Goal: Task Accomplishment & Management: Use online tool/utility

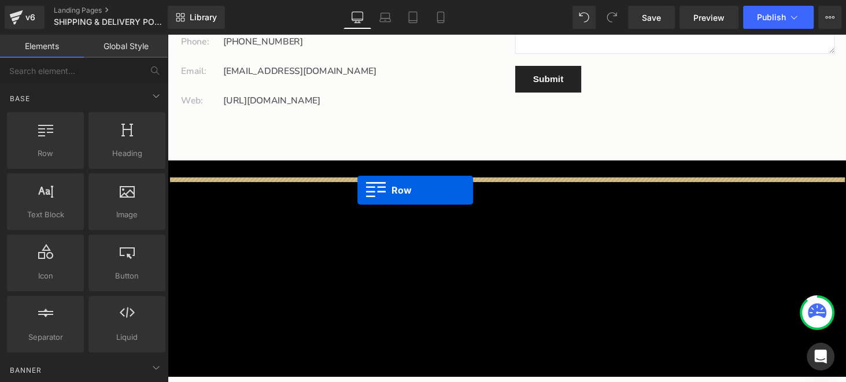
scroll to position [3876, 0]
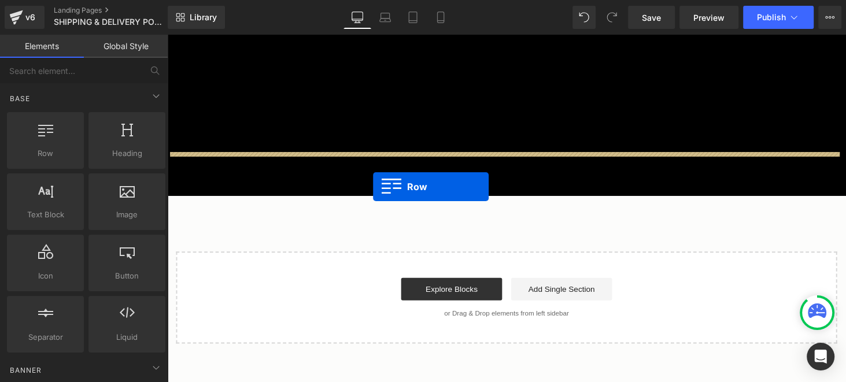
drag, startPoint x: 174, startPoint y: 121, endPoint x: 380, endPoint y: 191, distance: 217.0
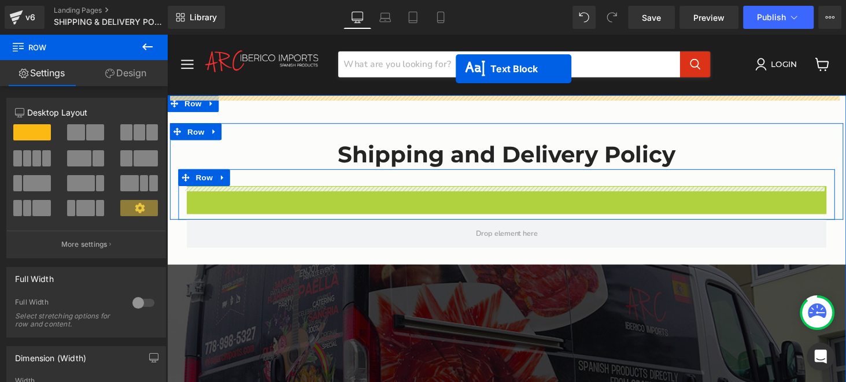
scroll to position [0, 0]
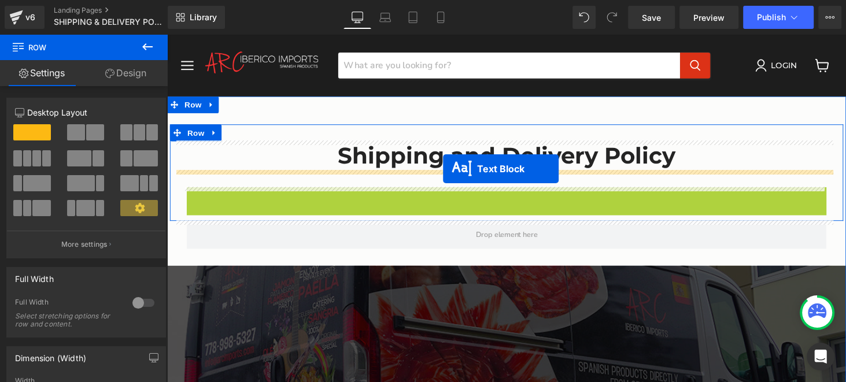
drag, startPoint x: 480, startPoint y: 211, endPoint x: 452, endPoint y: 173, distance: 47.1
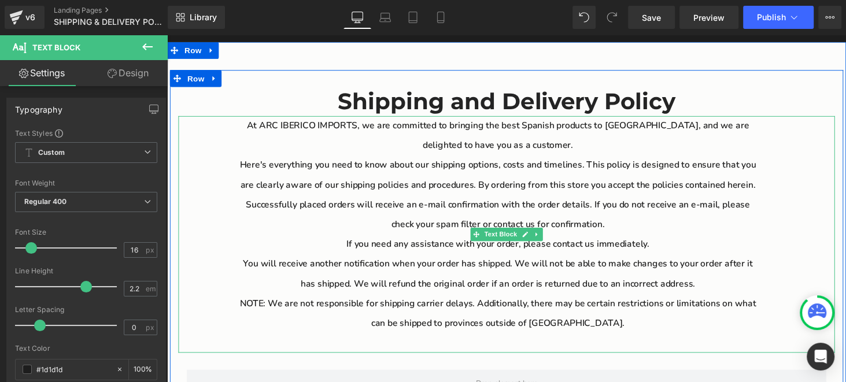
scroll to position [57, 0]
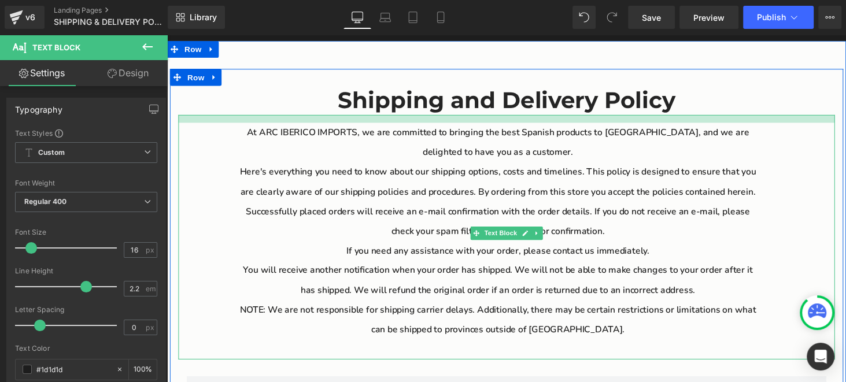
drag, startPoint x: 500, startPoint y: 119, endPoint x: 500, endPoint y: 127, distance: 7.5
click at [500, 127] on div "At ARC IBERICO IMPORTS, we are committed to bringing the best Spanish products …" at bounding box center [517, 243] width 677 height 252
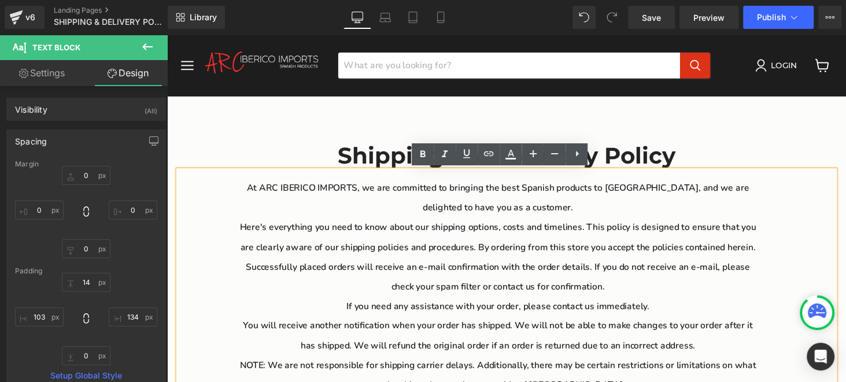
scroll to position [0, 0]
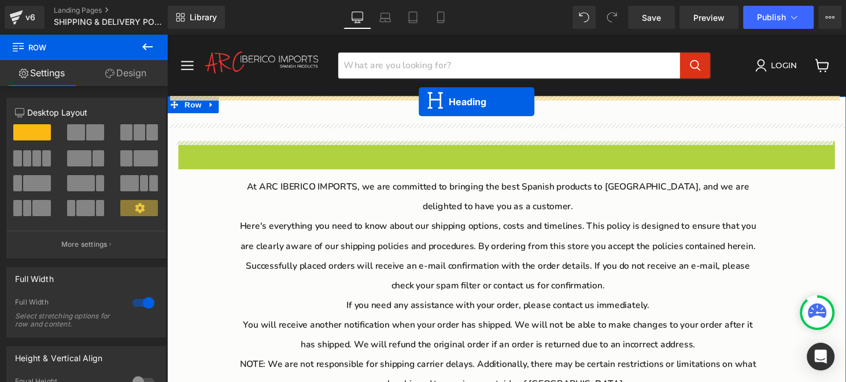
drag, startPoint x: 484, startPoint y: 159, endPoint x: 427, endPoint y: 104, distance: 79.0
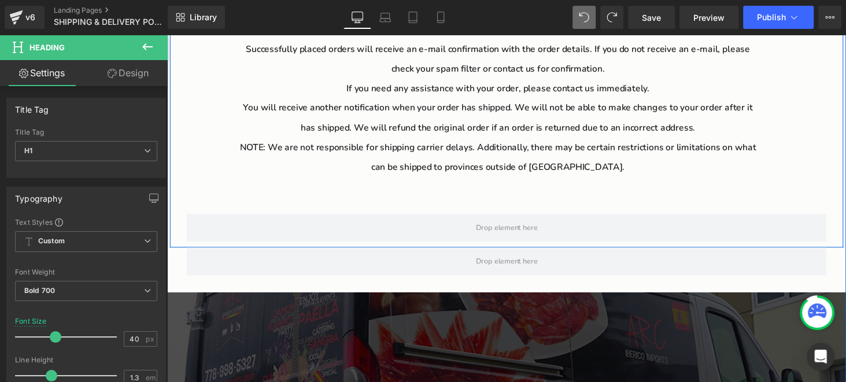
scroll to position [231, 0]
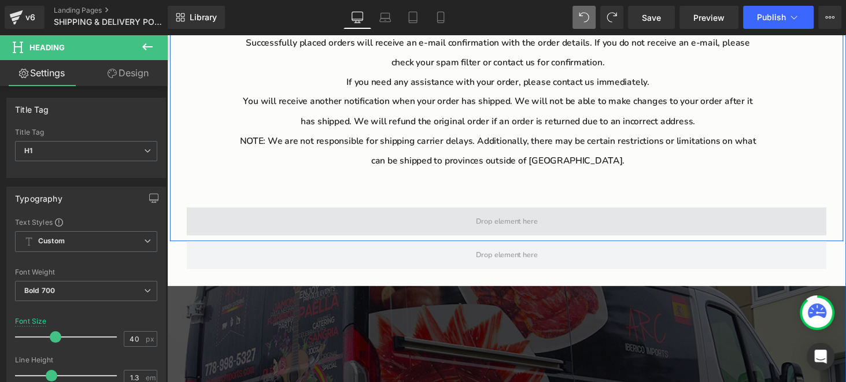
click at [421, 222] on span "Main content" at bounding box center [517, 227] width 660 height 29
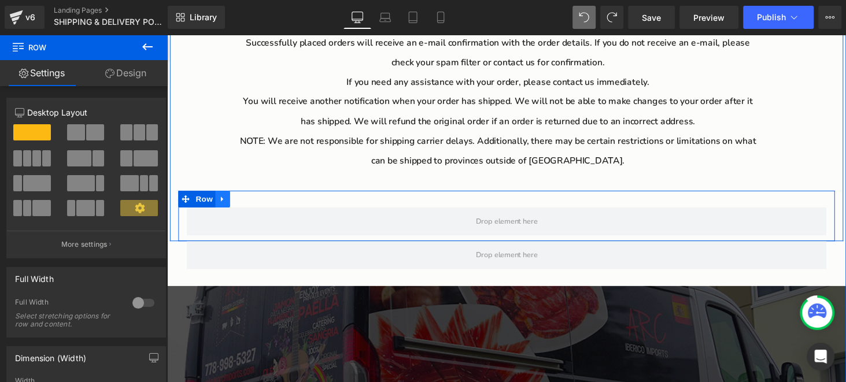
click at [223, 207] on icon "Main content" at bounding box center [224, 204] width 2 height 5
click at [251, 207] on icon "Main content" at bounding box center [255, 204] width 8 height 8
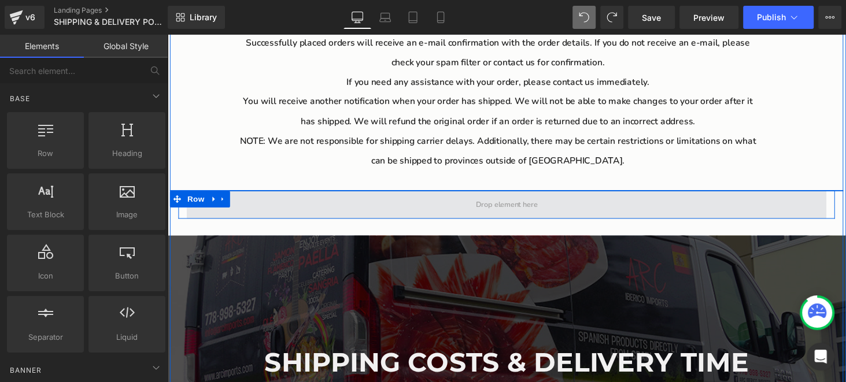
click at [238, 207] on span "Main content" at bounding box center [517, 210] width 660 height 29
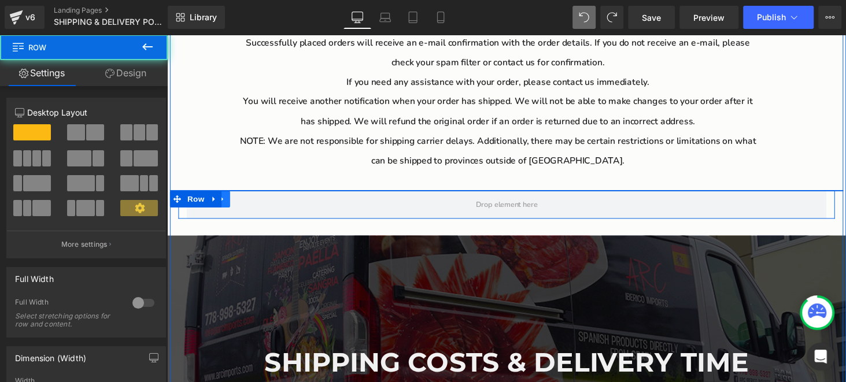
click at [226, 208] on link "Main content" at bounding box center [224, 204] width 15 height 17
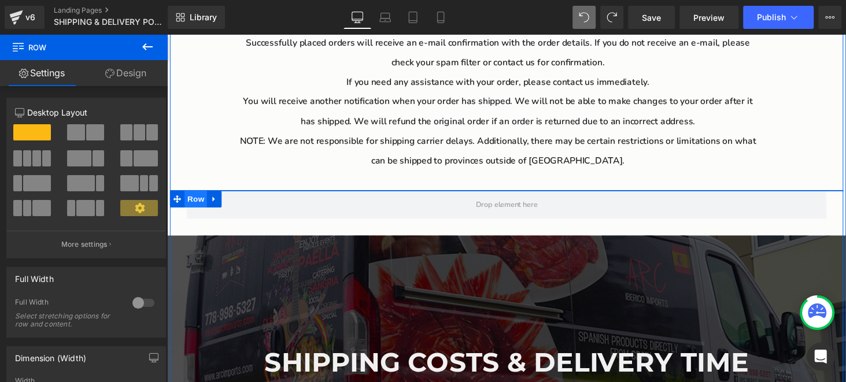
click at [193, 209] on span "Row" at bounding box center [196, 204] width 23 height 17
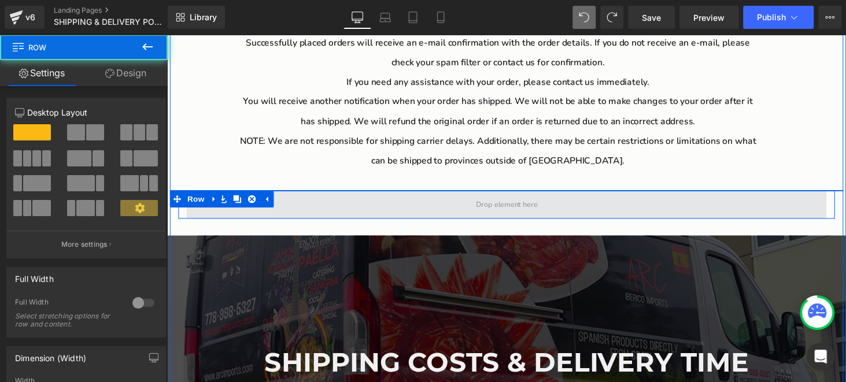
click at [343, 205] on span "Main content" at bounding box center [517, 210] width 660 height 29
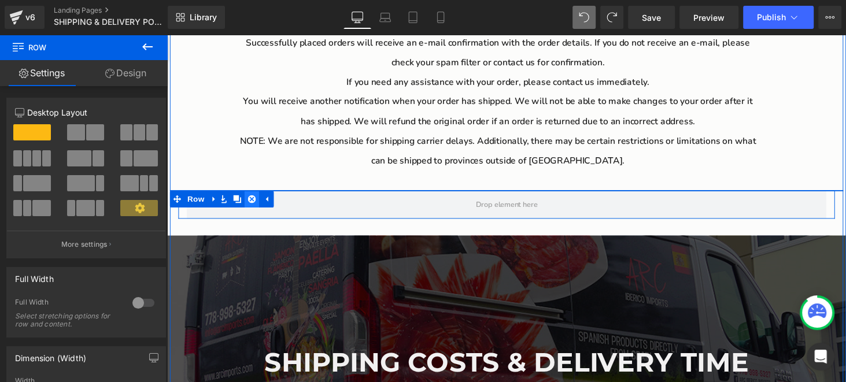
click at [251, 208] on link "Main content" at bounding box center [254, 204] width 15 height 17
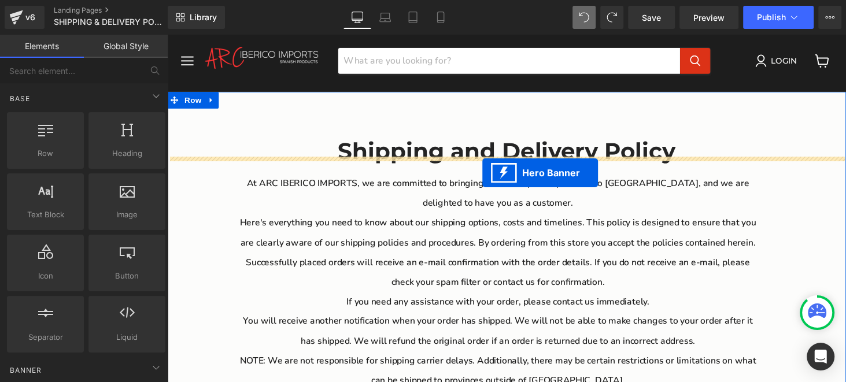
scroll to position [0, 0]
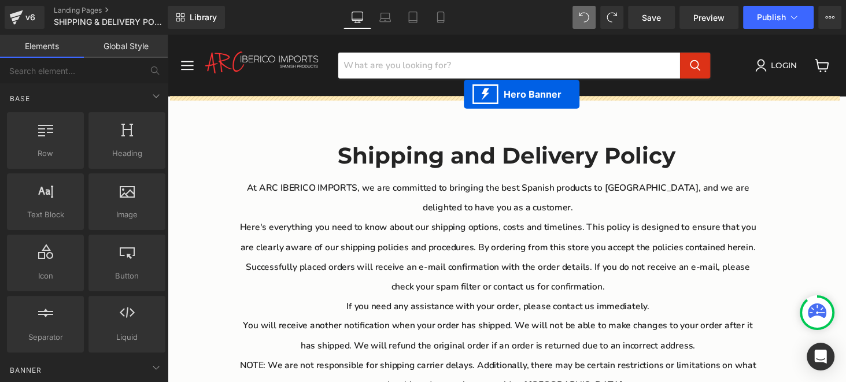
drag, startPoint x: 476, startPoint y: 165, endPoint x: 473, endPoint y: 96, distance: 69.5
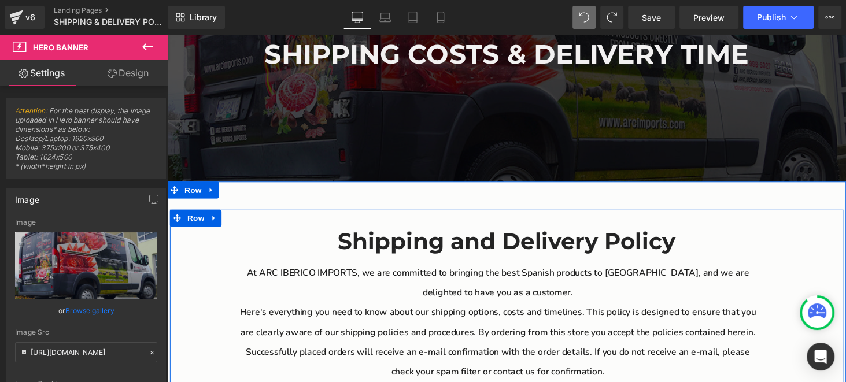
scroll to position [173, 0]
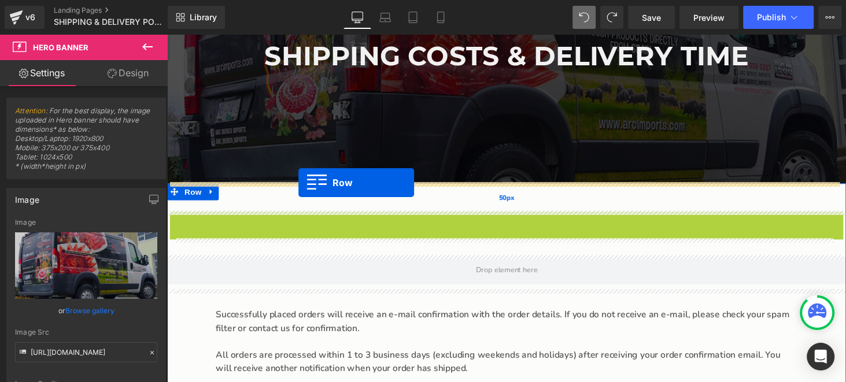
drag, startPoint x: 172, startPoint y: 229, endPoint x: 303, endPoint y: 187, distance: 136.5
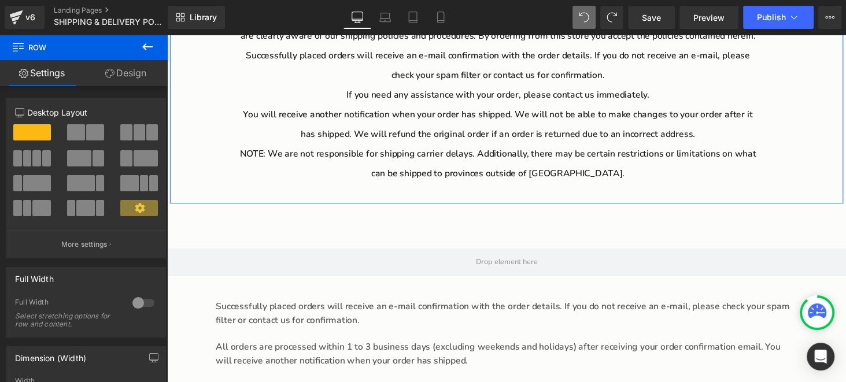
scroll to position [462, 0]
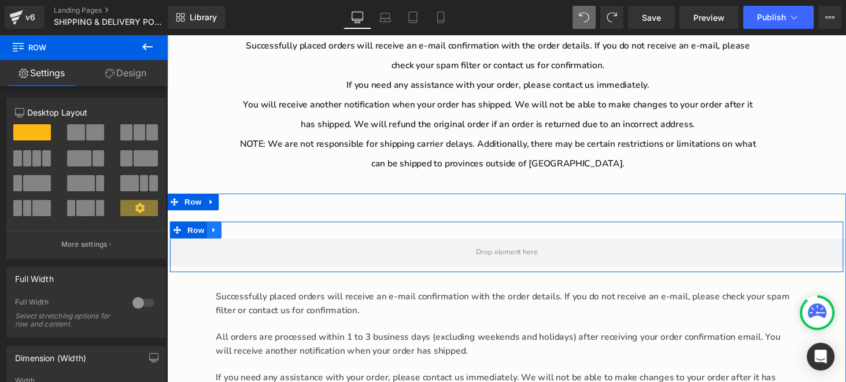
click at [212, 238] on icon "Main content" at bounding box center [216, 236] width 8 height 9
click at [238, 235] on link "Main content" at bounding box center [245, 235] width 15 height 17
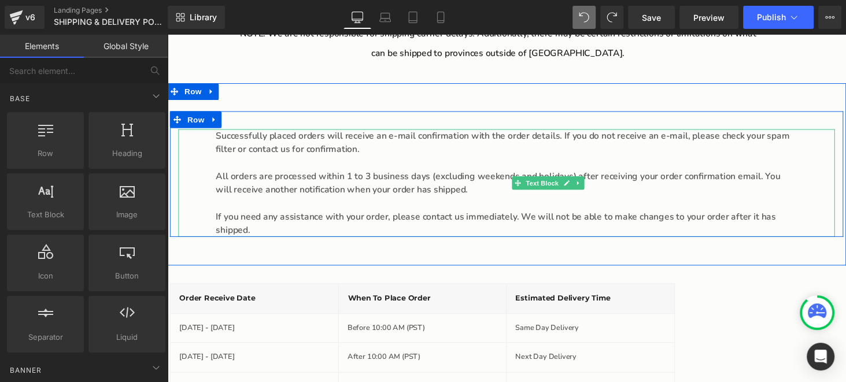
scroll to position [579, 0]
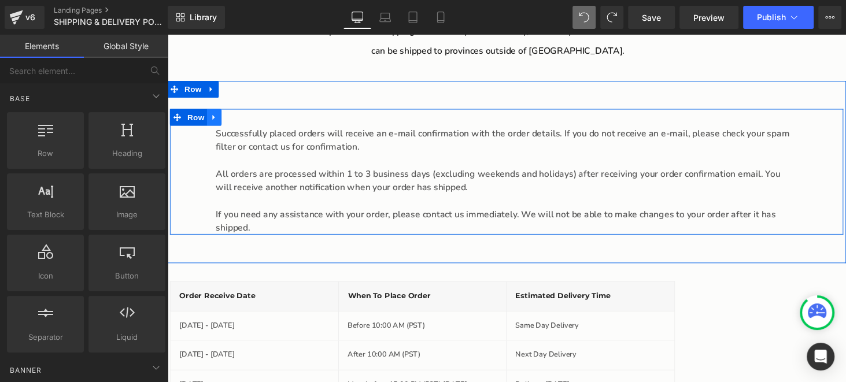
click at [212, 119] on icon "Main content" at bounding box center [216, 120] width 8 height 9
click at [242, 123] on icon "Main content" at bounding box center [246, 120] width 8 height 8
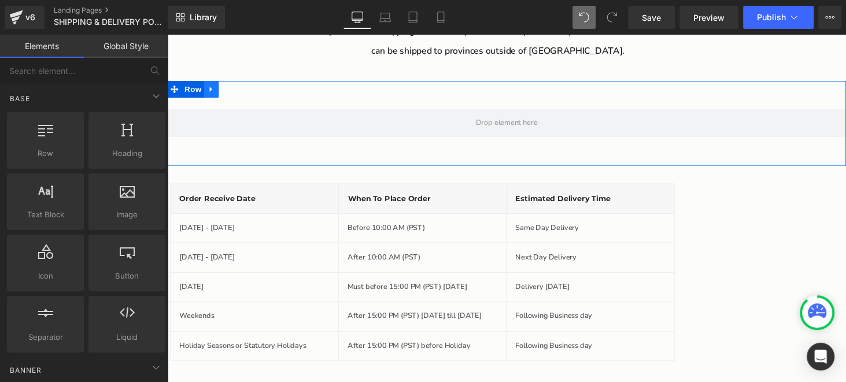
click at [210, 93] on icon "Main content" at bounding box center [213, 91] width 8 height 9
click at [241, 93] on icon "Main content" at bounding box center [243, 91] width 8 height 8
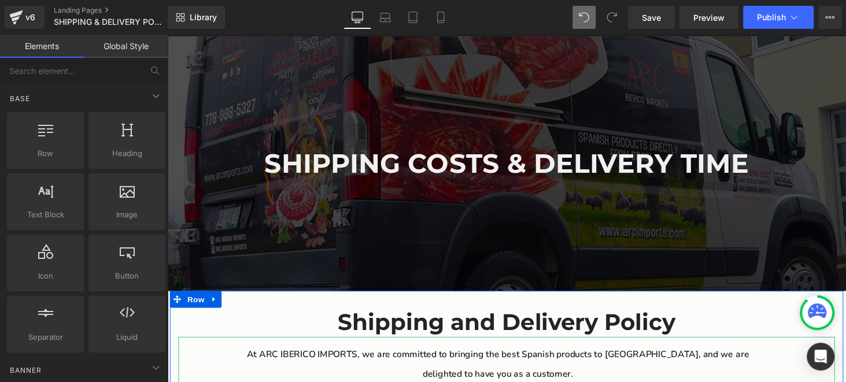
scroll to position [57, 0]
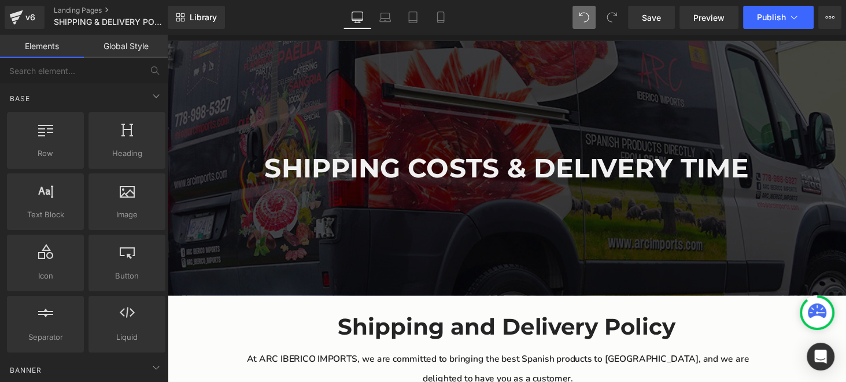
click at [472, 174] on h1 "SHIPPING COSTS & DELIVERY TIME" at bounding box center [517, 172] width 700 height 31
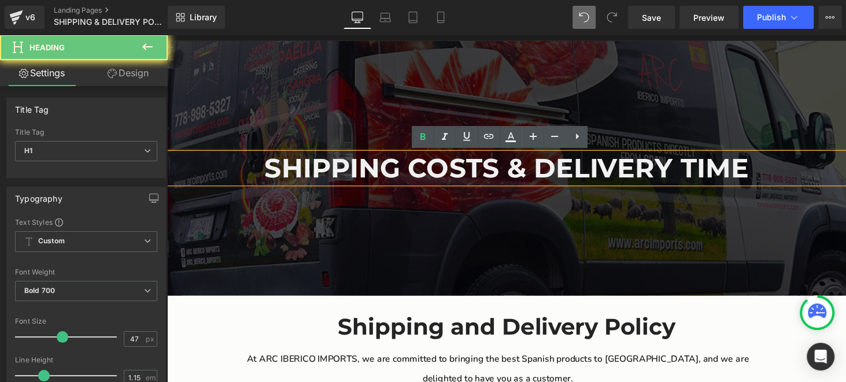
click at [500, 174] on h1 "SHIPPING COSTS & DELIVERY TIME" at bounding box center [517, 172] width 700 height 31
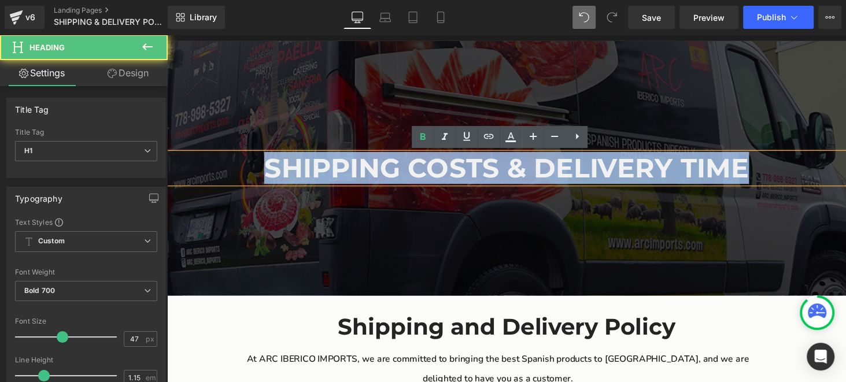
click at [500, 174] on h1 "SHIPPING COSTS & DELIVERY TIME" at bounding box center [517, 172] width 700 height 31
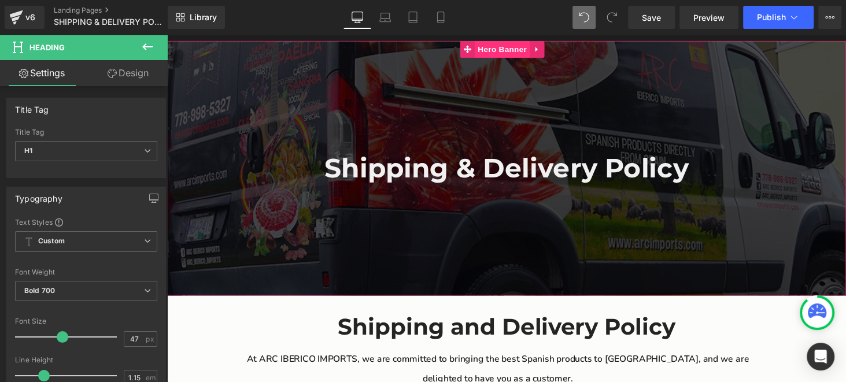
click at [515, 50] on span "Hero Banner" at bounding box center [513, 49] width 56 height 17
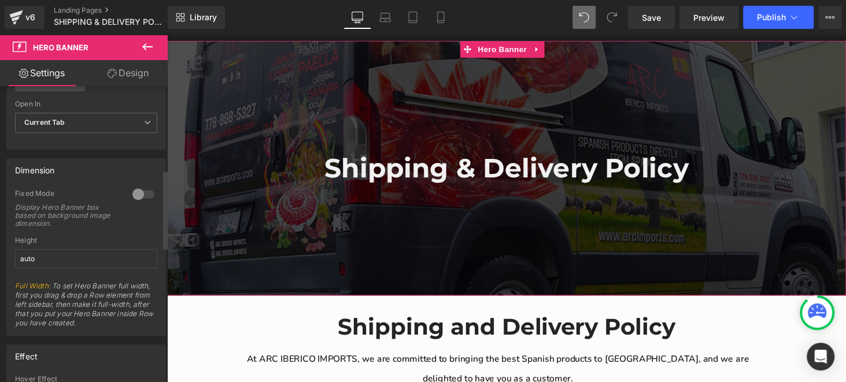
scroll to position [462, 0]
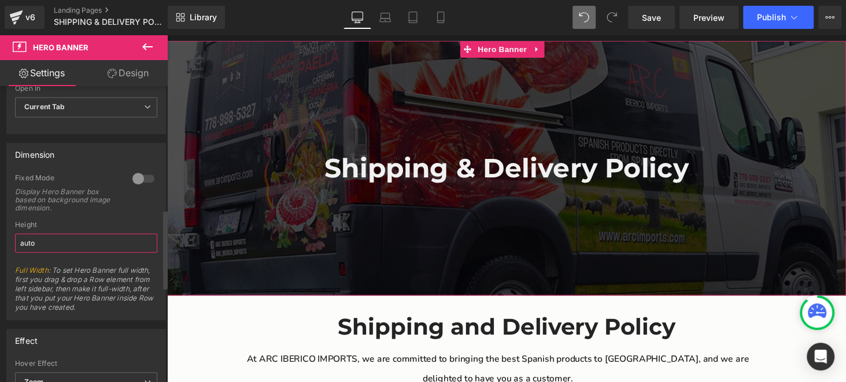
click at [111, 237] on input "auto" at bounding box center [86, 243] width 142 height 19
click at [63, 240] on input "auto" at bounding box center [86, 243] width 142 height 19
click at [112, 211] on div "Fixed Mode Display Hero Banner box based on background image dimension." at bounding box center [86, 197] width 142 height 47
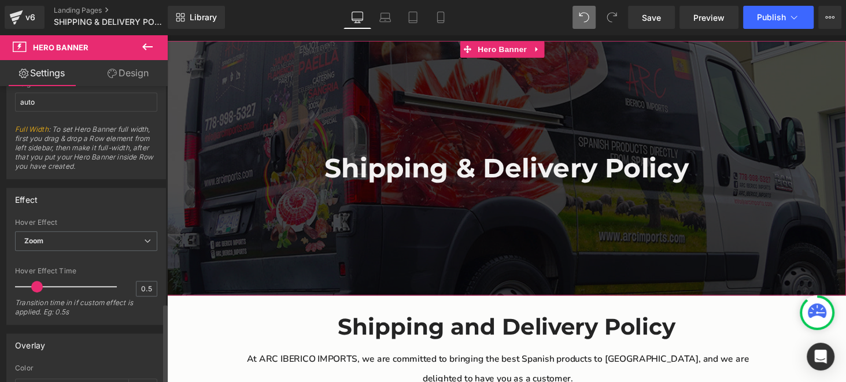
scroll to position [591, 0]
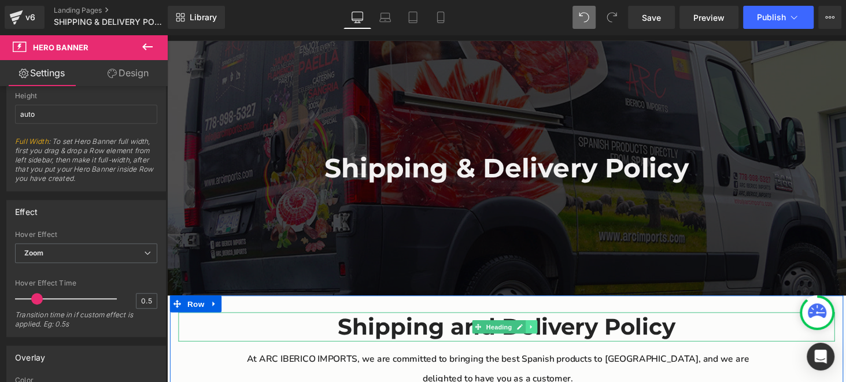
click at [542, 337] on icon "Main content" at bounding box center [543, 336] width 6 height 7
click at [546, 336] on icon "Main content" at bounding box center [549, 336] width 6 height 6
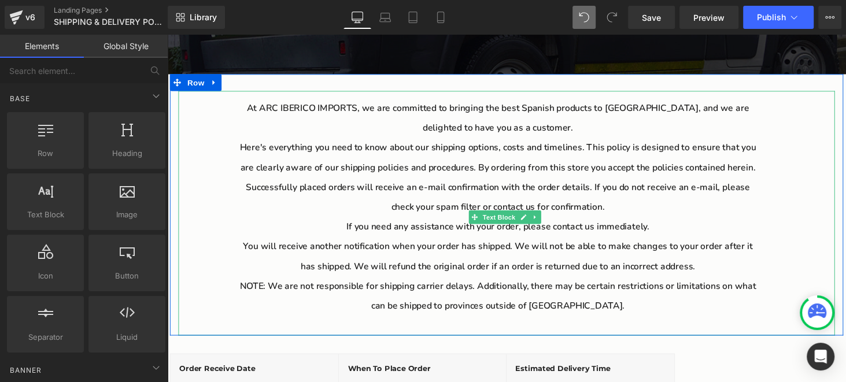
scroll to position [289, 0]
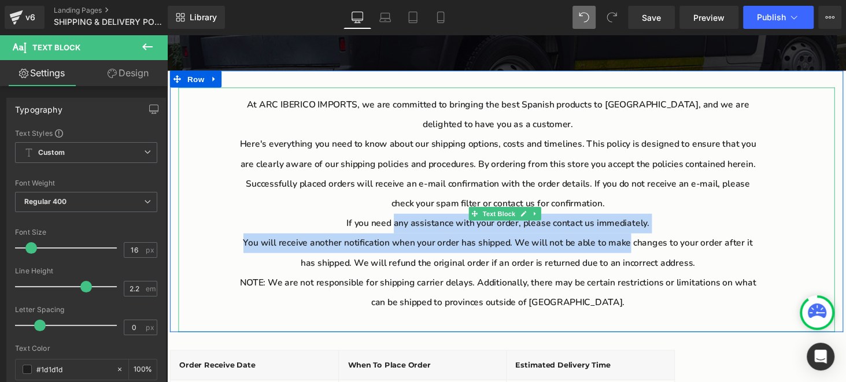
drag, startPoint x: 398, startPoint y: 230, endPoint x: 639, endPoint y: 245, distance: 241.7
click at [639, 245] on div "At ARC IBERICO IMPORTS, we are committed to bringing the best Spanish products …" at bounding box center [517, 215] width 677 height 252
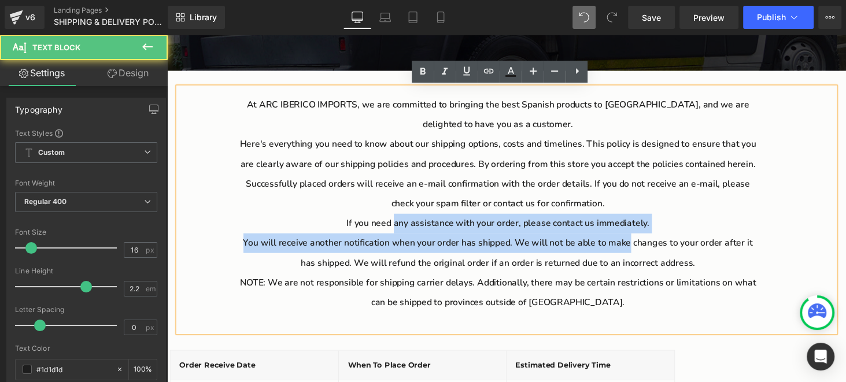
click at [674, 230] on p "If you need any assistance with your order, please contact us immediately." at bounding box center [508, 229] width 540 height 20
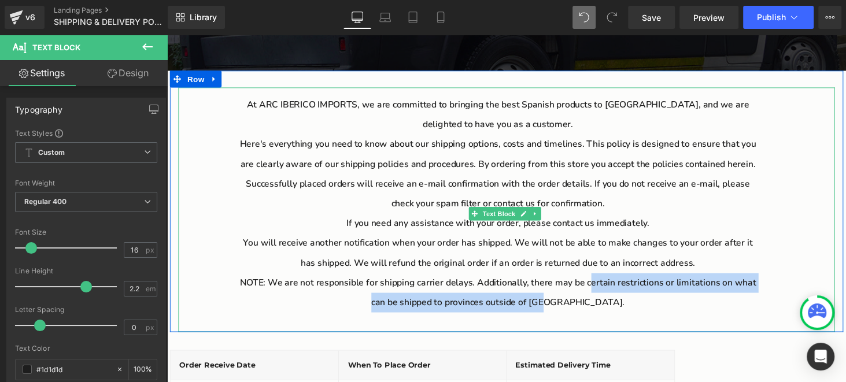
drag, startPoint x: 600, startPoint y: 294, endPoint x: 639, endPoint y: 308, distance: 41.4
click at [639, 308] on p "NOTE: We are not responsible for shipping carrier delays. Additionally, there m…" at bounding box center [508, 301] width 540 height 40
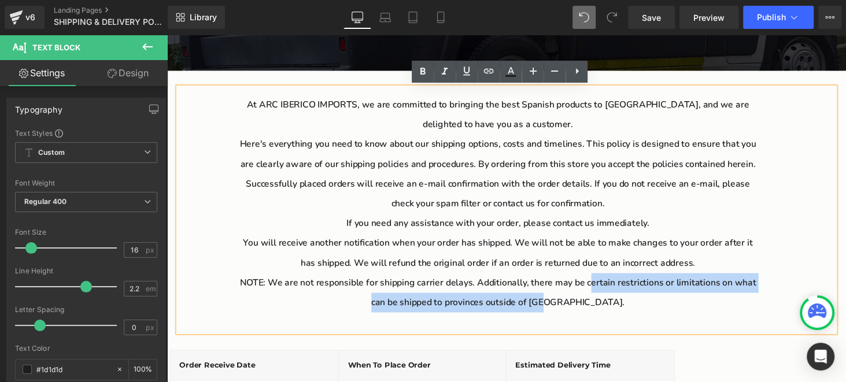
click at [603, 314] on p "NOTE: We are not responsible for shipping carrier delays. Additionally, there m…" at bounding box center [508, 301] width 540 height 40
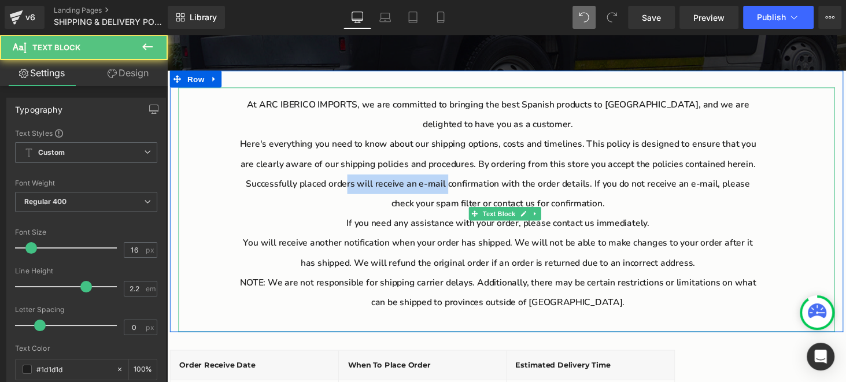
drag, startPoint x: 348, startPoint y: 190, endPoint x: 547, endPoint y: 191, distance: 199.0
click at [452, 193] on p "Successfully placed orders will receive an e-mail confirmation with the order d…" at bounding box center [508, 199] width 540 height 40
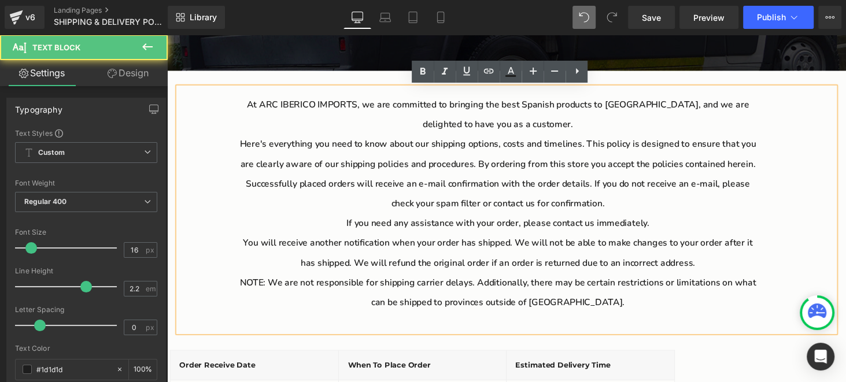
click at [605, 191] on p "Successfully placed orders will receive an e-mail confirmation with the order d…" at bounding box center [508, 199] width 540 height 40
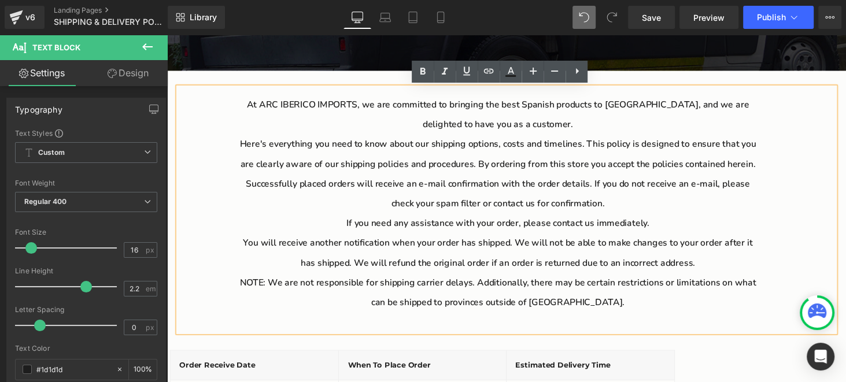
click at [770, 194] on p "Successfully placed orders will receive an e-mail confirmation with the order d…" at bounding box center [508, 199] width 540 height 40
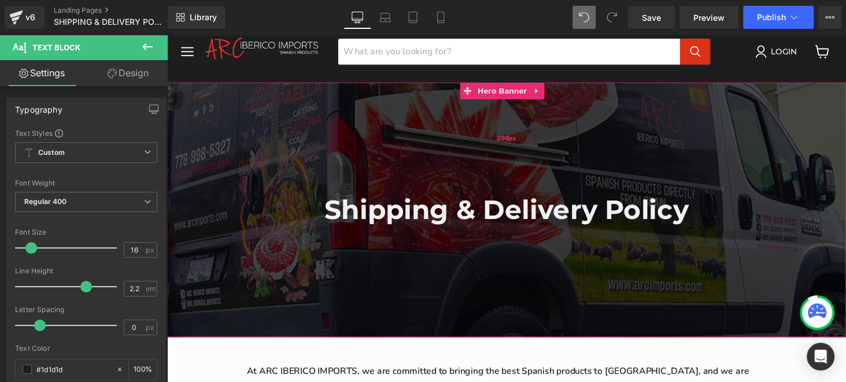
scroll to position [0, 0]
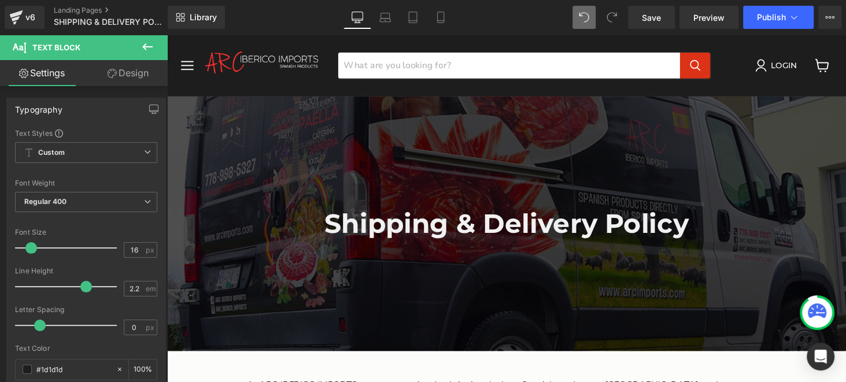
click at [142, 42] on icon at bounding box center [148, 47] width 14 height 14
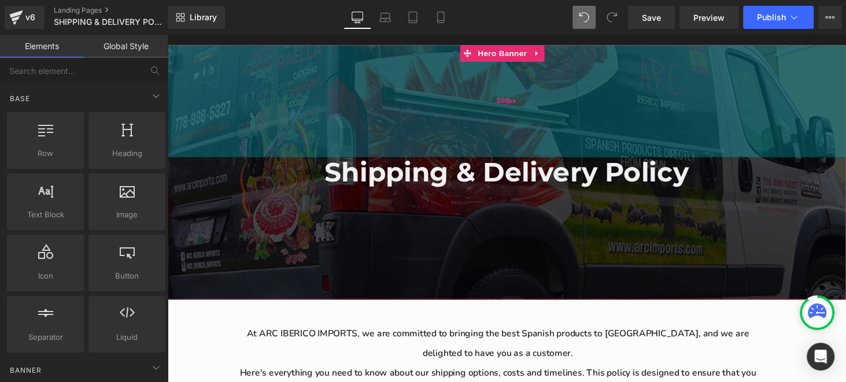
scroll to position [57, 0]
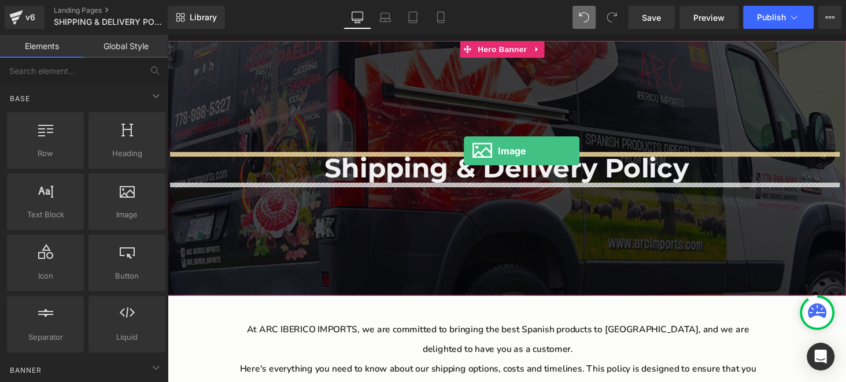
drag, startPoint x: 289, startPoint y: 237, endPoint x: 476, endPoint y: 155, distance: 203.6
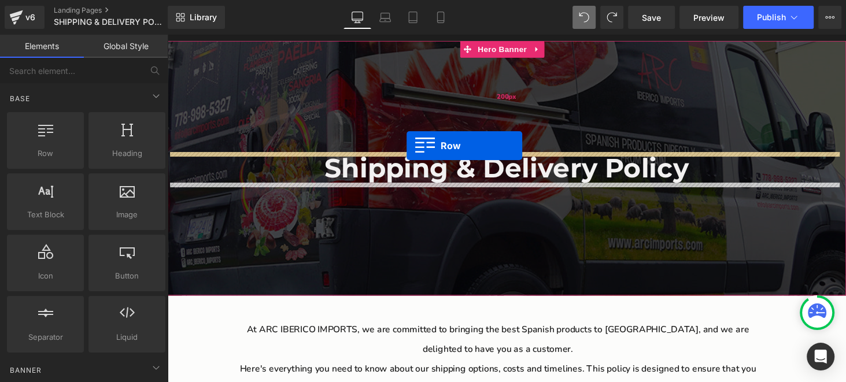
drag, startPoint x: 208, startPoint y: 179, endPoint x: 414, endPoint y: 149, distance: 208.1
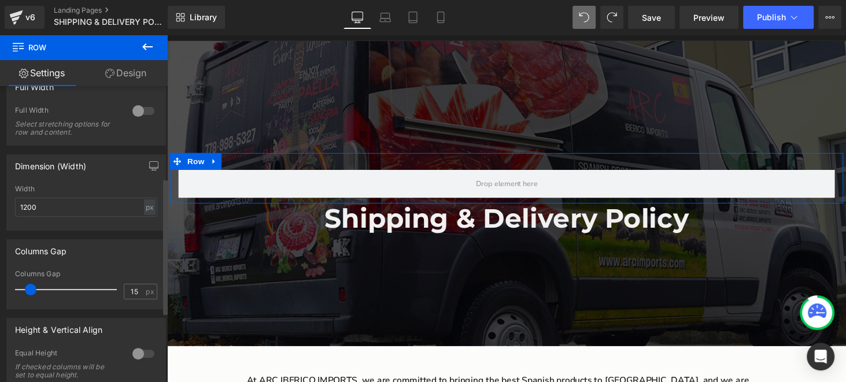
scroll to position [231, 0]
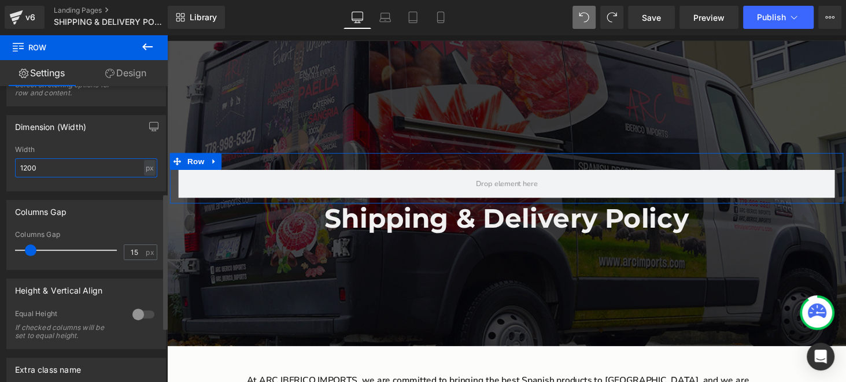
click at [54, 164] on input "1200" at bounding box center [86, 168] width 142 height 19
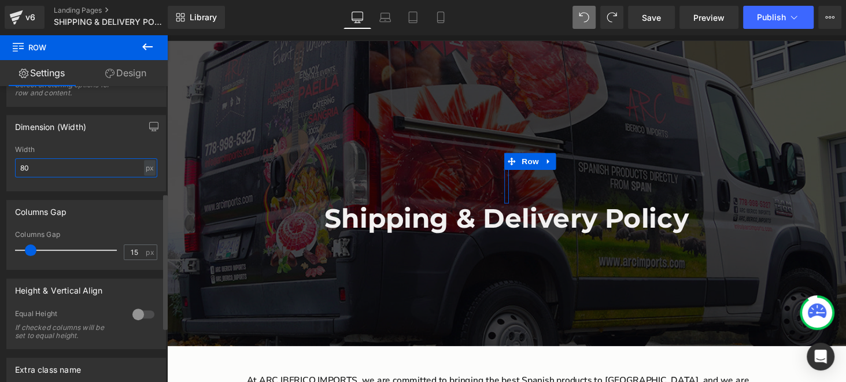
type input "800"
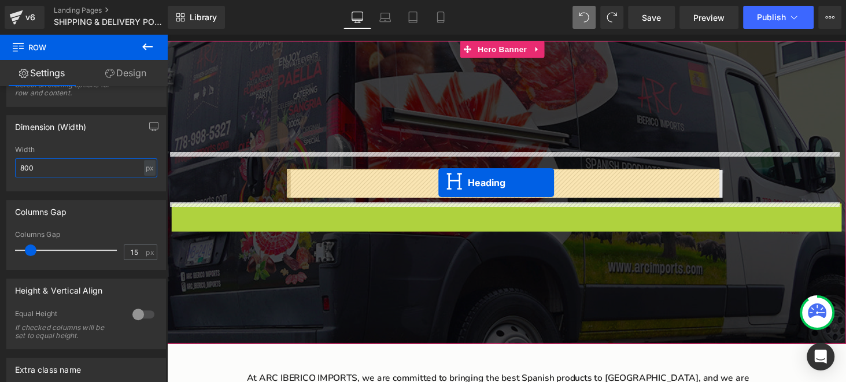
drag, startPoint x: 481, startPoint y: 224, endPoint x: 447, endPoint y: 188, distance: 49.5
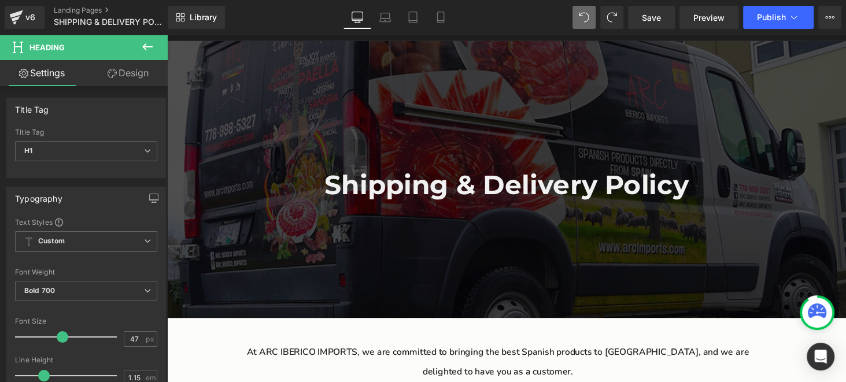
click at [150, 47] on icon at bounding box center [148, 47] width 14 height 14
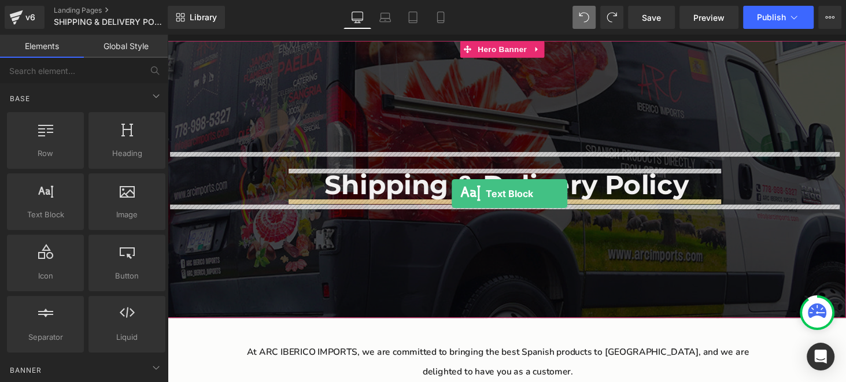
drag, startPoint x: 333, startPoint y: 229, endPoint x: 461, endPoint y: 199, distance: 131.4
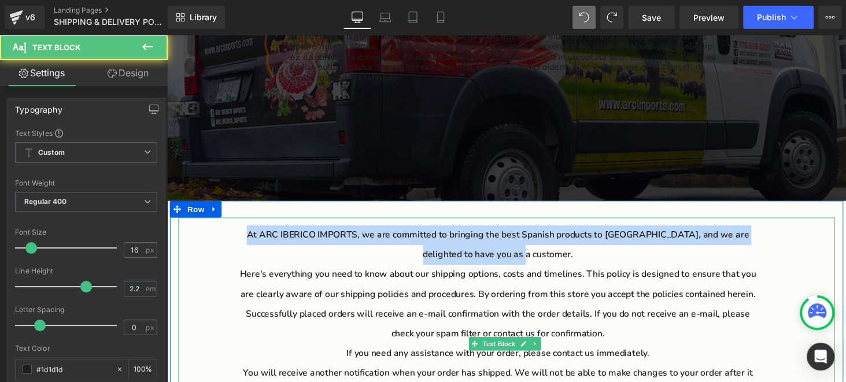
drag, startPoint x: 238, startPoint y: 242, endPoint x: 570, endPoint y: 256, distance: 333.0
click at [570, 256] on p "At ARC IBERICO IMPORTS, we are committed to bringing the best Spanish products …" at bounding box center [508, 251] width 540 height 40
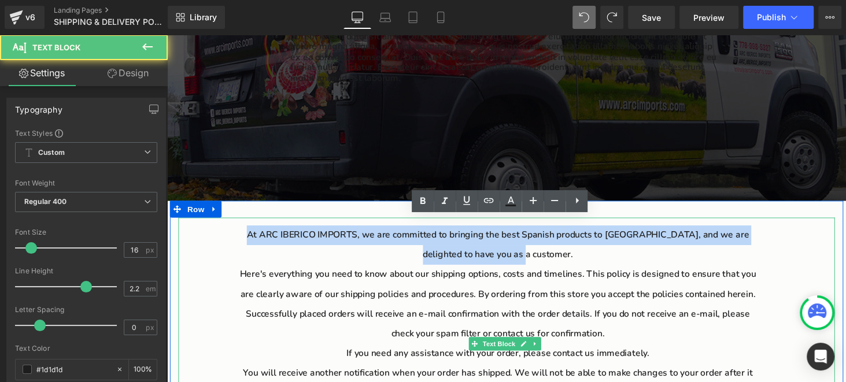
copy p "At ARC IBERICO IMPORTS, we are committed to bringing the best Spanish products …"
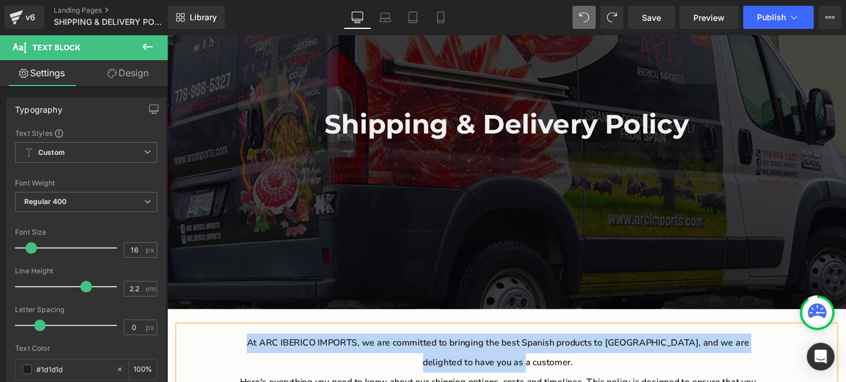
scroll to position [116, 0]
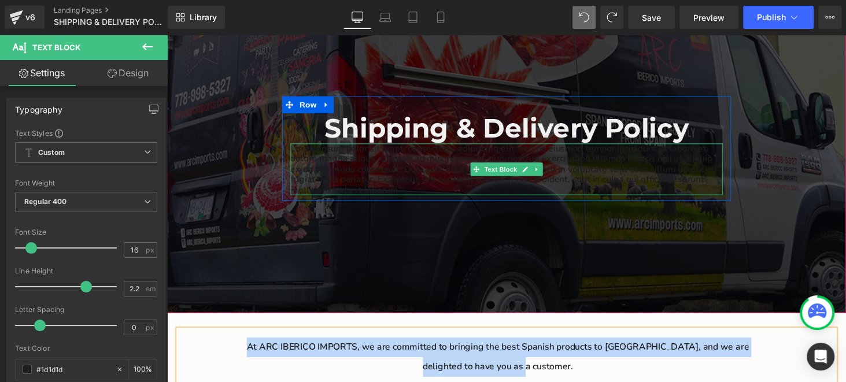
click at [449, 167] on p "Lorem ipsum dolor sit amet, consectetur adipiscing elit, sed do eiusmod tempor …" at bounding box center [516, 173] width 445 height 53
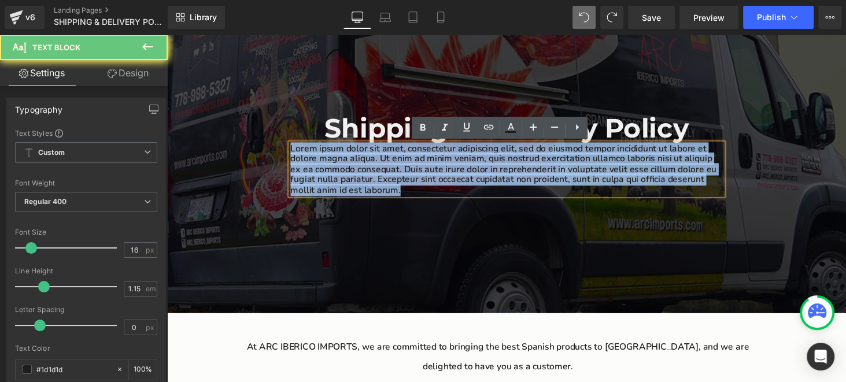
click at [449, 167] on p "Lorem ipsum dolor sit amet, consectetur adipiscing elit, sed do eiusmod tempor …" at bounding box center [516, 173] width 445 height 53
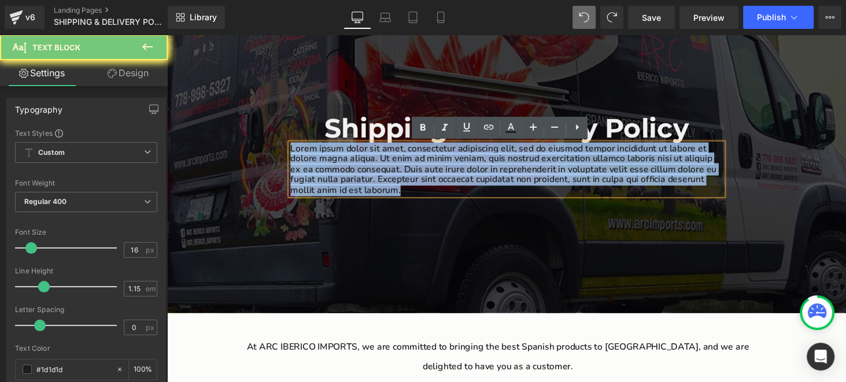
click at [449, 167] on p "Lorem ipsum dolor sit amet, consectetur adipiscing elit, sed do eiusmod tempor …" at bounding box center [516, 173] width 445 height 53
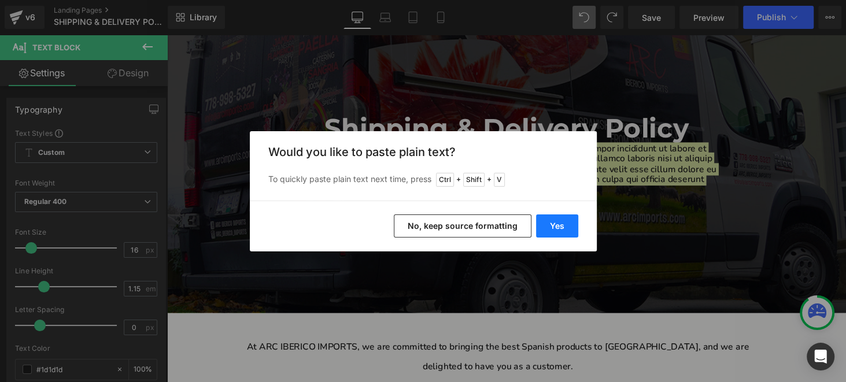
click at [564, 229] on button "Yes" at bounding box center [557, 226] width 42 height 23
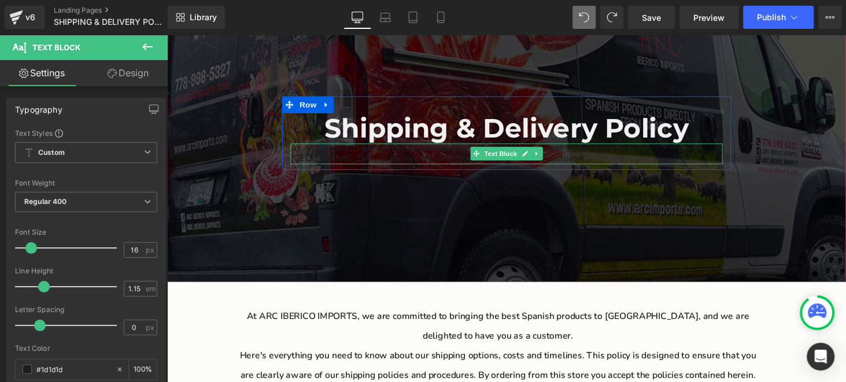
click at [571, 153] on p "At ARC IBERICO IMPORTS, we are committed to bringing the best Spanish products …" at bounding box center [516, 157] width 445 height 21
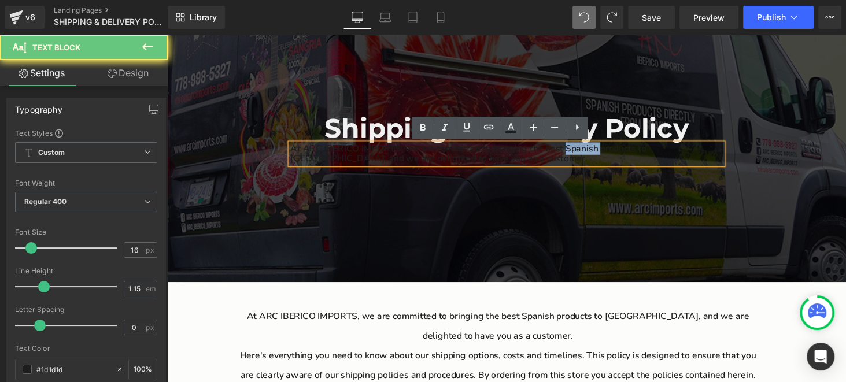
click at [571, 153] on p "At ARC IBERICO IMPORTS, we are committed to bringing the best Spanish products …" at bounding box center [516, 157] width 445 height 21
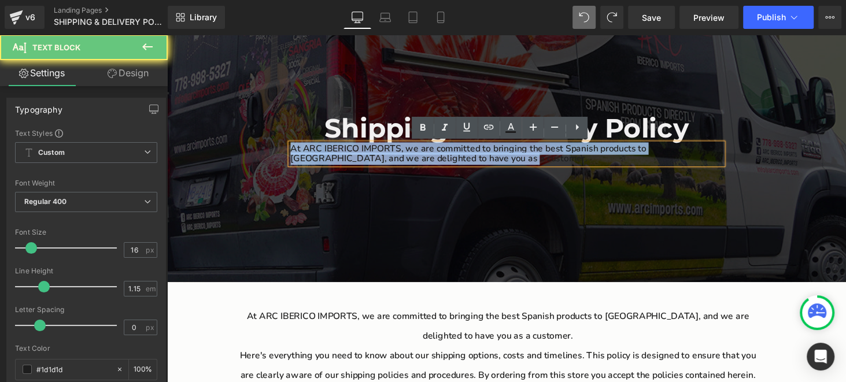
click at [571, 153] on p "At ARC IBERICO IMPORTS, we are committed to bringing the best Spanish products …" at bounding box center [516, 157] width 445 height 21
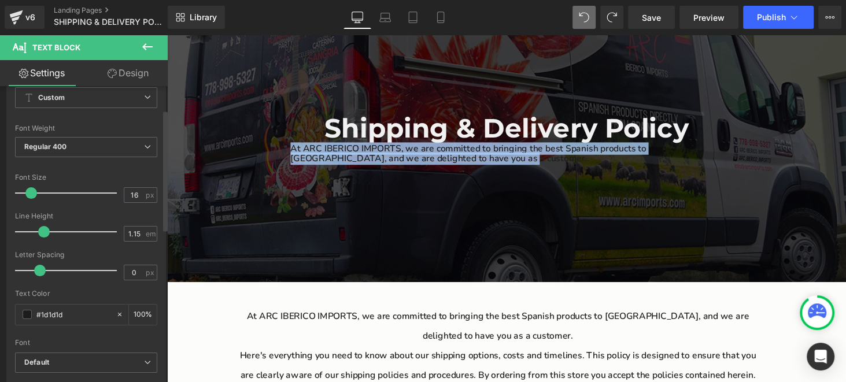
scroll to position [57, 0]
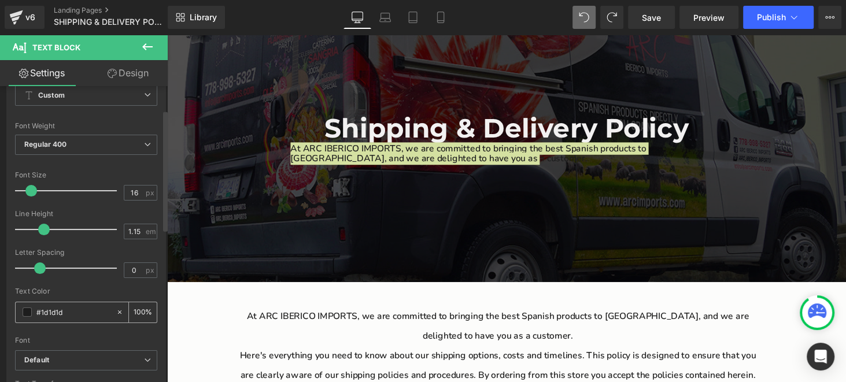
click at [23, 311] on span at bounding box center [27, 312] width 9 height 9
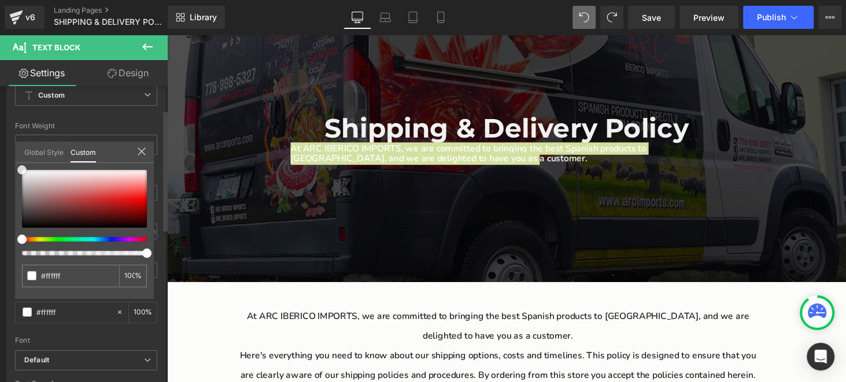
drag, startPoint x: 23, startPoint y: 219, endPoint x: 16, endPoint y: 154, distance: 65.2
click at [16, 154] on div "Global Style Custom Setup Global Style #1d1d1d 100 %" at bounding box center [84, 159] width 139 height 35
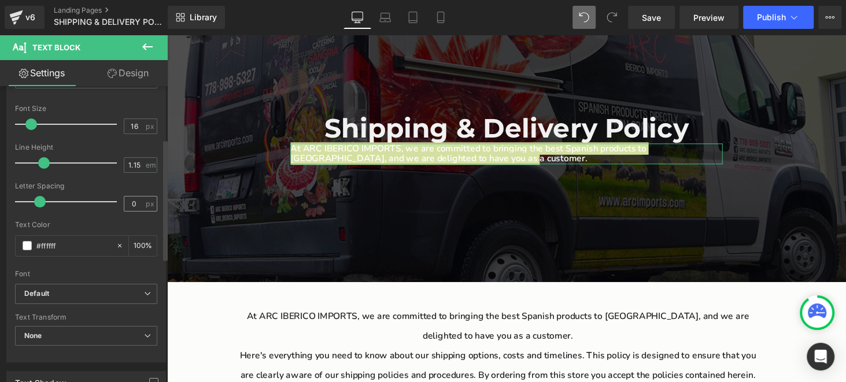
scroll to position [231, 0]
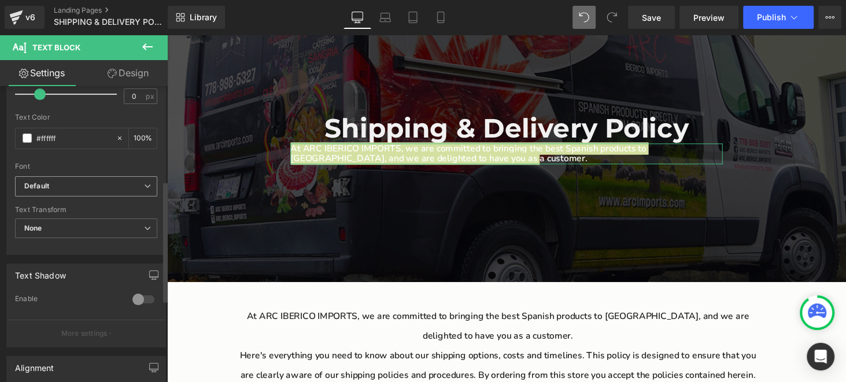
click at [79, 189] on b "Default" at bounding box center [84, 187] width 120 height 10
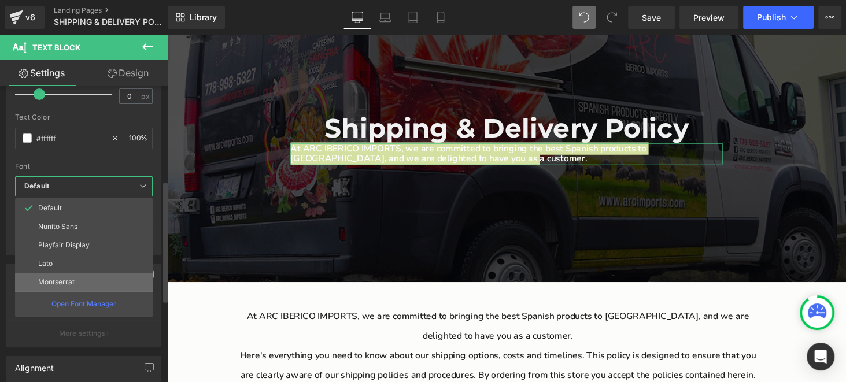
click at [68, 278] on p "Montserrat" at bounding box center [56, 282] width 36 height 8
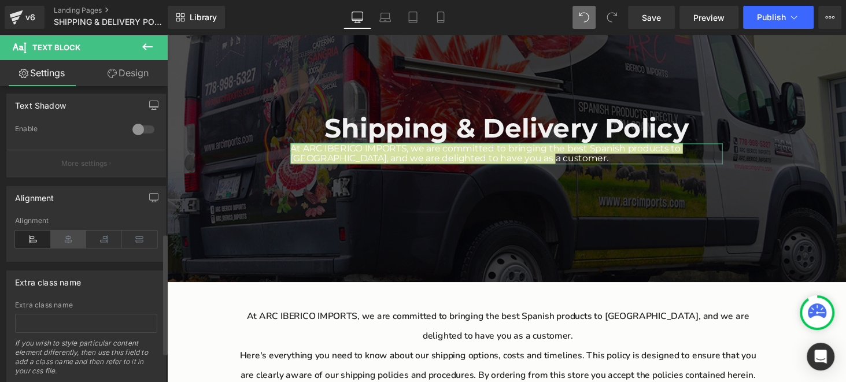
scroll to position [405, 0]
click at [65, 223] on div "Alignment" at bounding box center [86, 235] width 142 height 45
click at [66, 234] on icon at bounding box center [69, 235] width 36 height 17
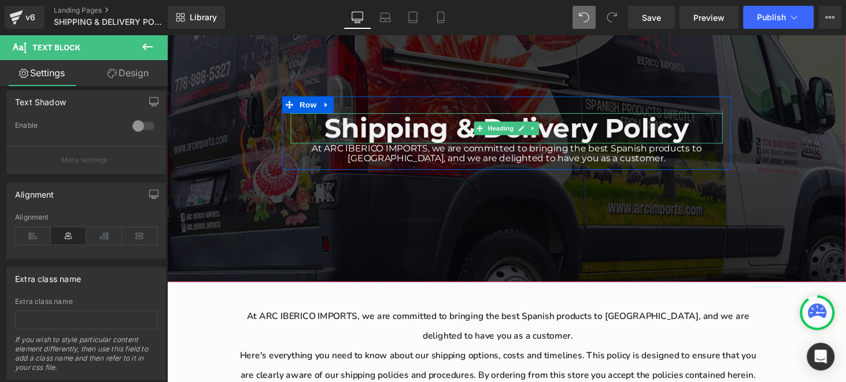
click at [523, 140] on h1 "Shipping & Delivery Policy" at bounding box center [516, 131] width 445 height 31
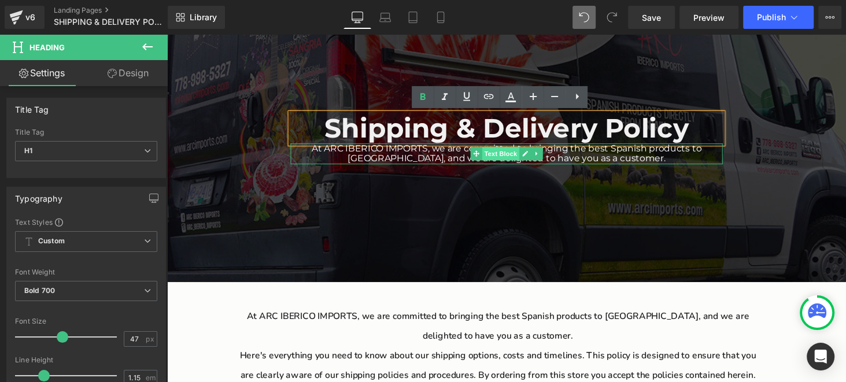
click at [507, 156] on span "Text Block" at bounding box center [511, 157] width 38 height 14
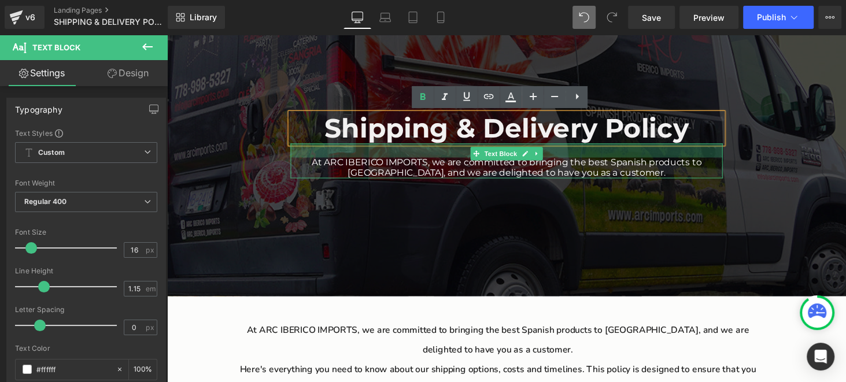
drag, startPoint x: 325, startPoint y: 148, endPoint x: 325, endPoint y: 163, distance: 14.5
click at [325, 163] on div "At ARC IBERICO IMPORTS, we are committed to bringing the best Spanish products …" at bounding box center [516, 165] width 445 height 36
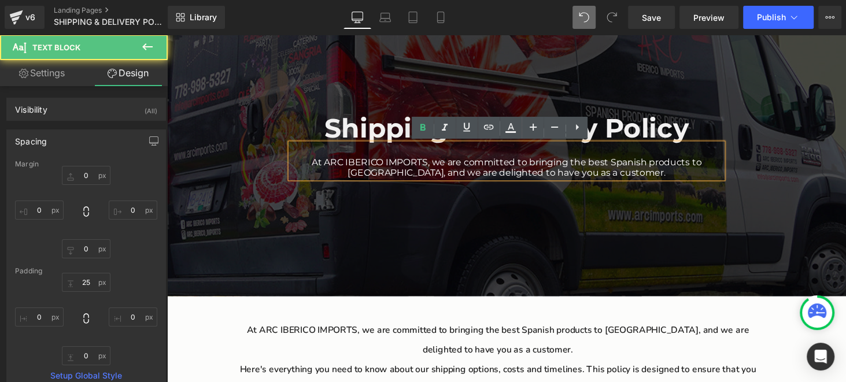
click at [677, 205] on div "Main content" at bounding box center [517, 144] width 700 height 322
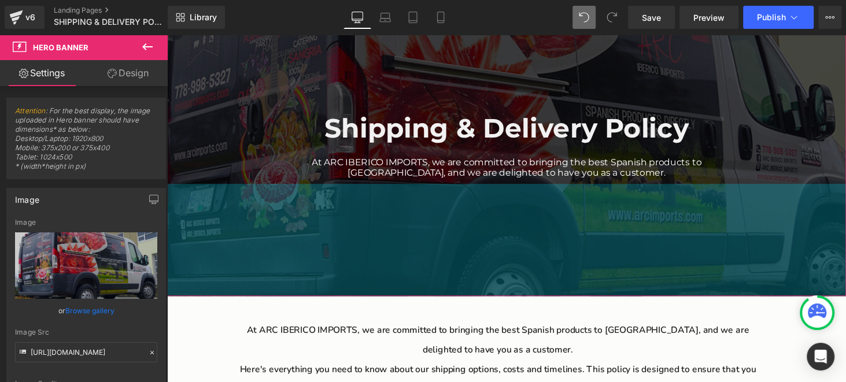
click at [804, 197] on div "Shipping & Delivery Policy Heading At ARC IBERICO IMPORTS, we are committed to …" at bounding box center [517, 144] width 700 height 322
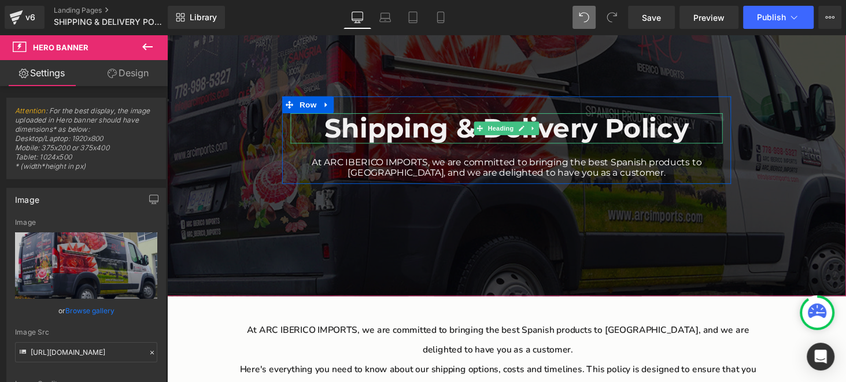
click at [442, 137] on h1 "Shipping & Delivery Policy" at bounding box center [516, 131] width 445 height 31
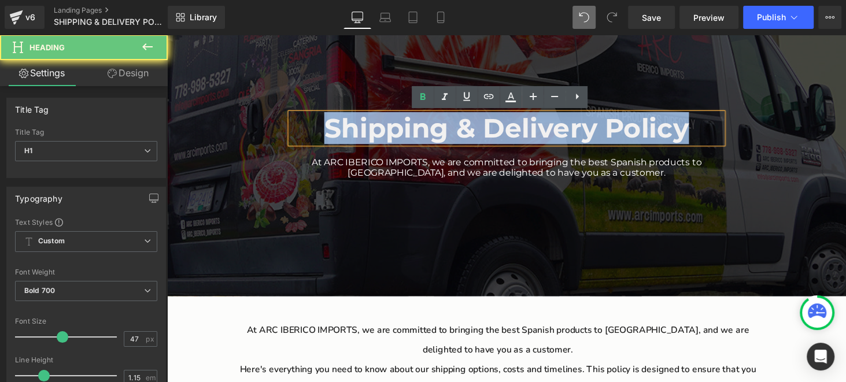
click at [442, 137] on h1 "Shipping & Delivery Policy" at bounding box center [516, 131] width 445 height 31
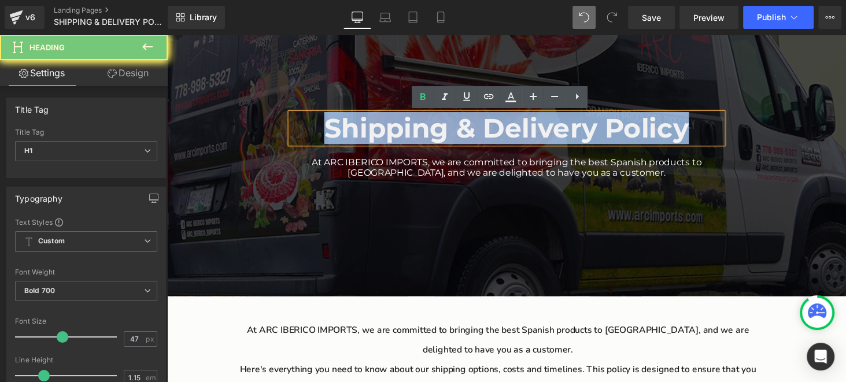
copy h1 "Shipping & Delivery Policy"
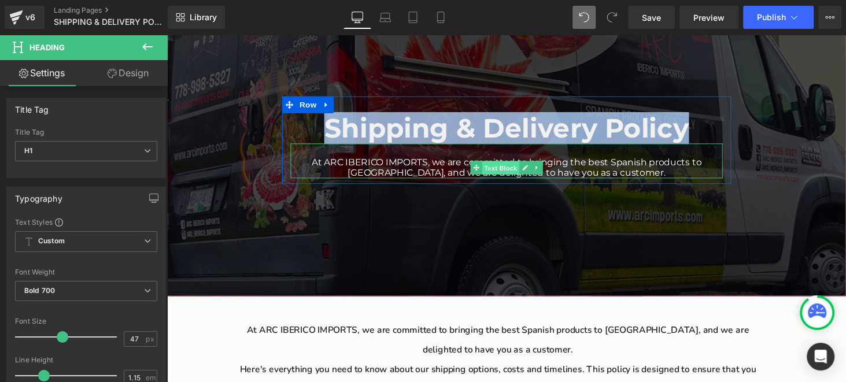
click at [496, 168] on span "Text Block" at bounding box center [511, 172] width 38 height 14
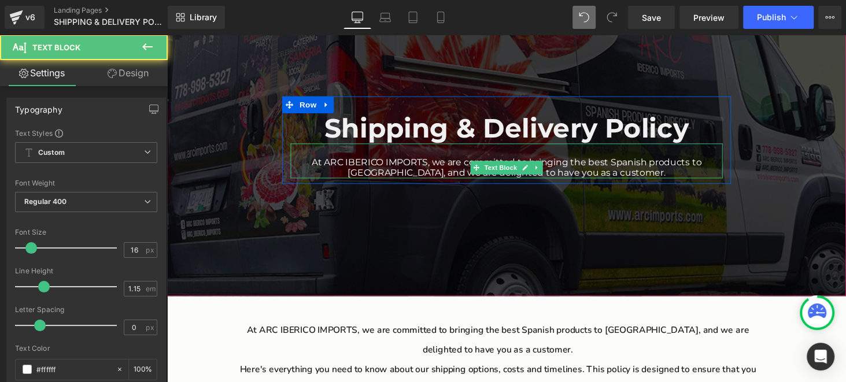
click at [574, 174] on p "At ARC IBERICO IMPORTS, we are committed to bringing the best Spanish products …" at bounding box center [516, 171] width 445 height 21
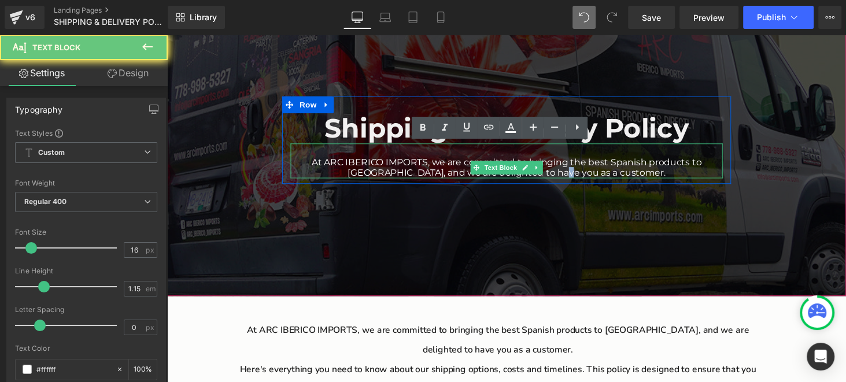
click at [574, 174] on p "At ARC IBERICO IMPORTS, we are committed to bringing the best Spanish products …" at bounding box center [516, 171] width 445 height 21
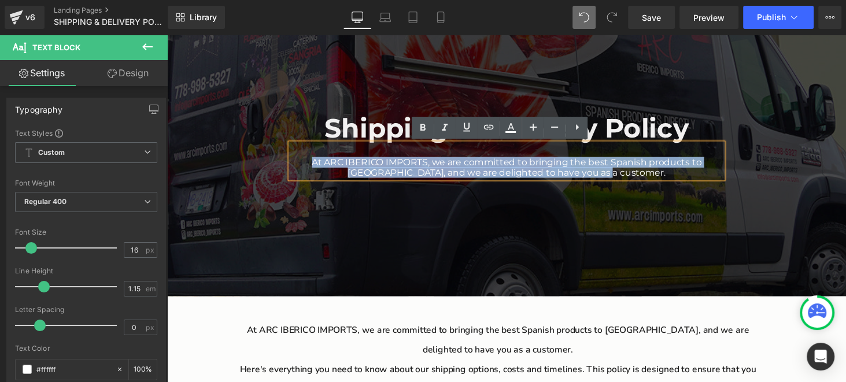
click at [574, 174] on p "At ARC IBERICO IMPORTS, we are committed to bringing the best Spanish products …" at bounding box center [516, 171] width 445 height 21
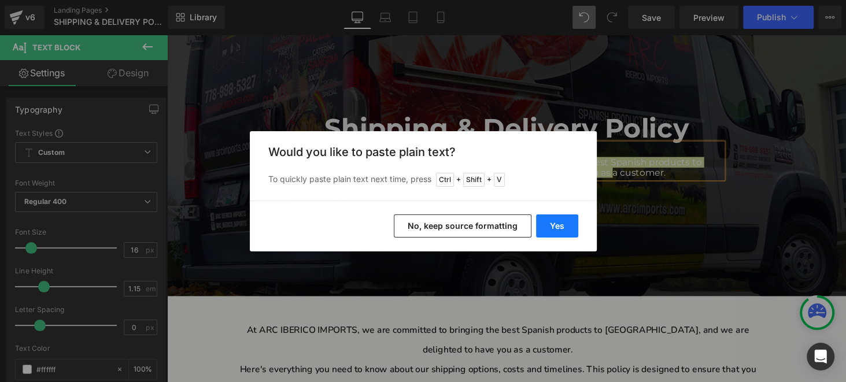
drag, startPoint x: 557, startPoint y: 235, endPoint x: 402, endPoint y: 206, distance: 157.7
click at [557, 235] on button "Yes" at bounding box center [557, 226] width 42 height 23
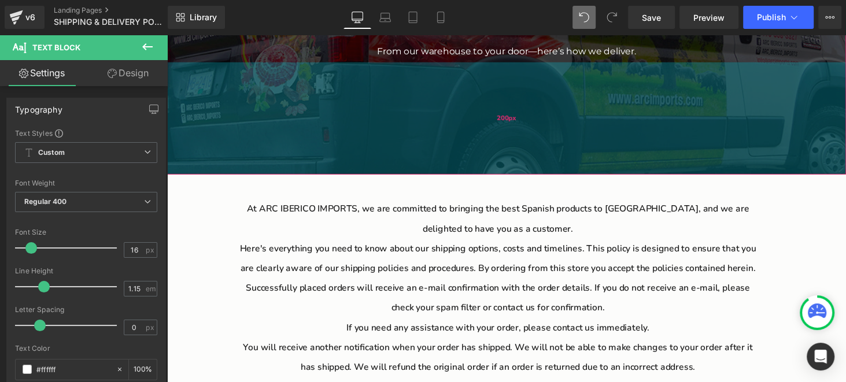
scroll to position [231, 0]
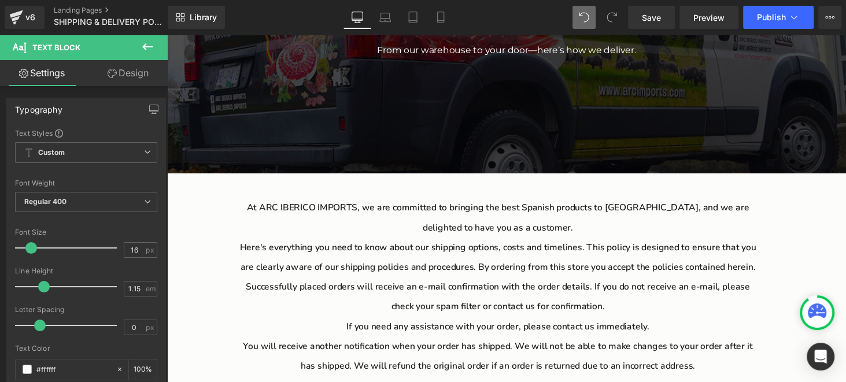
click at [435, 212] on p "At ARC IBERICO IMPORTS, we are committed to bringing the best Spanish products …" at bounding box center [508, 223] width 540 height 40
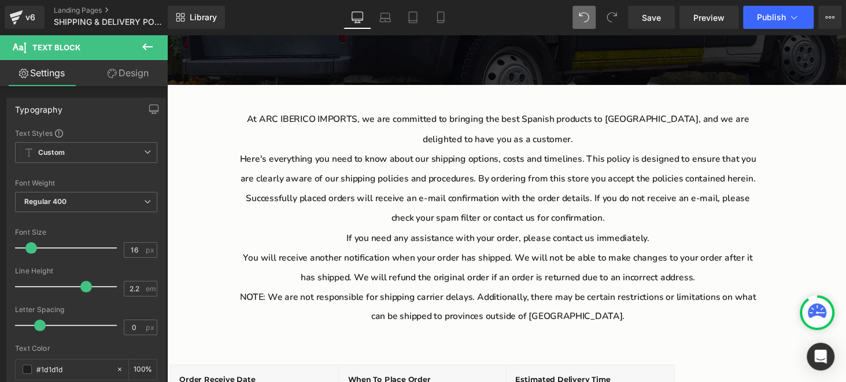
scroll to position [347, 0]
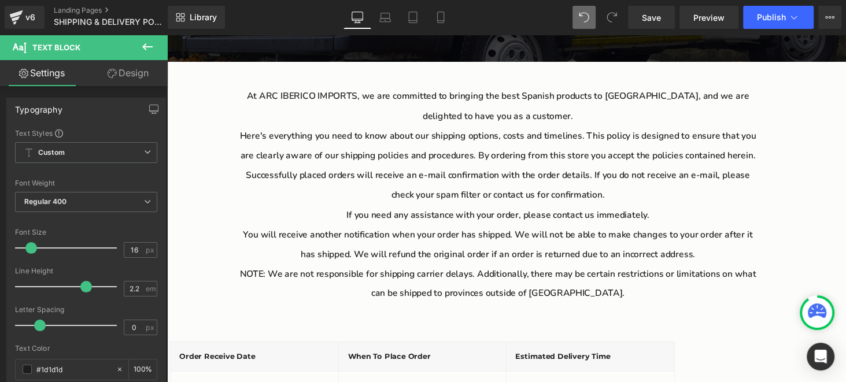
click at [145, 44] on icon at bounding box center [147, 46] width 10 height 7
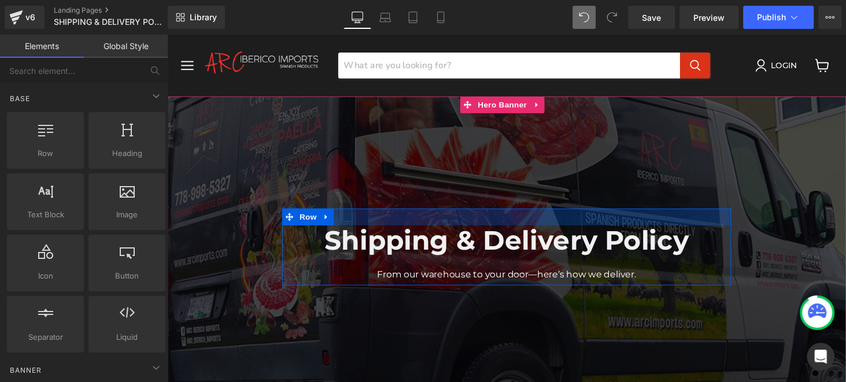
scroll to position [231, 0]
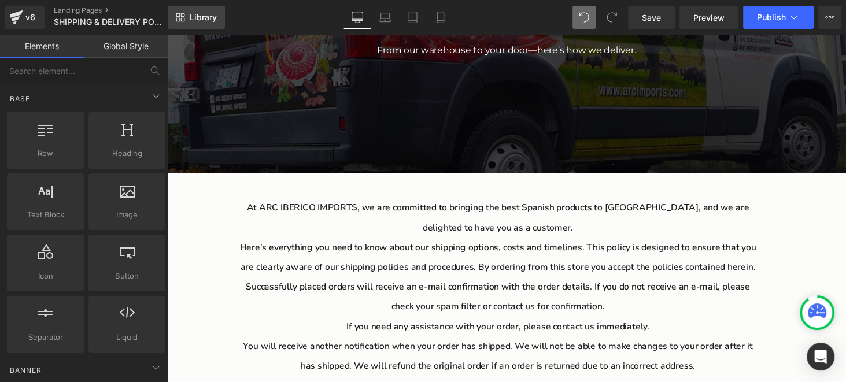
click at [208, 24] on link "Library" at bounding box center [196, 17] width 57 height 23
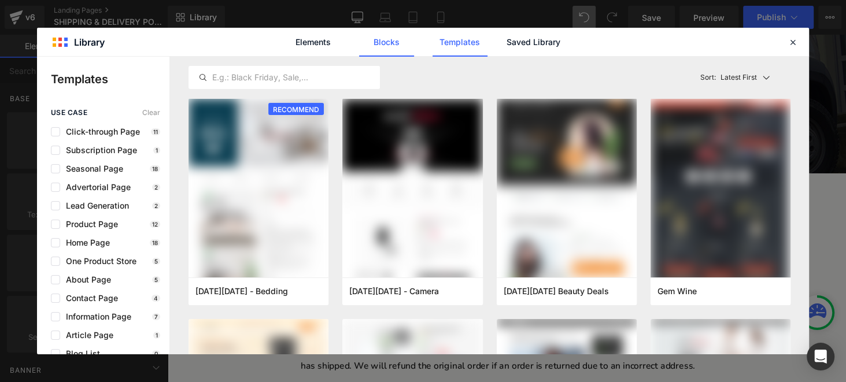
click at [506, 49] on link "Blocks" at bounding box center [533, 42] width 55 height 29
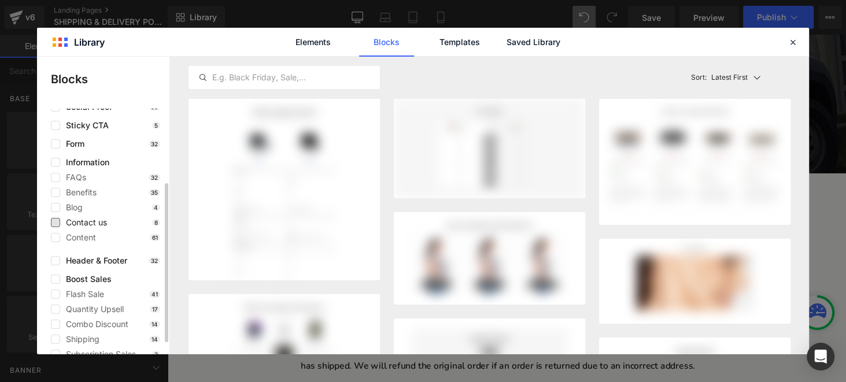
scroll to position [133, 0]
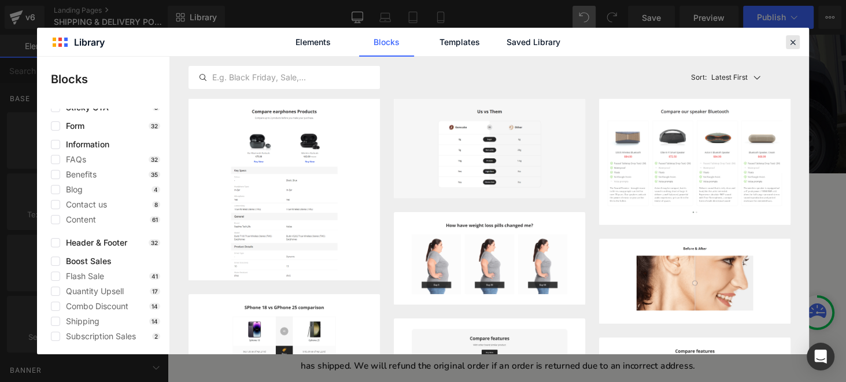
drag, startPoint x: 794, startPoint y: 47, endPoint x: 647, endPoint y: 100, distance: 156.1
click at [794, 47] on icon at bounding box center [793, 42] width 10 height 10
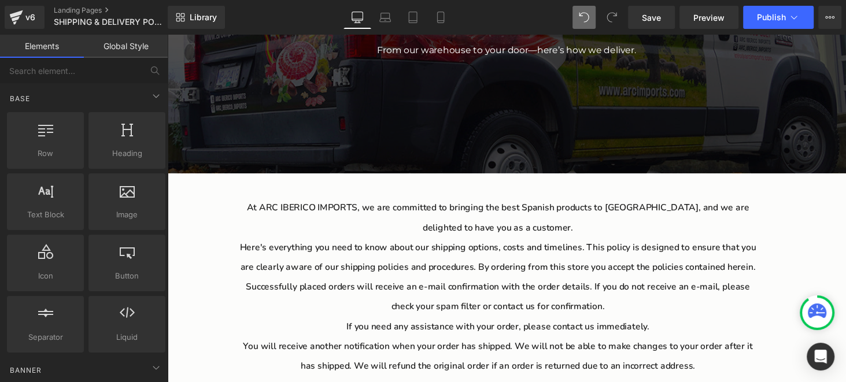
scroll to position [0, 0]
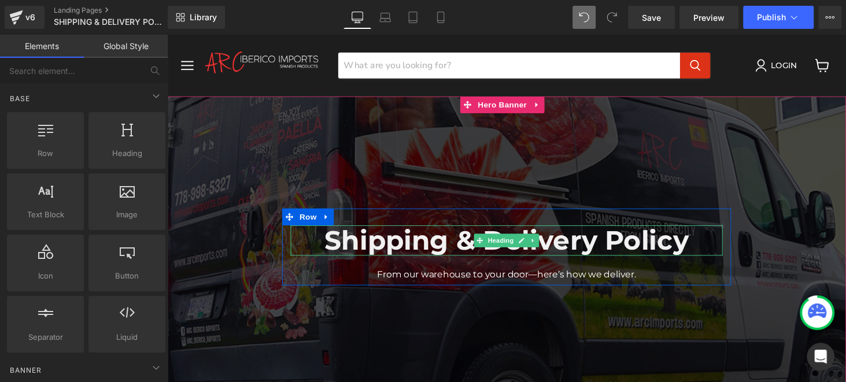
click at [496, 249] on span "Heading" at bounding box center [511, 247] width 31 height 14
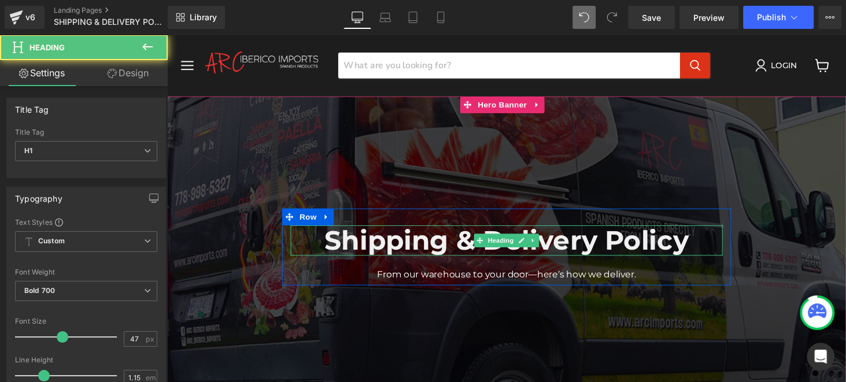
click at [435, 251] on h1 "Shipping & Delivery Policy" at bounding box center [516, 246] width 445 height 31
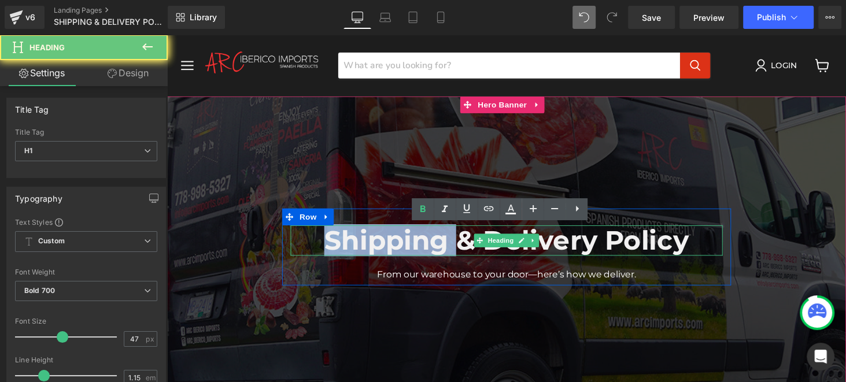
click at [435, 251] on h1 "Shipping & Delivery Policy" at bounding box center [516, 246] width 445 height 31
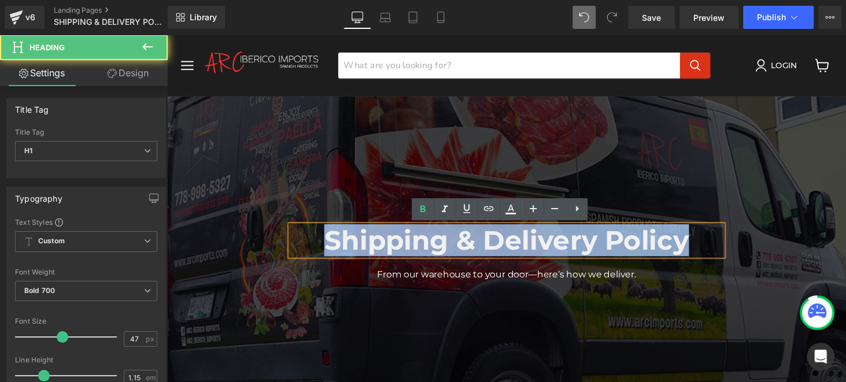
click at [435, 251] on h1 "Shipping & Delivery Policy" at bounding box center [516, 246] width 445 height 31
paste div "Main content"
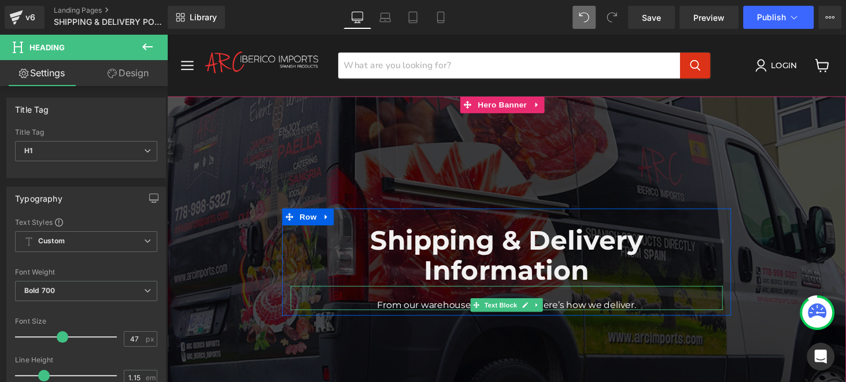
click at [493, 315] on span "Text Block" at bounding box center [511, 314] width 38 height 14
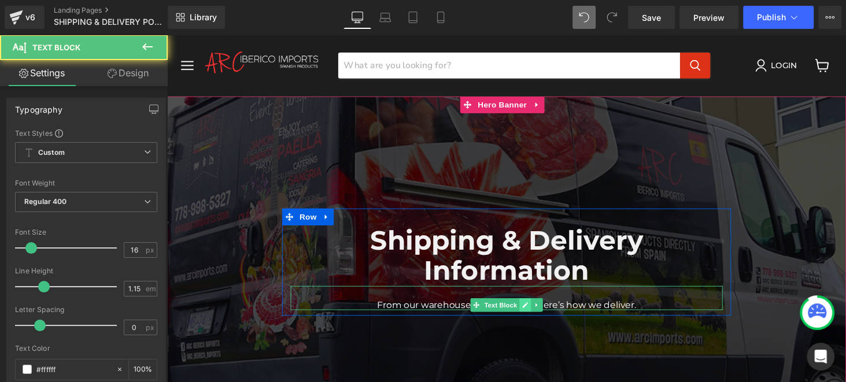
click at [531, 314] on link "Main content" at bounding box center [537, 314] width 12 height 14
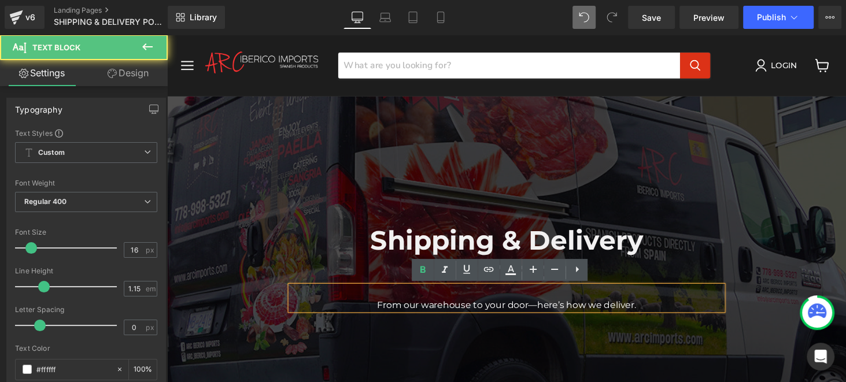
click at [518, 314] on p "From our warehouse to your door—here’s how we deliver." at bounding box center [516, 313] width 445 height 10
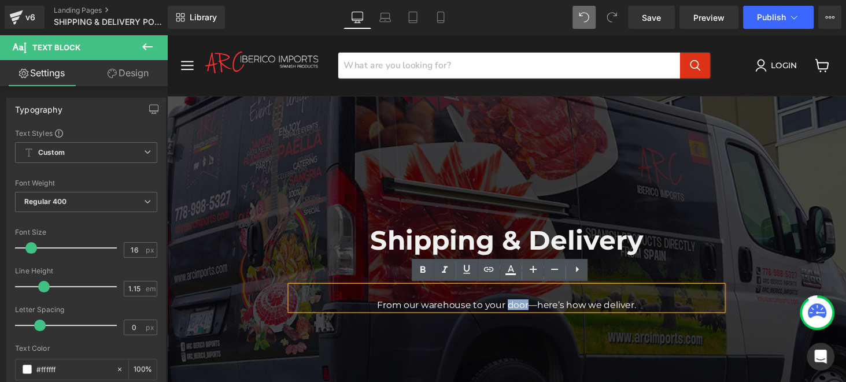
click at [518, 314] on p "From our warehouse to your door—here’s how we deliver." at bounding box center [516, 313] width 445 height 10
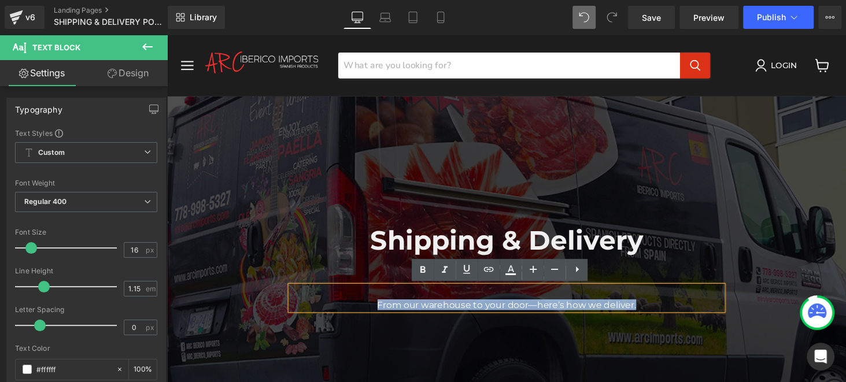
click at [518, 314] on p "From our warehouse to your door—here’s how we deliver." at bounding box center [516, 313] width 445 height 10
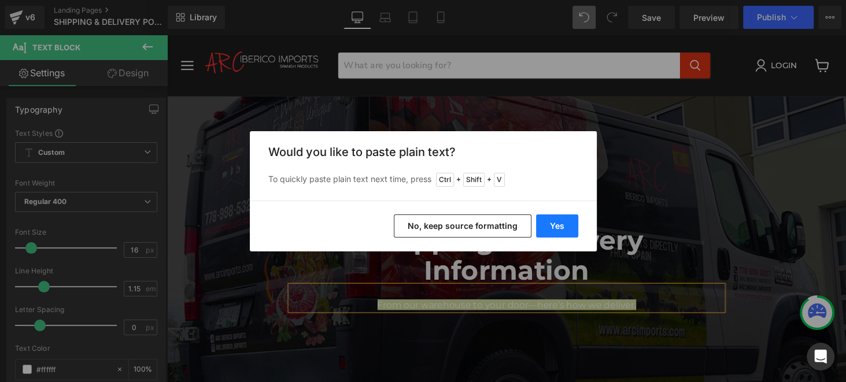
click at [543, 229] on button "Yes" at bounding box center [557, 226] width 42 height 23
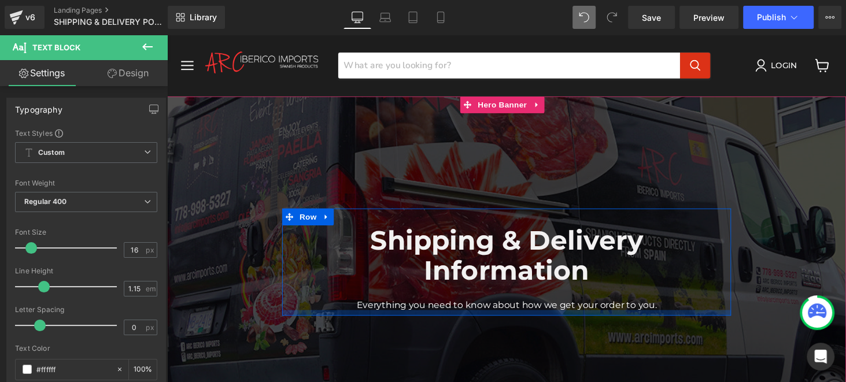
click at [386, 319] on div "Main content" at bounding box center [517, 322] width 463 height 6
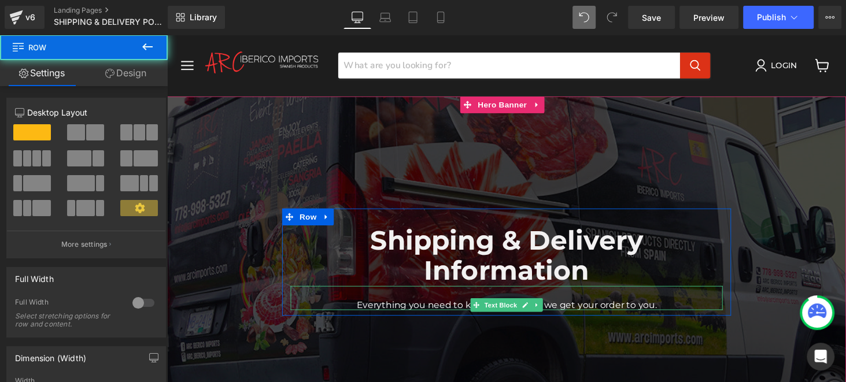
click at [362, 313] on p "Everything you need to know about how we get your order to you." at bounding box center [516, 313] width 445 height 10
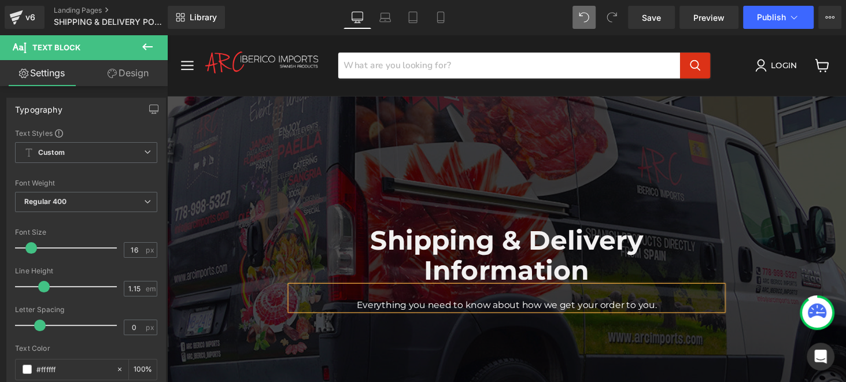
click at [788, 272] on span "Shipping & Delivery Information Heading Everything you need to know about how w…" at bounding box center [517, 269] width 700 height 111
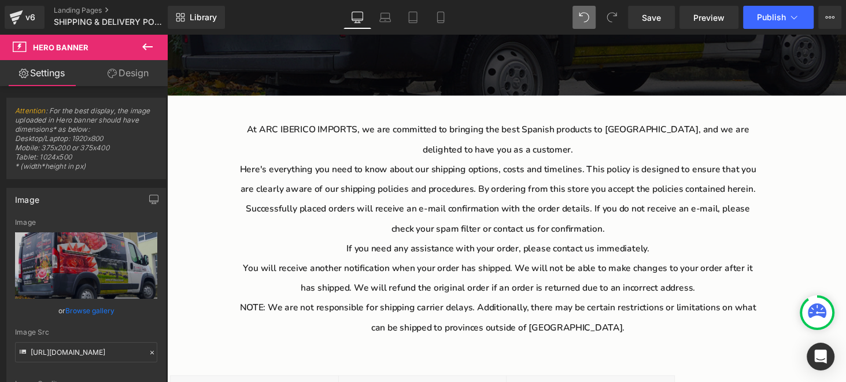
scroll to position [347, 0]
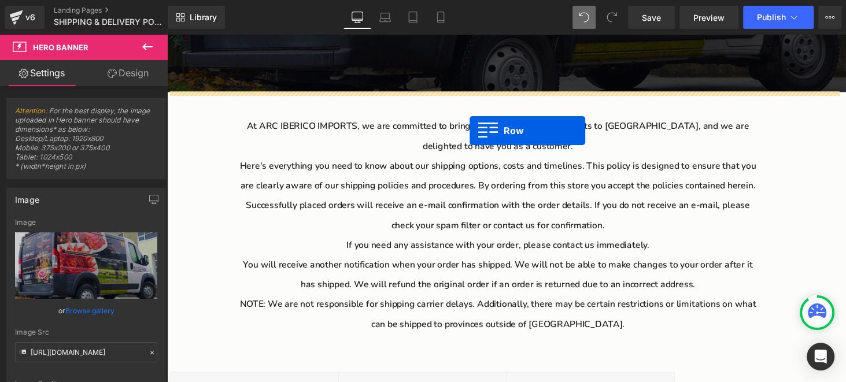
drag, startPoint x: 174, startPoint y: 142, endPoint x: 479, endPoint y: 134, distance: 305.0
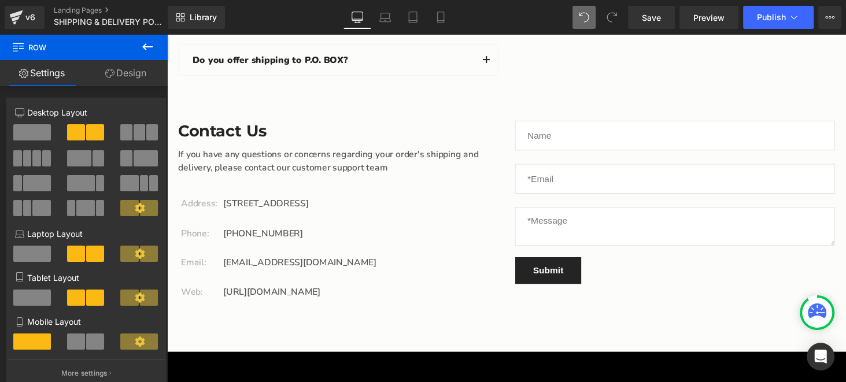
scroll to position [3237, 0]
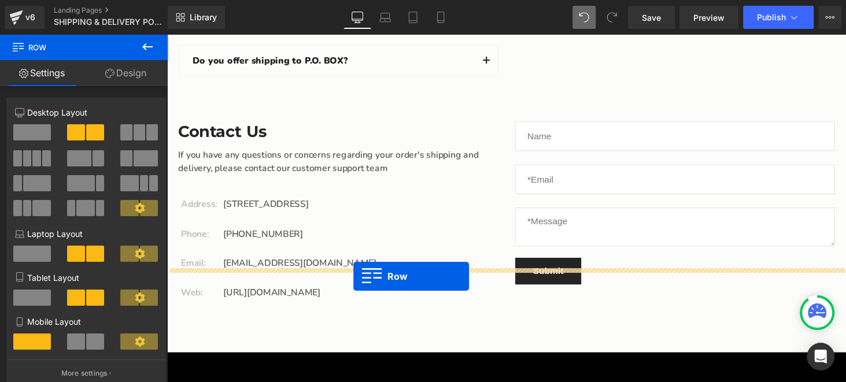
drag, startPoint x: 174, startPoint y: 259, endPoint x: 359, endPoint y: 284, distance: 187.5
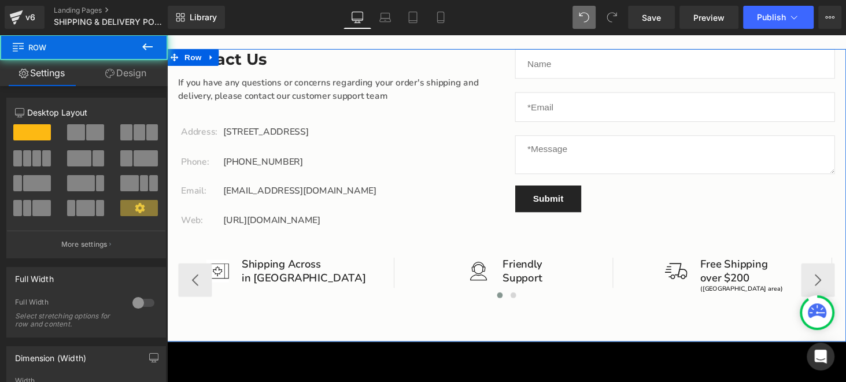
scroll to position [3353, 0]
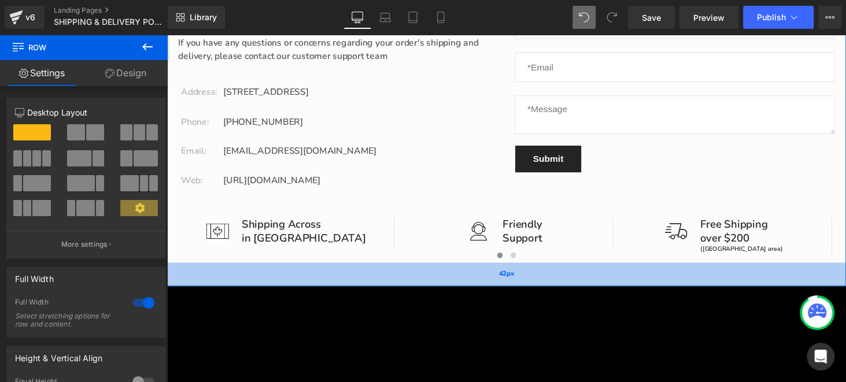
drag, startPoint x: 524, startPoint y: 257, endPoint x: 526, endPoint y: 241, distance: 16.5
click at [526, 270] on div "42px" at bounding box center [517, 282] width 700 height 24
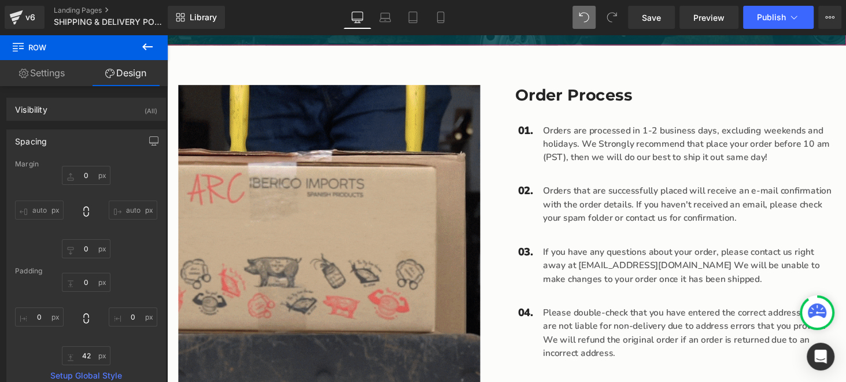
scroll to position [402, 0]
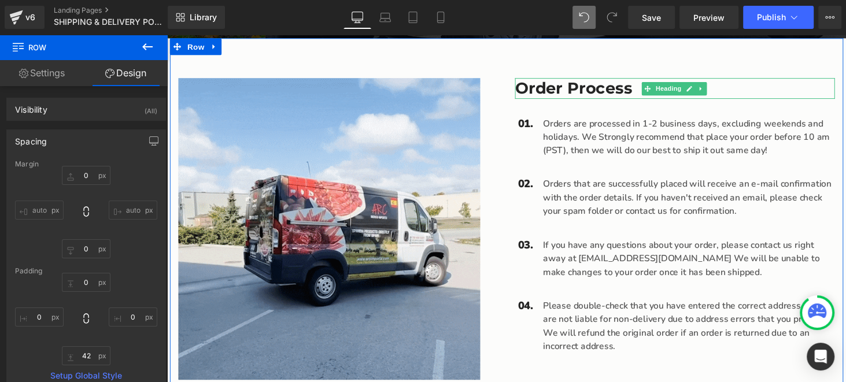
click at [587, 91] on h3 "Order Process" at bounding box center [691, 89] width 330 height 21
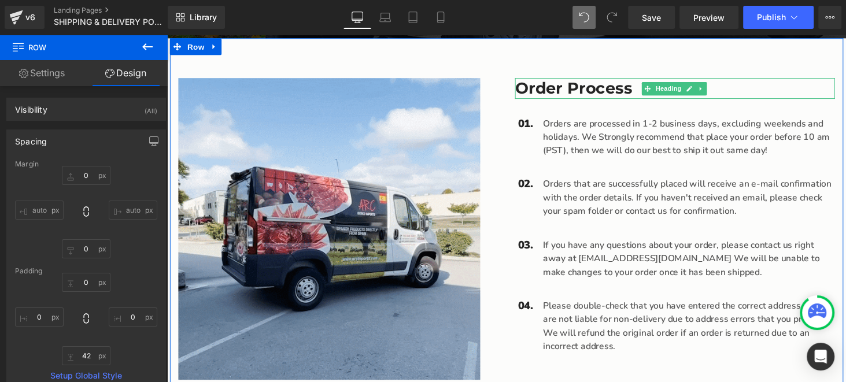
click at [587, 91] on h3 "Order Process" at bounding box center [691, 89] width 330 height 21
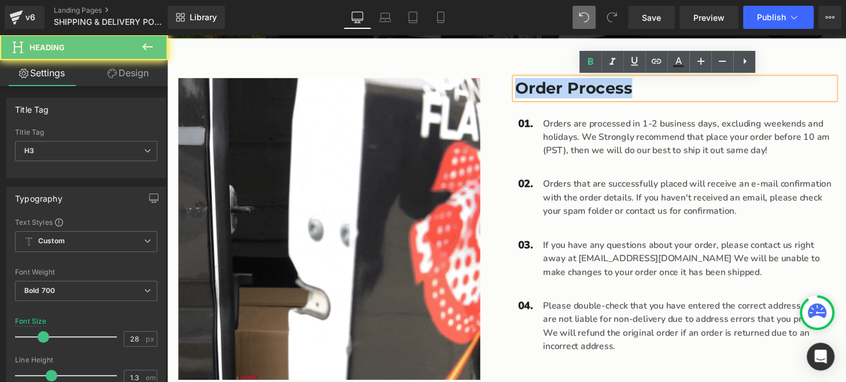
click at [587, 91] on h3 "Order Process" at bounding box center [691, 89] width 330 height 21
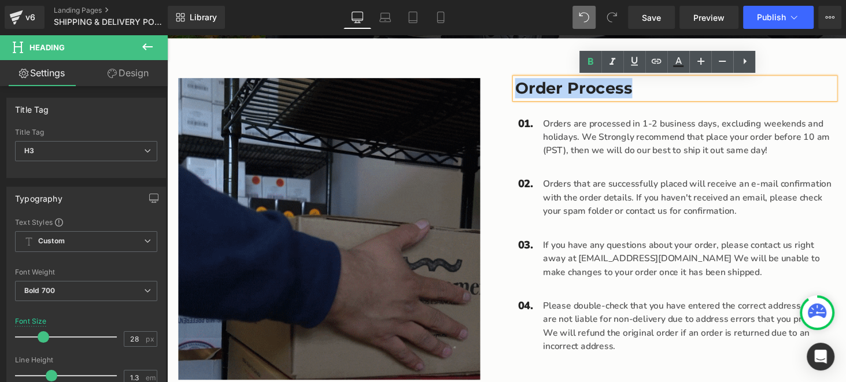
click at [635, 91] on h3 "Order Process" at bounding box center [691, 89] width 330 height 21
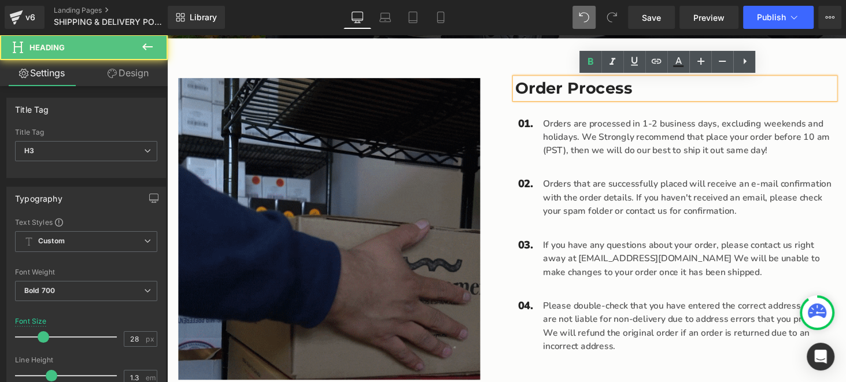
click at [640, 90] on h3 "Order Process" at bounding box center [691, 89] width 330 height 21
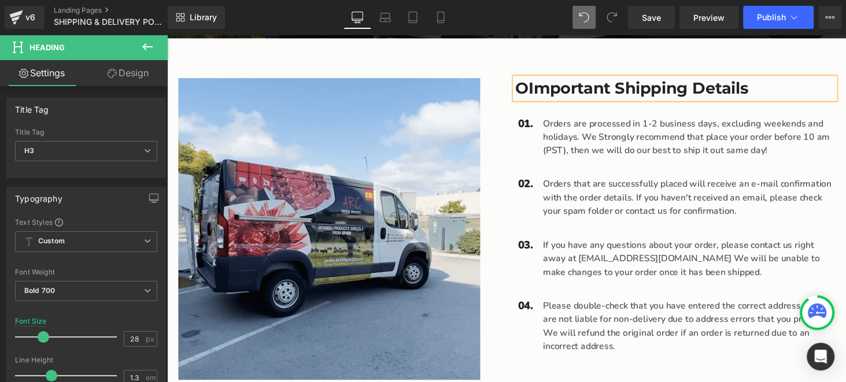
click at [534, 94] on h3 "OImportant Shipping Details" at bounding box center [691, 89] width 330 height 21
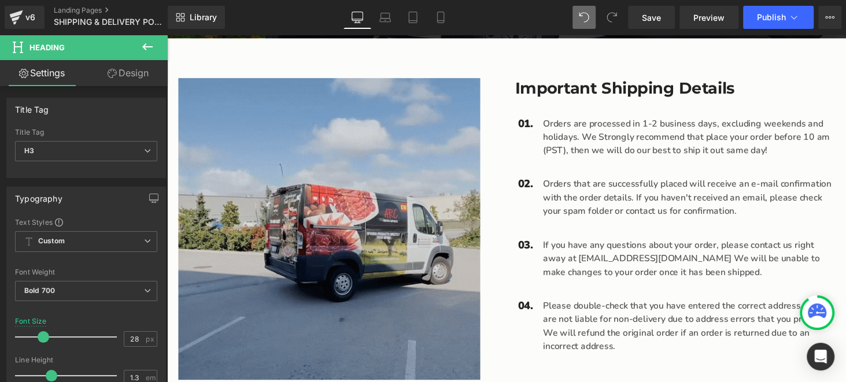
click at [149, 47] on icon at bounding box center [148, 47] width 14 height 14
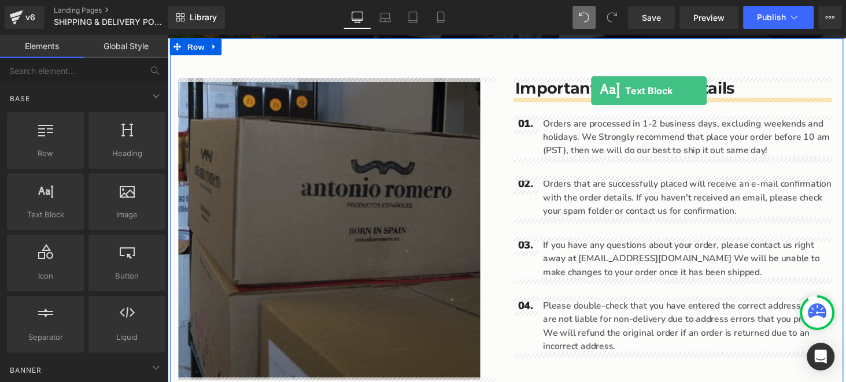
drag, startPoint x: 223, startPoint y: 237, endPoint x: 605, endPoint y: 93, distance: 407.8
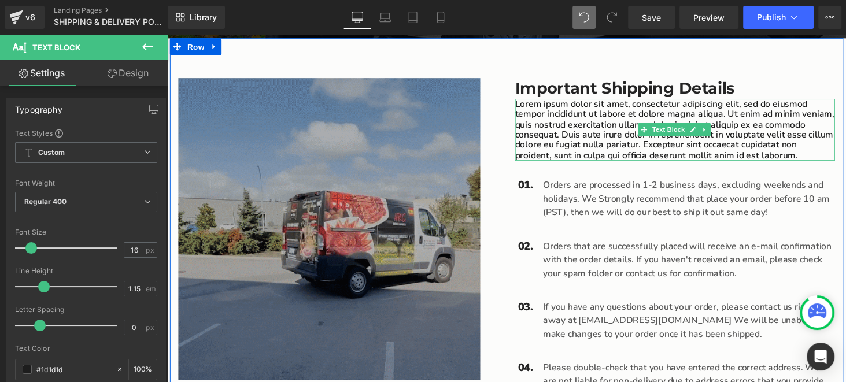
click at [543, 109] on p "Lorem ipsum dolor sit amet, consectetur adipiscing elit, sed do eiusmod tempor …" at bounding box center [691, 133] width 330 height 64
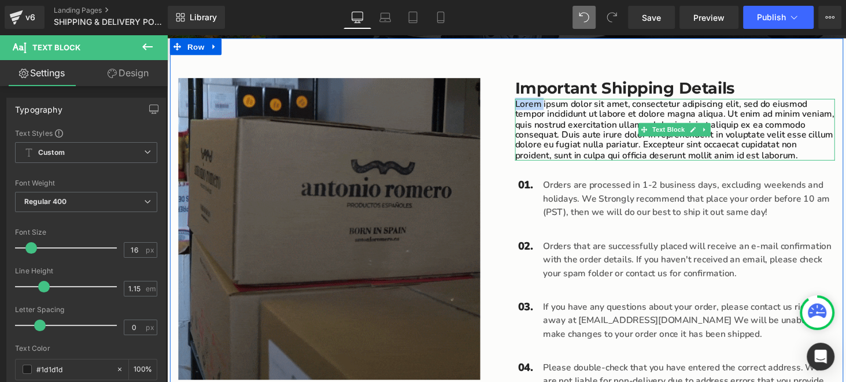
click at [543, 109] on p "Lorem ipsum dolor sit amet, consectetur adipiscing elit, sed do eiusmod tempor …" at bounding box center [691, 133] width 330 height 64
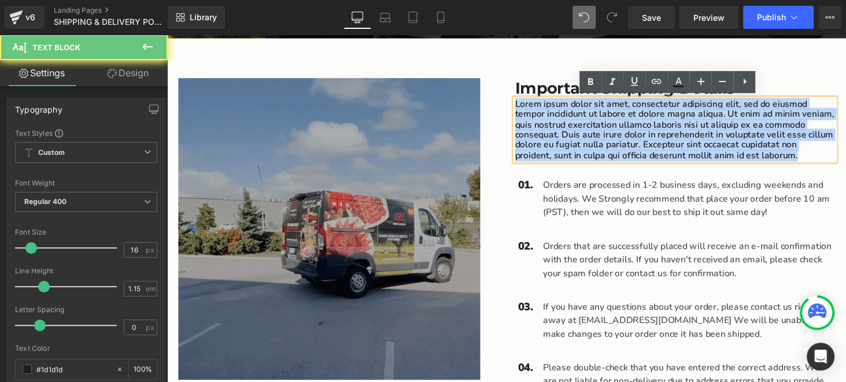
click at [543, 109] on p "Lorem ipsum dolor sit amet, consectetur adipiscing elit, sed do eiusmod tempor …" at bounding box center [691, 133] width 330 height 64
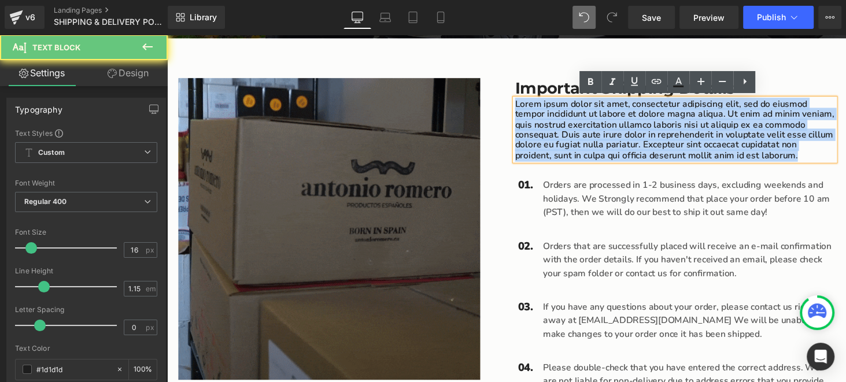
click at [543, 109] on p "Lorem ipsum dolor sit amet, consectetur adipiscing elit, sed do eiusmod tempor …" at bounding box center [691, 133] width 330 height 64
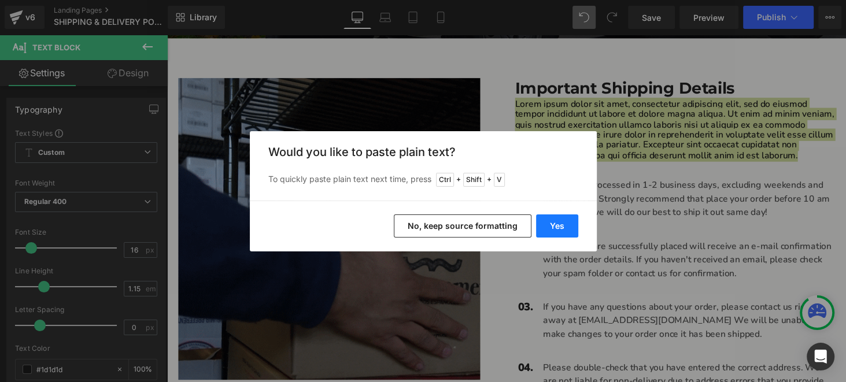
click at [558, 227] on button "Yes" at bounding box center [557, 226] width 42 height 23
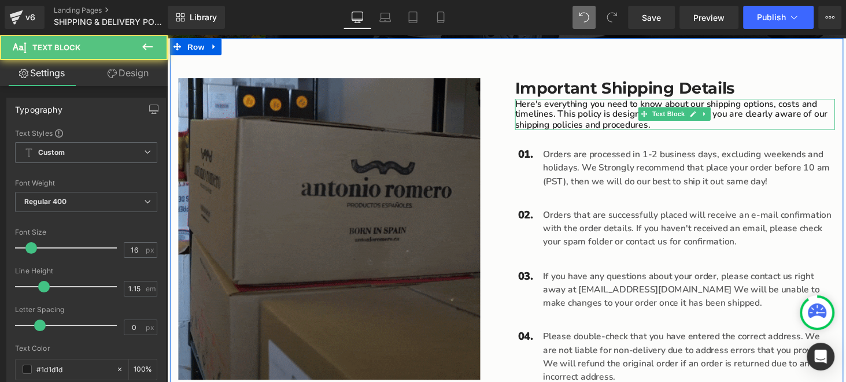
click at [545, 101] on p "Here's everything you need to know about our shipping options, costs and timeli…" at bounding box center [691, 117] width 330 height 32
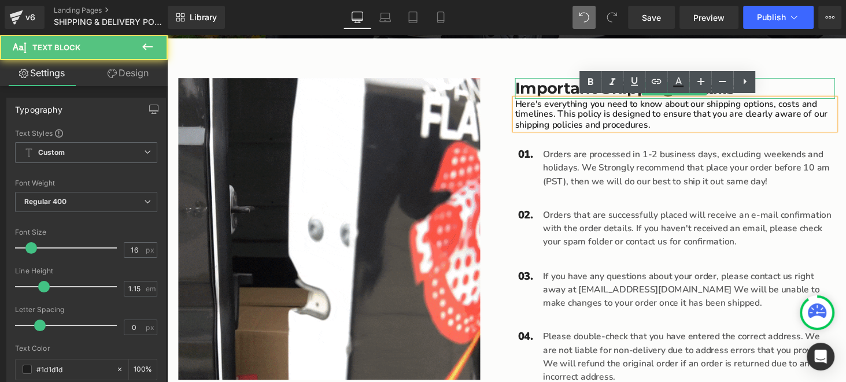
click at [547, 91] on h3 "Important Shipping Details" at bounding box center [691, 89] width 330 height 21
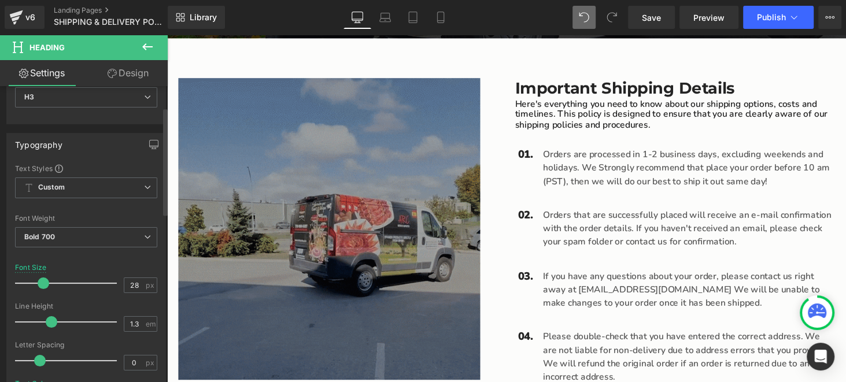
scroll to position [57, 0]
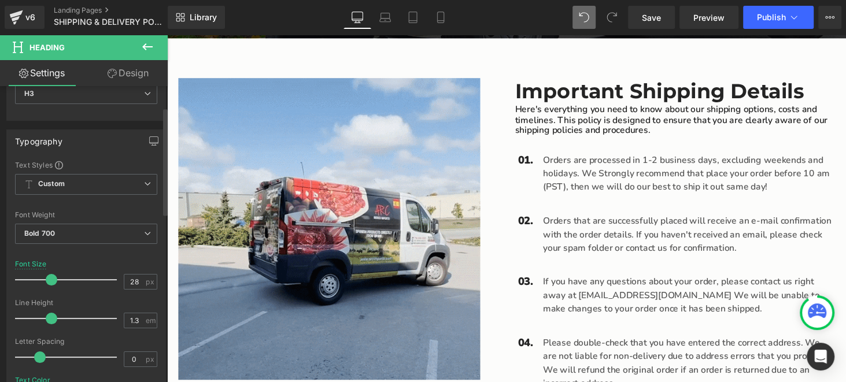
drag, startPoint x: 41, startPoint y: 279, endPoint x: 49, endPoint y: 278, distance: 8.1
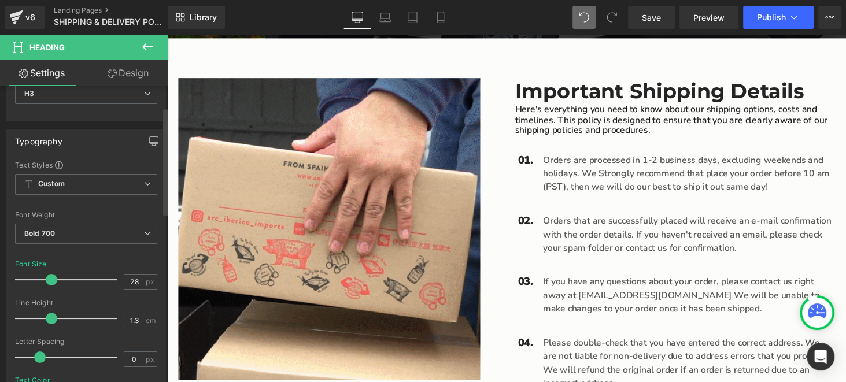
click at [49, 278] on span at bounding box center [52, 280] width 12 height 12
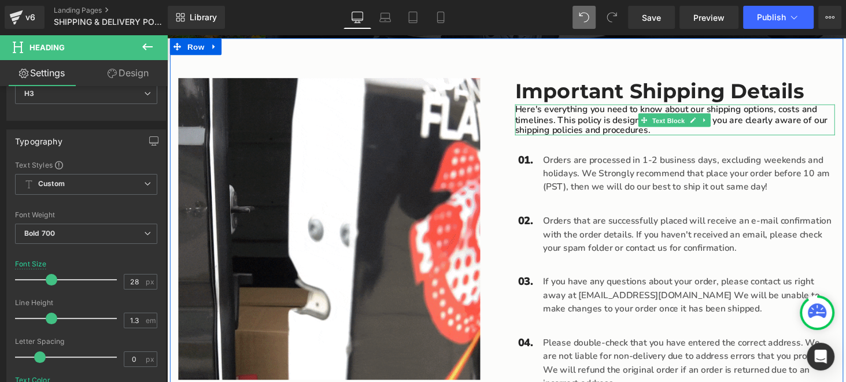
click at [675, 129] on span "Text Block" at bounding box center [684, 123] width 38 height 14
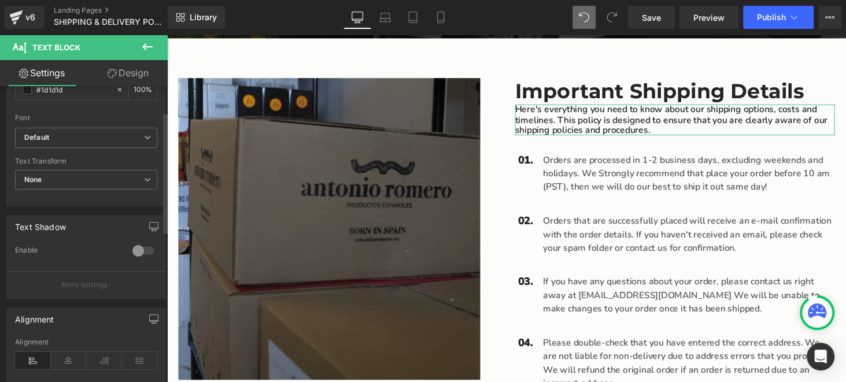
scroll to position [289, 0]
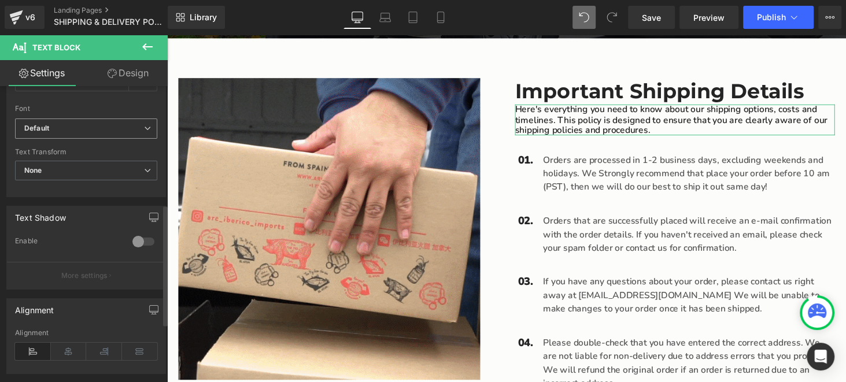
click at [81, 129] on b "Default" at bounding box center [84, 129] width 120 height 10
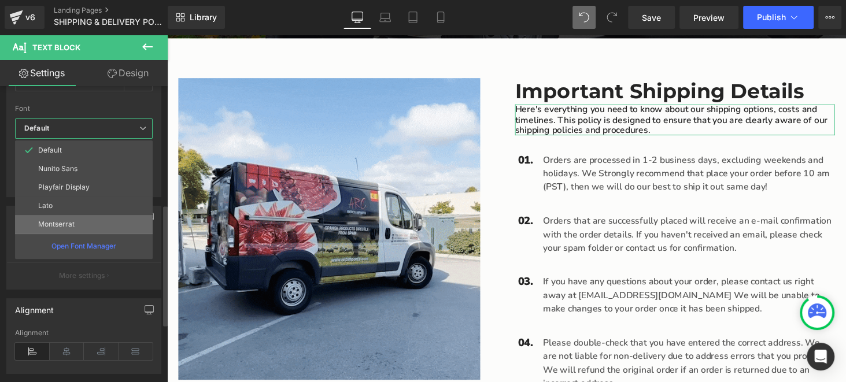
click at [57, 222] on p "Montserrat" at bounding box center [56, 224] width 36 height 8
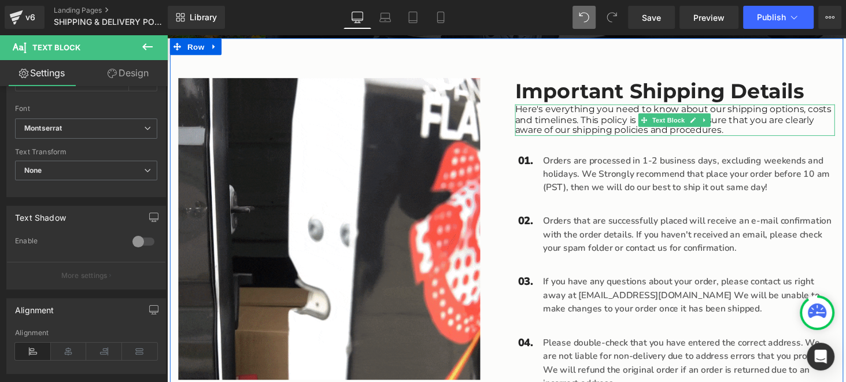
click at [813, 124] on p "Here's everything you need to know about our shipping options, costs and timeli…" at bounding box center [691, 122] width 330 height 32
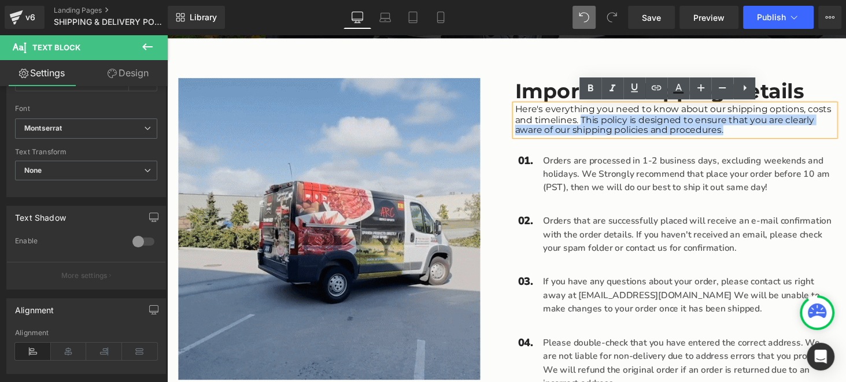
drag, startPoint x: 590, startPoint y: 123, endPoint x: 761, endPoint y: 132, distance: 172.1
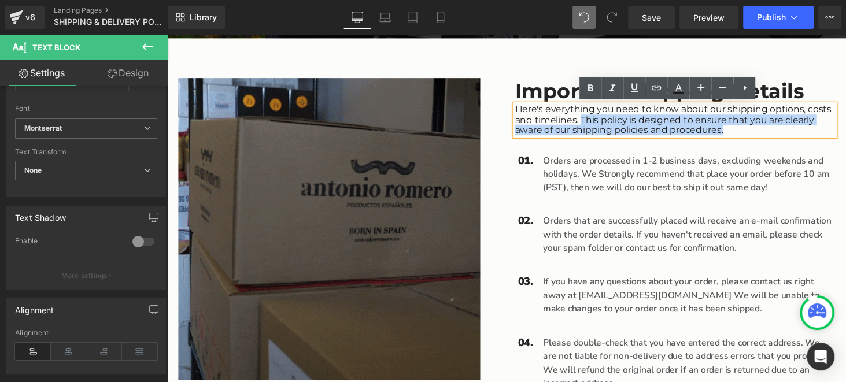
click at [761, 132] on p "Here's everything you need to know about our shipping options, costs and timeli…" at bounding box center [691, 122] width 330 height 32
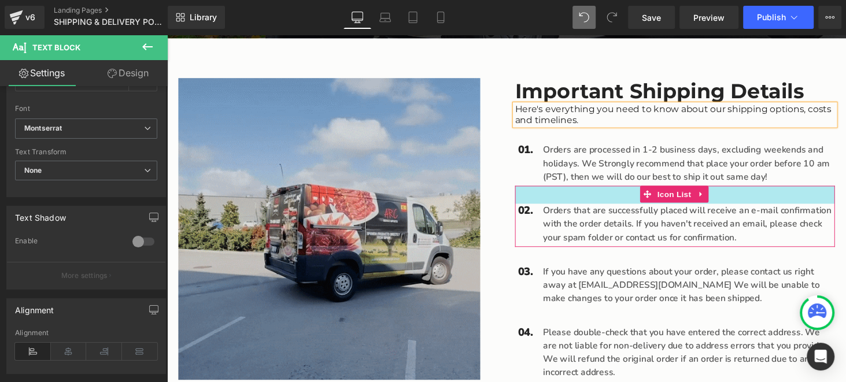
click at [592, 179] on p "Orders are processed in 1-2 business days, excluding weekends and holidays. We …" at bounding box center [705, 167] width 301 height 42
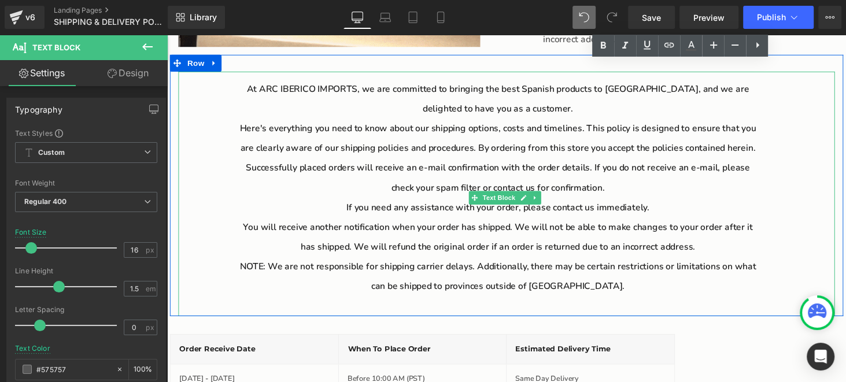
scroll to position [749, 0]
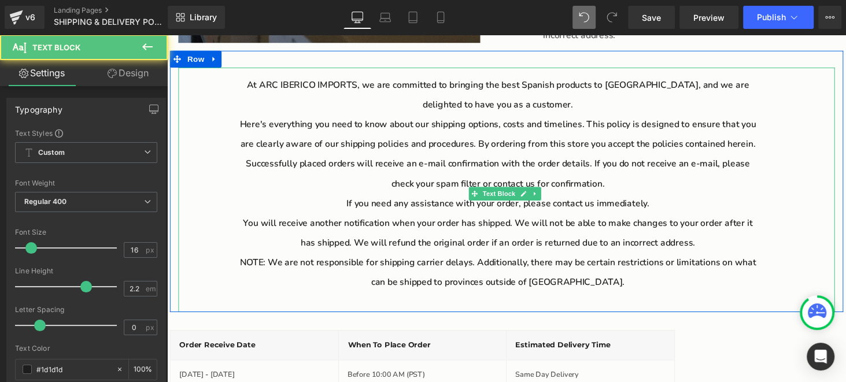
click at [485, 148] on p "Here's everything you need to know about our shipping options, costs and timeli…" at bounding box center [508, 137] width 540 height 40
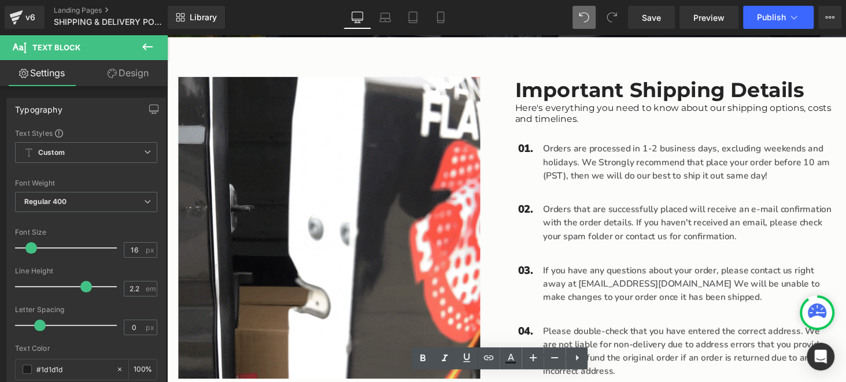
scroll to position [402, 0]
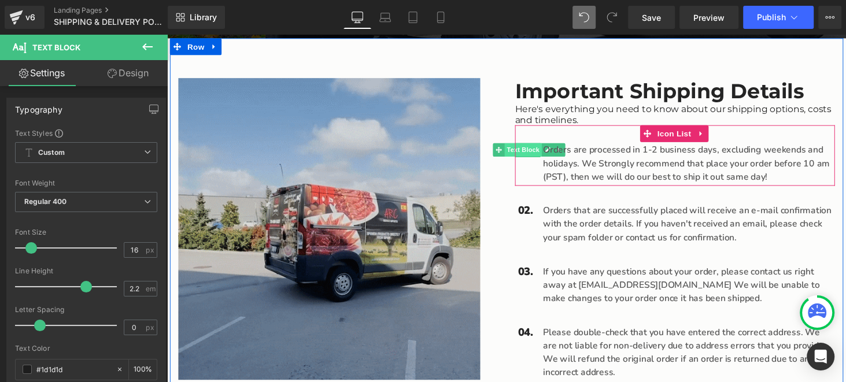
click at [530, 153] on span "Text Block" at bounding box center [534, 153] width 38 height 14
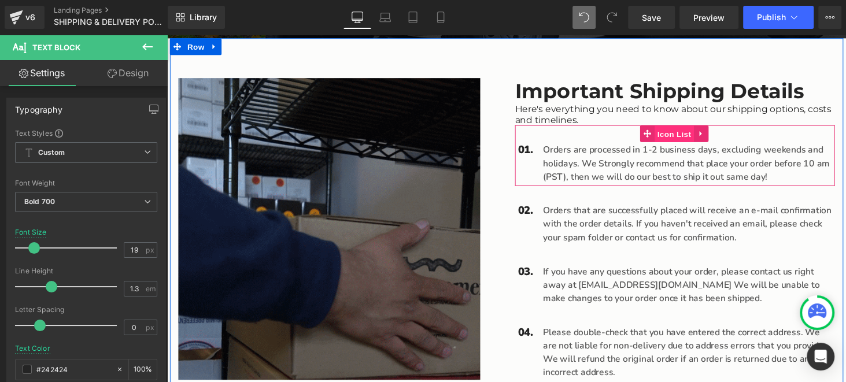
click at [694, 137] on span "Icon List" at bounding box center [690, 136] width 40 height 17
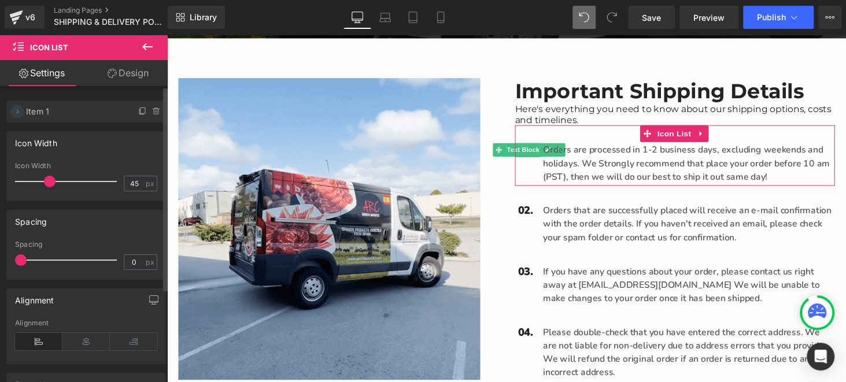
click at [13, 112] on icon at bounding box center [17, 111] width 9 height 9
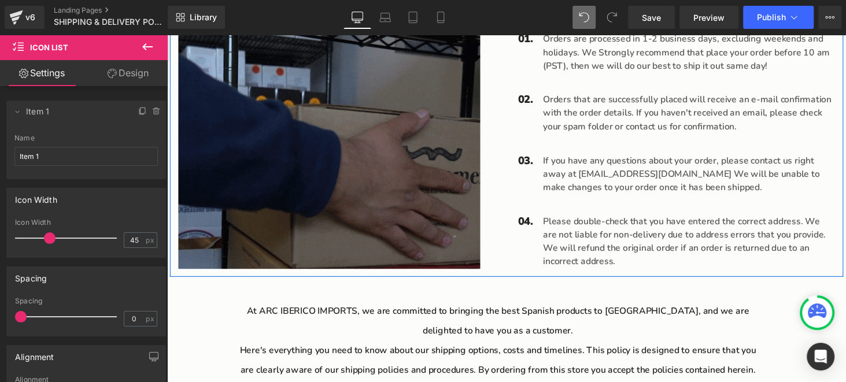
scroll to position [518, 0]
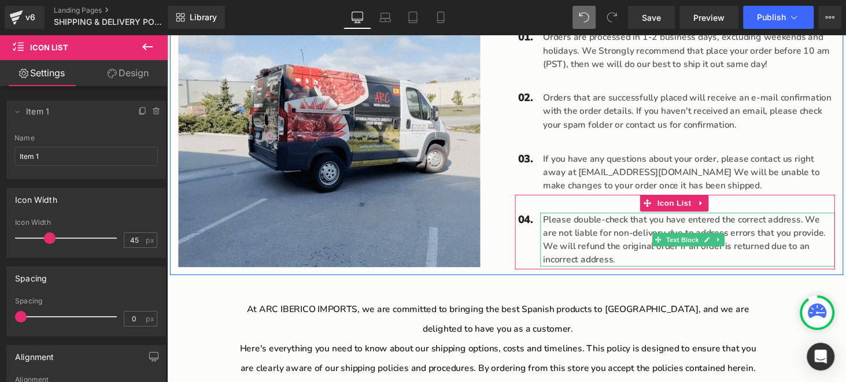
click at [614, 227] on p "Please double-check that you have entered the correct address. We are not liabl…" at bounding box center [705, 247] width 301 height 56
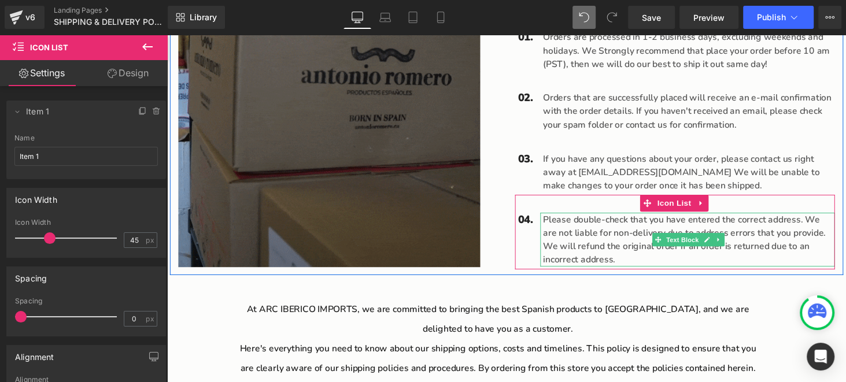
click at [614, 227] on p "Please double-check that you have entered the correct address. We are not liabl…" at bounding box center [705, 247] width 301 height 56
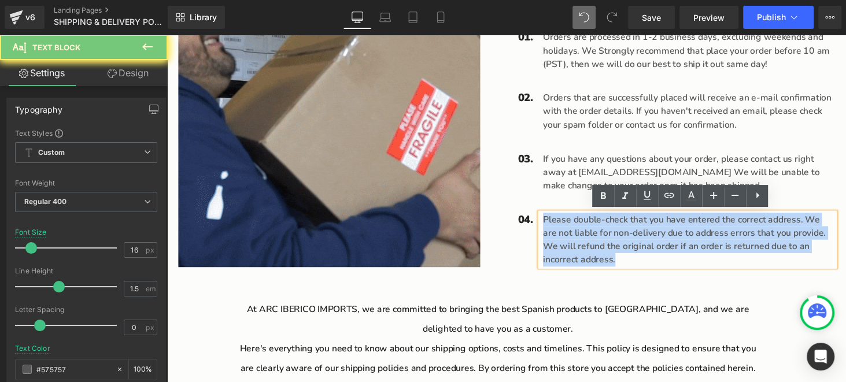
click at [614, 227] on p "Please double-check that you have entered the correct address. We are not liabl…" at bounding box center [705, 247] width 301 height 56
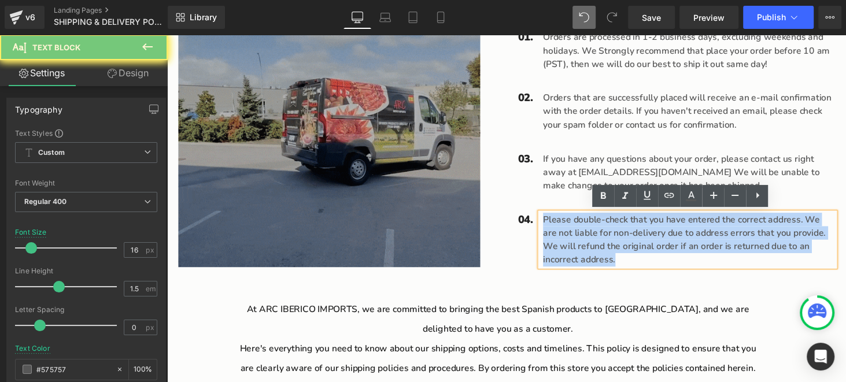
click at [614, 227] on p "Please double-check that you have entered the correct address. We are not liabl…" at bounding box center [705, 247] width 301 height 56
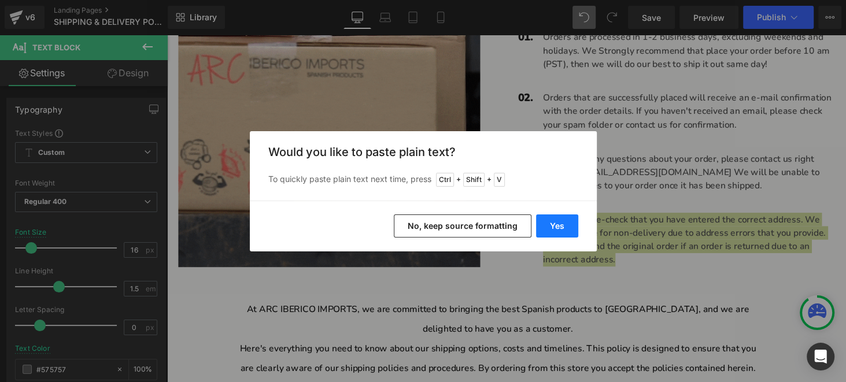
click at [565, 229] on button "Yes" at bounding box center [557, 226] width 42 height 23
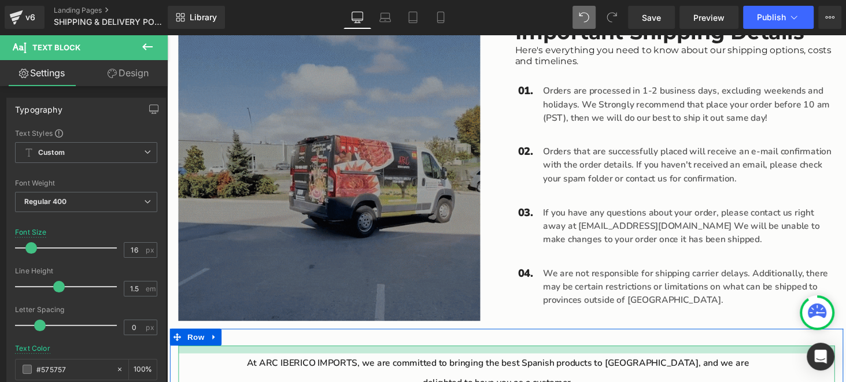
scroll to position [460, 0]
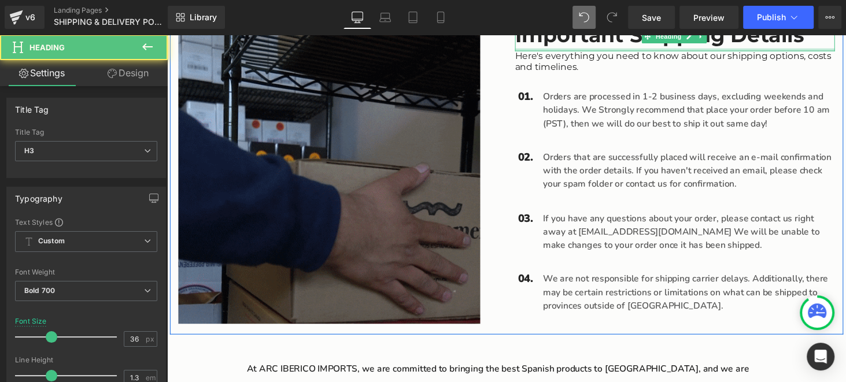
click at [593, 50] on div "Important Shipping Details Heading Here's everything you need to know about our…" at bounding box center [690, 179] width 347 height 316
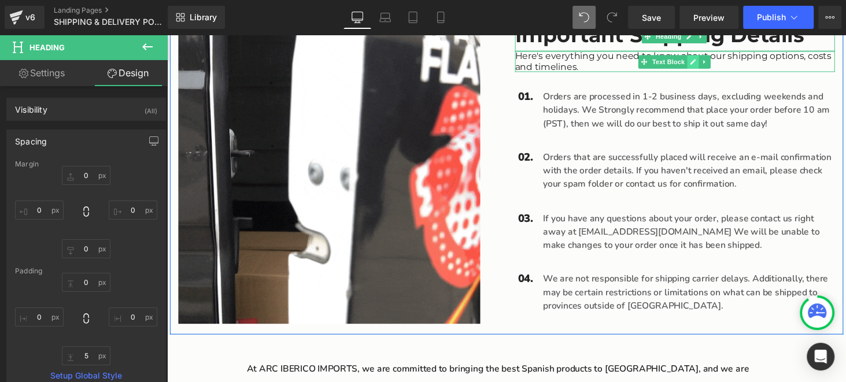
click at [706, 63] on icon "Main content" at bounding box center [709, 63] width 6 height 6
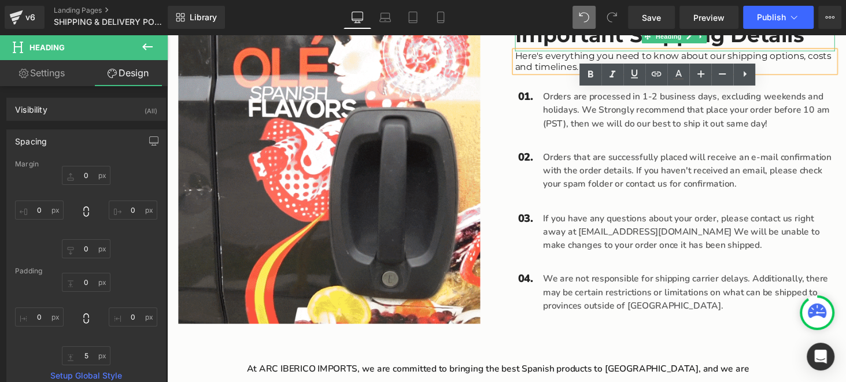
click at [733, 58] on p "Here's everything you need to know about our shipping options, costs and timeli…" at bounding box center [691, 61] width 330 height 21
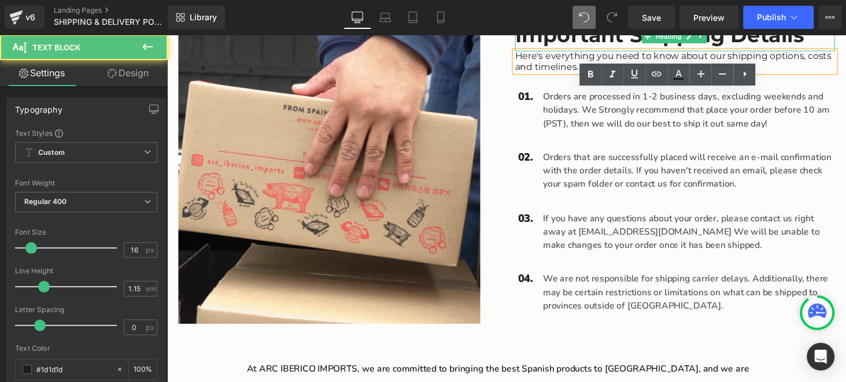
click at [780, 107] on p "Orders are processed in 1-2 business days, excluding weekends and holidays. We …" at bounding box center [705, 112] width 301 height 42
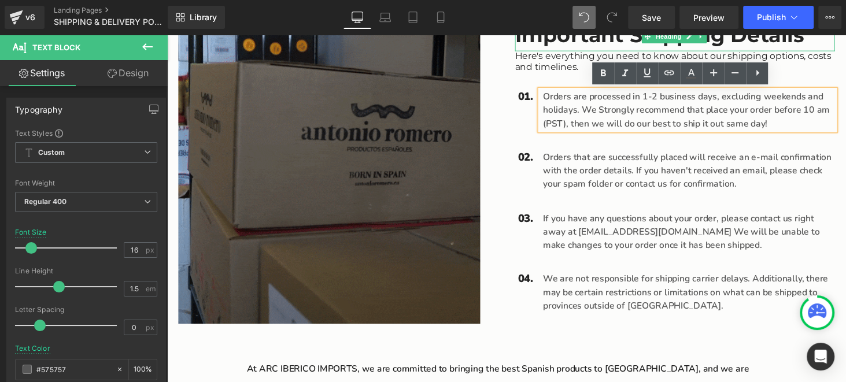
click at [785, 54] on div "Here's everything you need to know about our shipping options, costs and timeli…" at bounding box center [691, 61] width 330 height 21
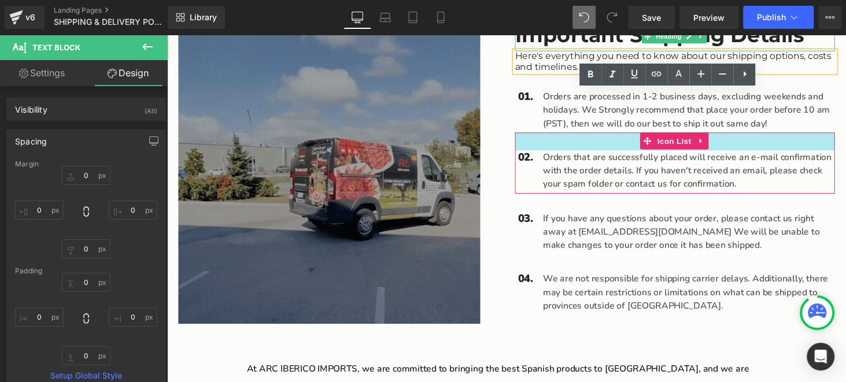
click at [526, 136] on div "Main content" at bounding box center [527, 166] width 3 height 62
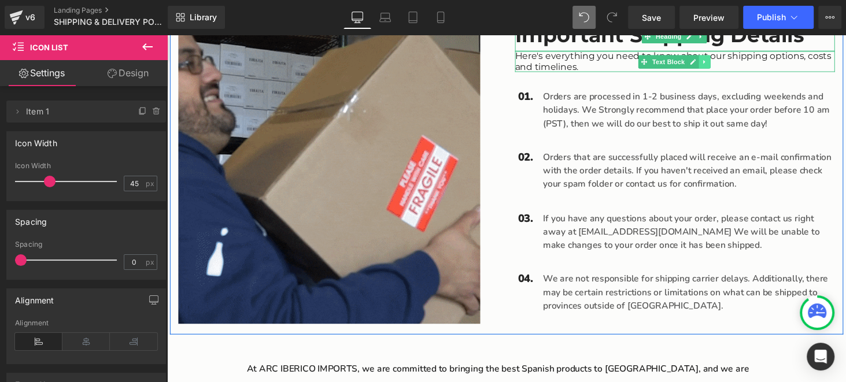
click at [718, 62] on icon "Main content" at bounding box center [721, 62] width 6 height 7
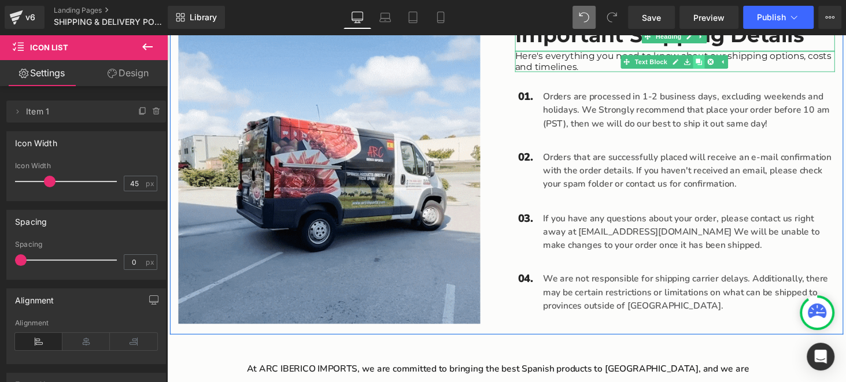
click at [713, 65] on icon "Main content" at bounding box center [715, 62] width 6 height 6
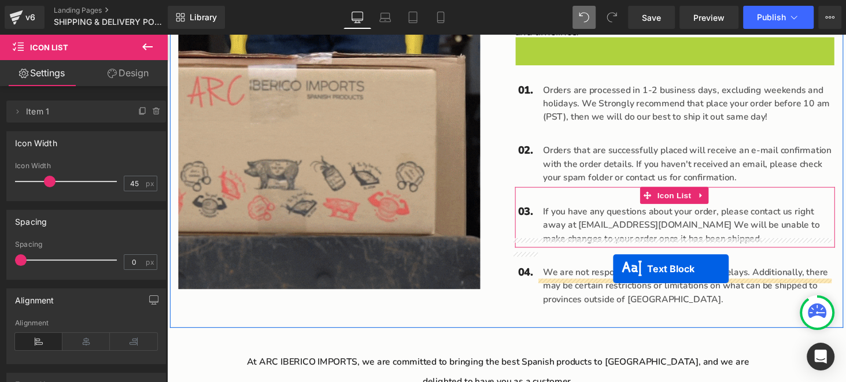
scroll to position [518, 0]
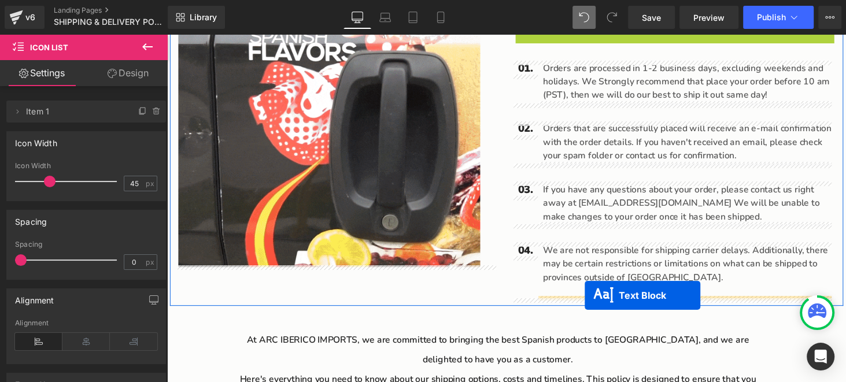
drag, startPoint x: 652, startPoint y: 83, endPoint x: 598, endPoint y: 304, distance: 227.6
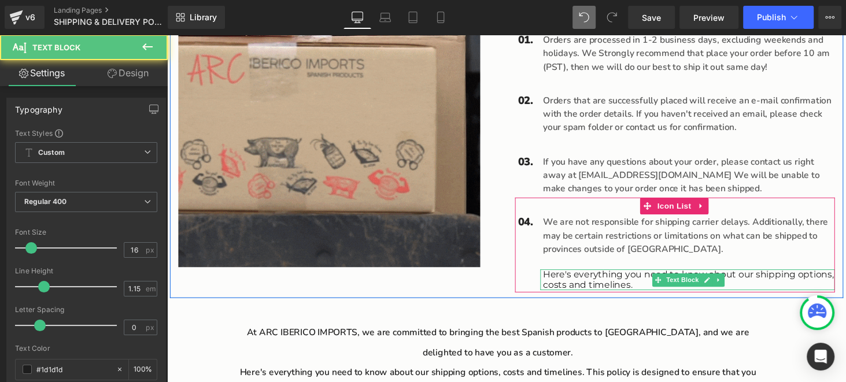
click at [643, 293] on p "Here's everything you need to know about our shipping options, costs and timeli…" at bounding box center [705, 287] width 301 height 21
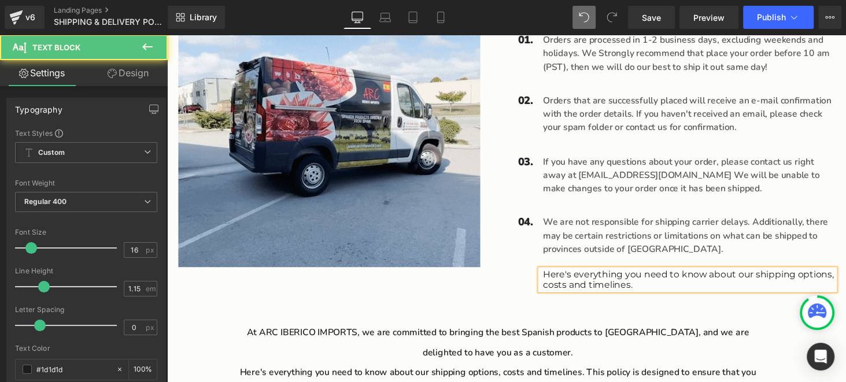
click at [643, 293] on p "Here's everything you need to know about our shipping options, costs and timeli…" at bounding box center [705, 287] width 301 height 21
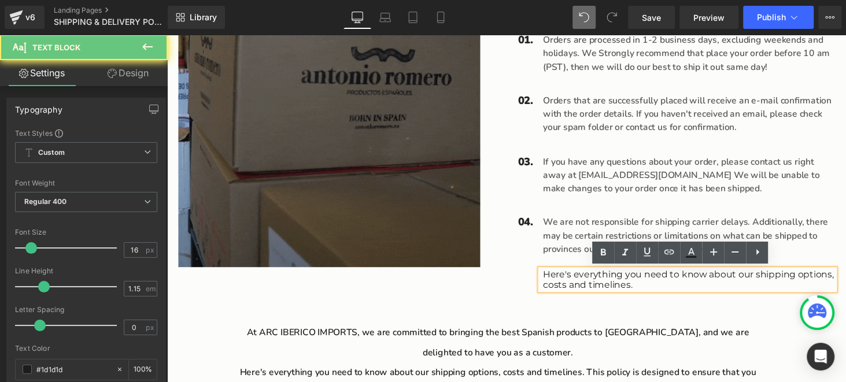
click at [643, 293] on p "Here's everything you need to know about our shipping options, costs and timeli…" at bounding box center [705, 287] width 301 height 21
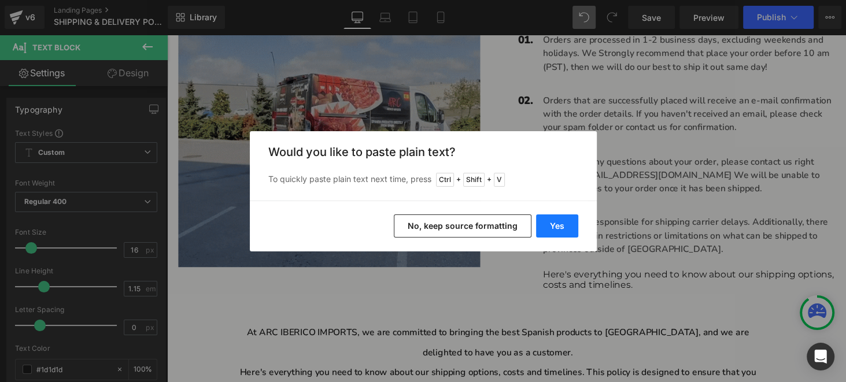
click at [564, 229] on button "Yes" at bounding box center [557, 226] width 42 height 23
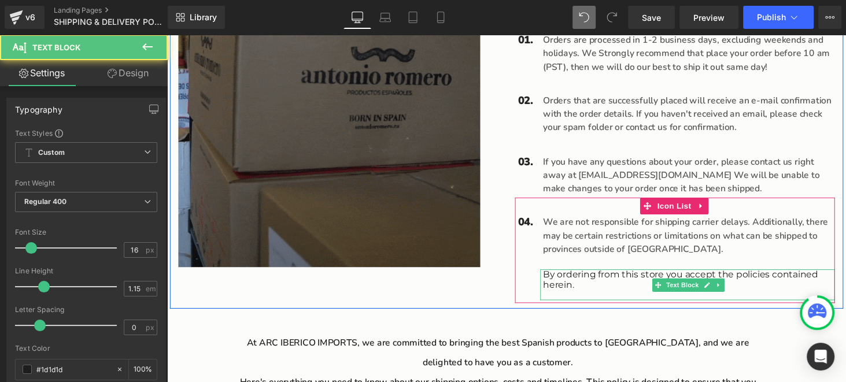
click at [583, 296] on p "By ordering from this store you accept the policies contained herein." at bounding box center [705, 287] width 301 height 21
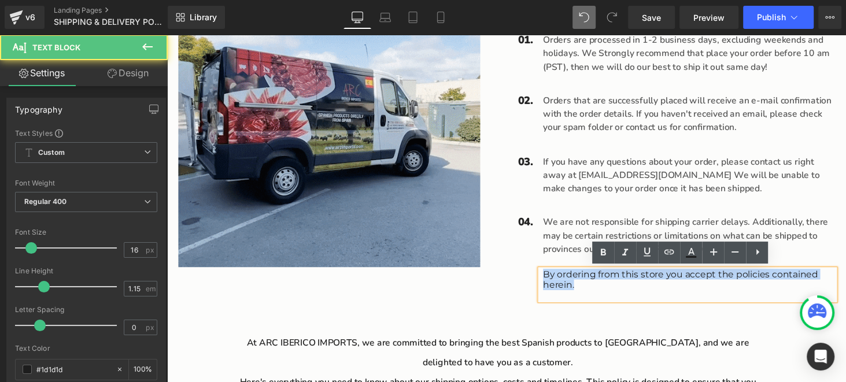
drag, startPoint x: 590, startPoint y: 296, endPoint x: 534, endPoint y: 273, distance: 60.5
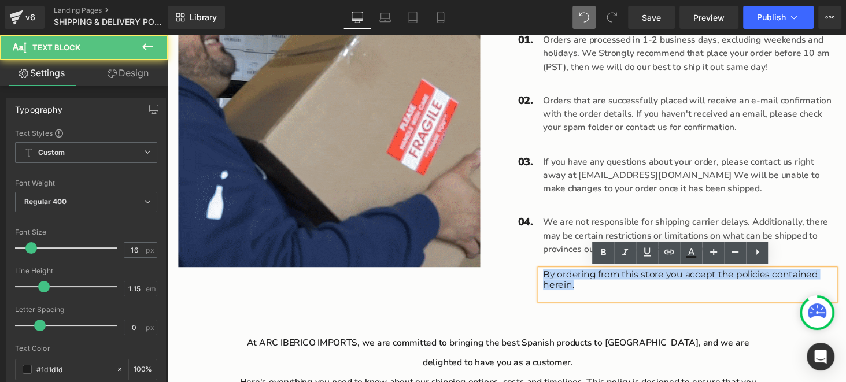
click at [534, 273] on div "We are not responsible for shipping carrier delays. Additionally, there may be …" at bounding box center [691, 265] width 330 height 87
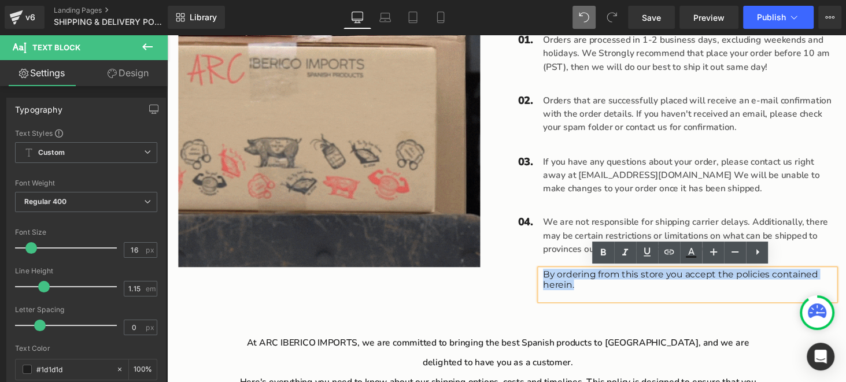
drag, startPoint x: 735, startPoint y: 318, endPoint x: 756, endPoint y: 310, distance: 21.8
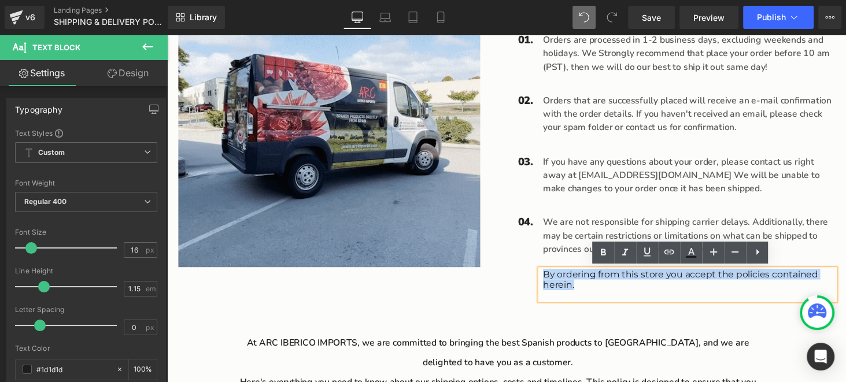
click at [167, 35] on div "Main content" at bounding box center [167, 35] width 0 height 0
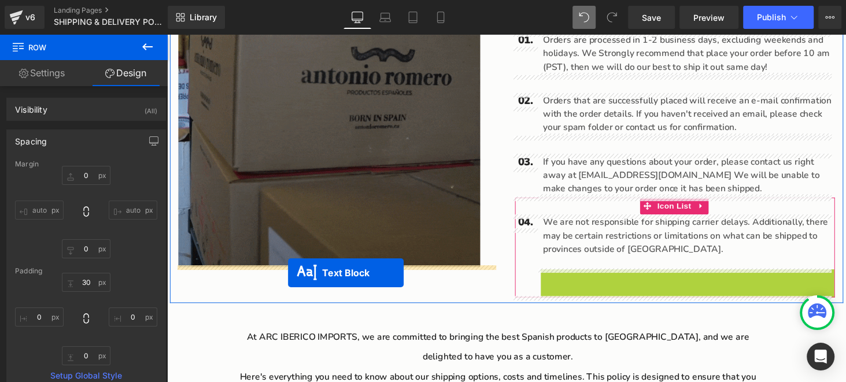
drag, startPoint x: 667, startPoint y: 292, endPoint x: 292, endPoint y: 280, distance: 375.7
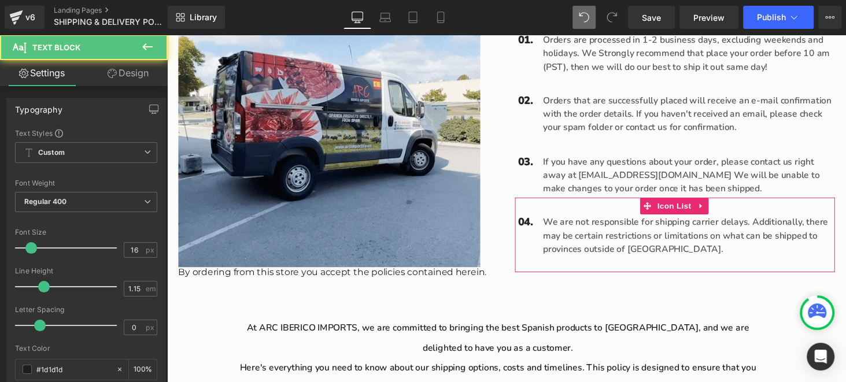
click at [167, 35] on div "Main content" at bounding box center [167, 35] width 0 height 0
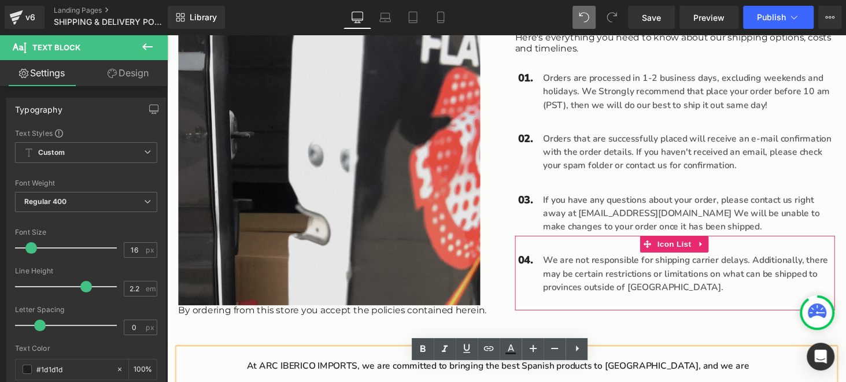
scroll to position [460, 0]
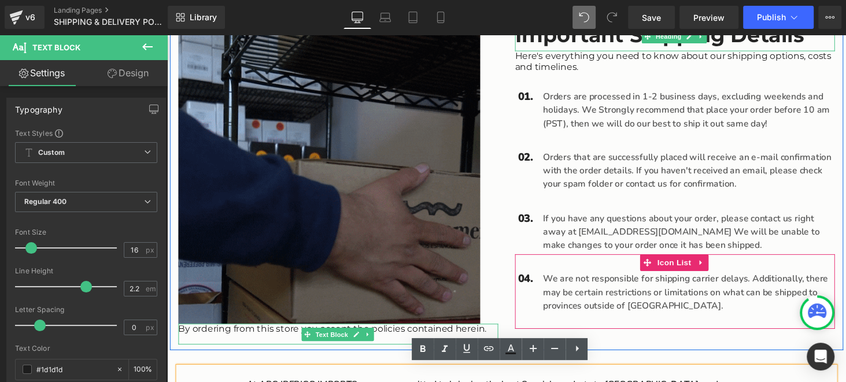
click at [252, 338] on p "By ordering from this store you accept the policies contained herein." at bounding box center [344, 338] width 330 height 10
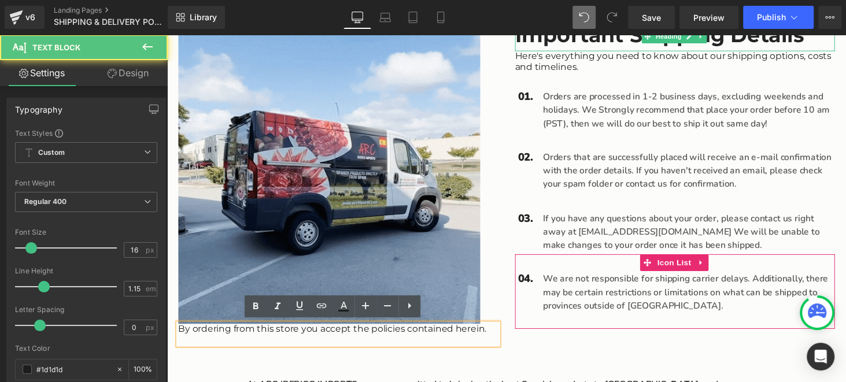
click at [293, 348] on p "Main content" at bounding box center [344, 349] width 330 height 10
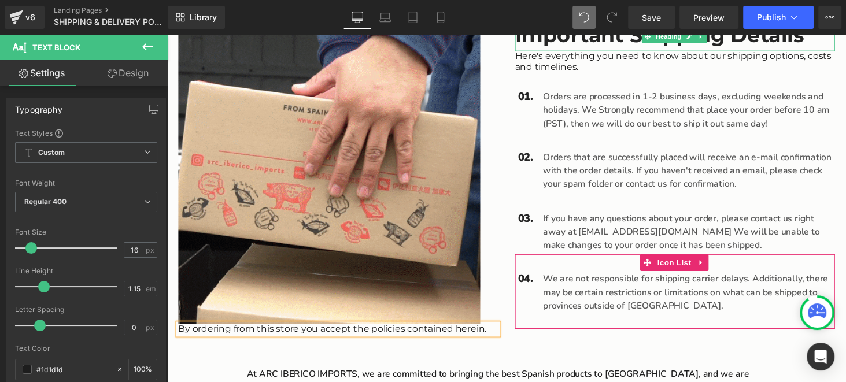
click at [296, 338] on p "By ordering from this store you accept the policies contained herein." at bounding box center [344, 338] width 330 height 10
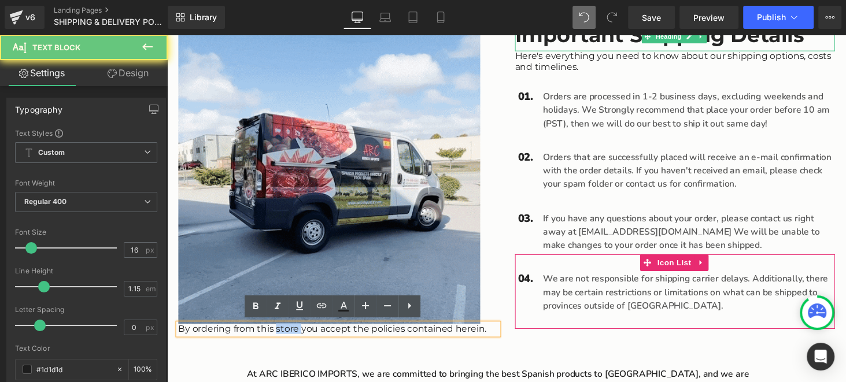
click at [296, 338] on p "By ordering from this store you accept the policies contained herein." at bounding box center [344, 338] width 330 height 10
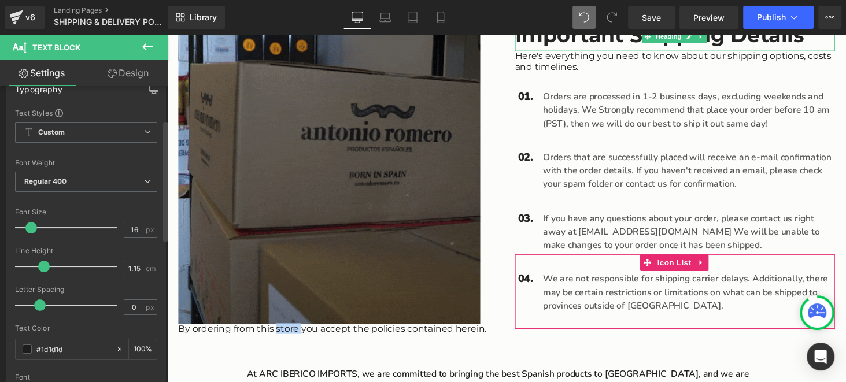
scroll to position [0, 0]
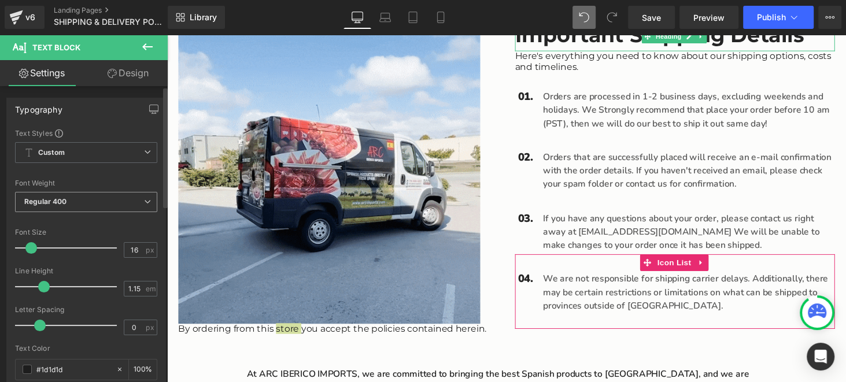
click at [95, 204] on span "Regular 400" at bounding box center [86, 202] width 142 height 20
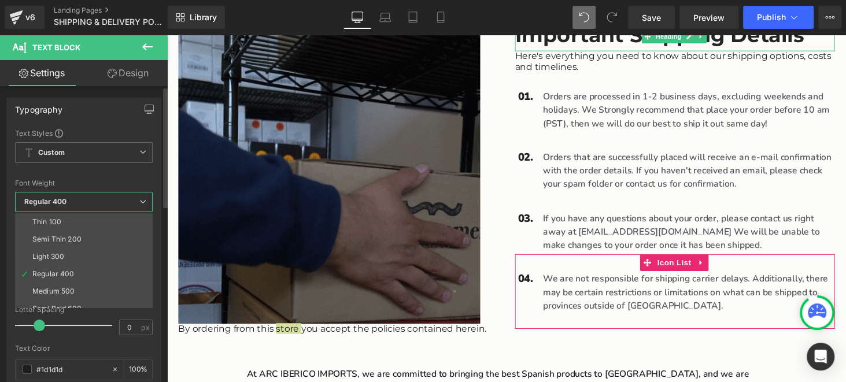
click at [101, 186] on div "Font Weight" at bounding box center [84, 183] width 138 height 8
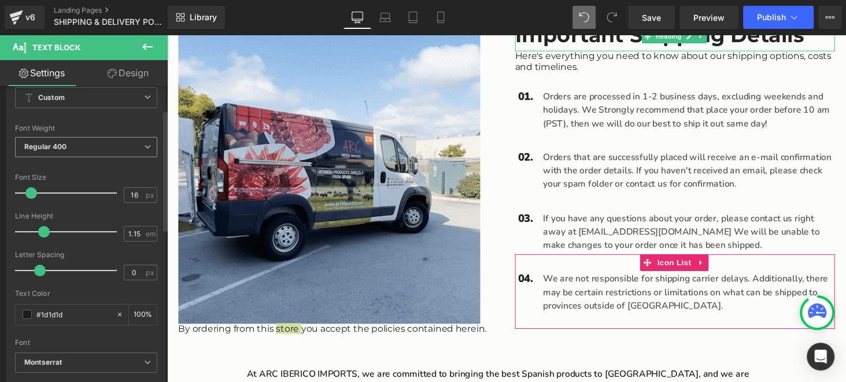
scroll to position [57, 0]
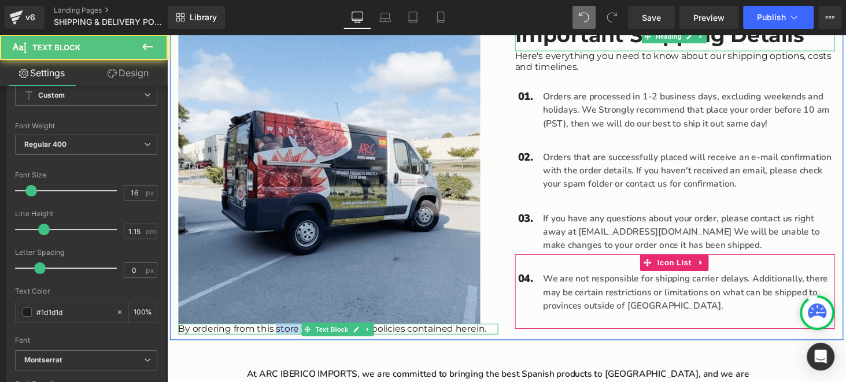
click at [300, 336] on p "By ordering from this store you accept the policies contained herein." at bounding box center [344, 338] width 330 height 10
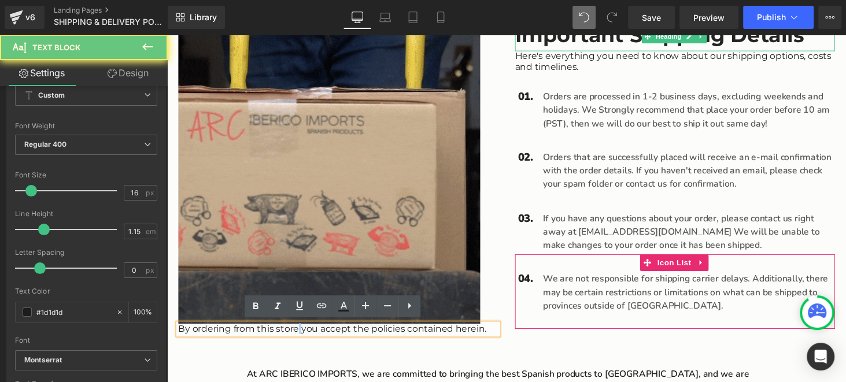
click at [300, 336] on p "By ordering from this store you accept the policies contained herein." at bounding box center [344, 338] width 330 height 10
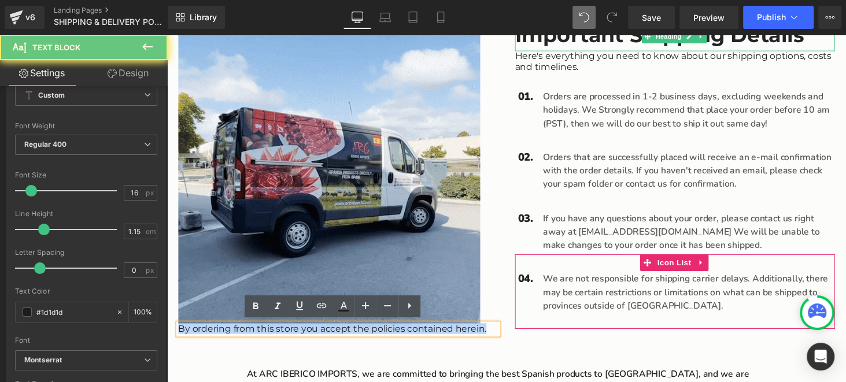
click at [300, 336] on p "By ordering from this store you accept the policies contained herein." at bounding box center [344, 338] width 330 height 10
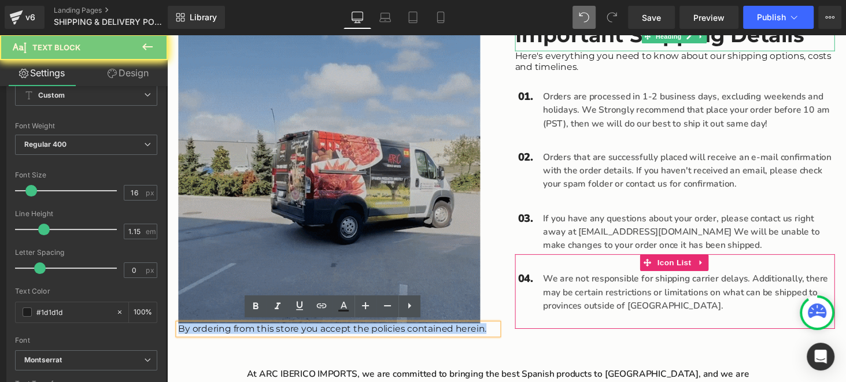
click at [300, 336] on p "By ordering from this store you accept the policies contained herein." at bounding box center [344, 338] width 330 height 10
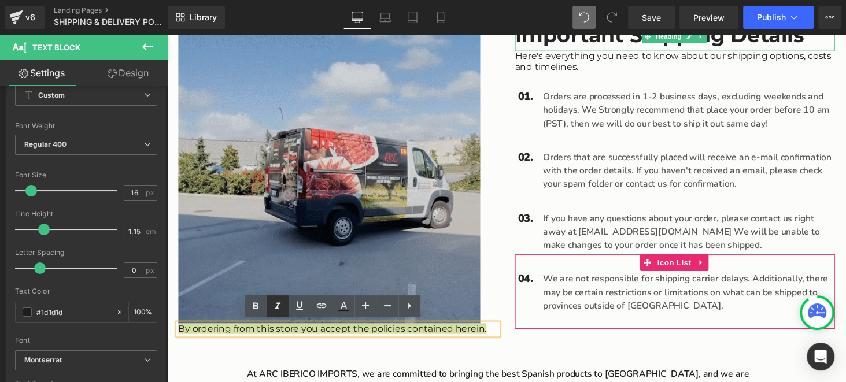
click at [271, 305] on icon at bounding box center [278, 307] width 14 height 14
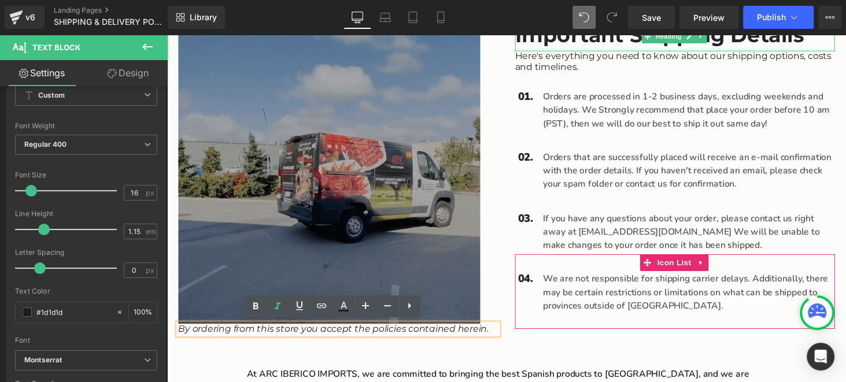
click at [417, 275] on img "Main content" at bounding box center [334, 176] width 311 height 311
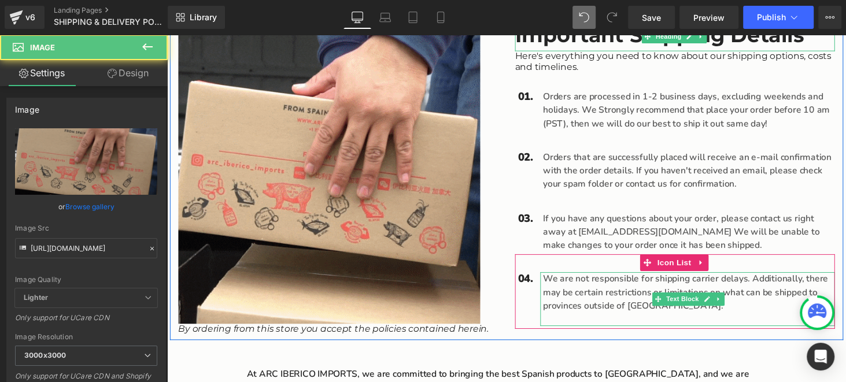
click at [533, 345] on div "Main content" at bounding box center [517, 347] width 694 height 6
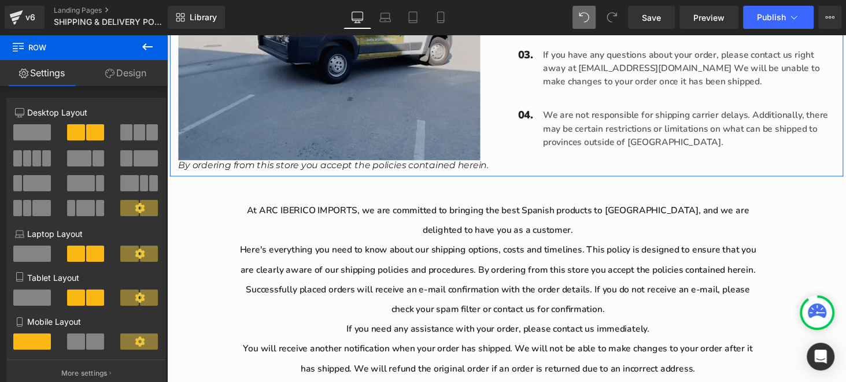
scroll to position [634, 0]
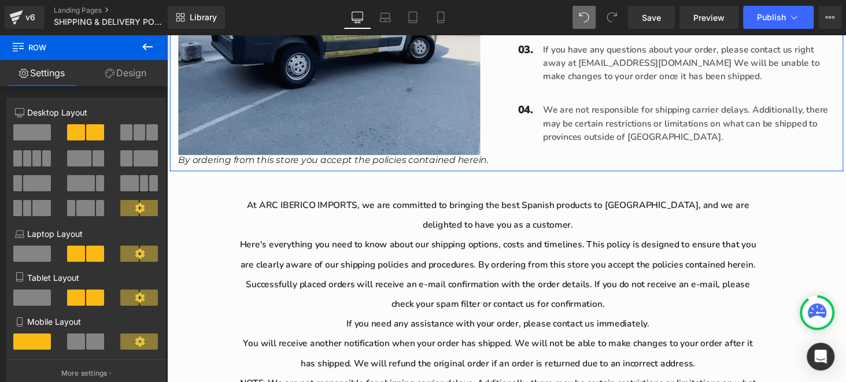
click at [610, 304] on p "Successfully placed orders will receive an e-mail confirmation with the order d…" at bounding box center [508, 303] width 540 height 40
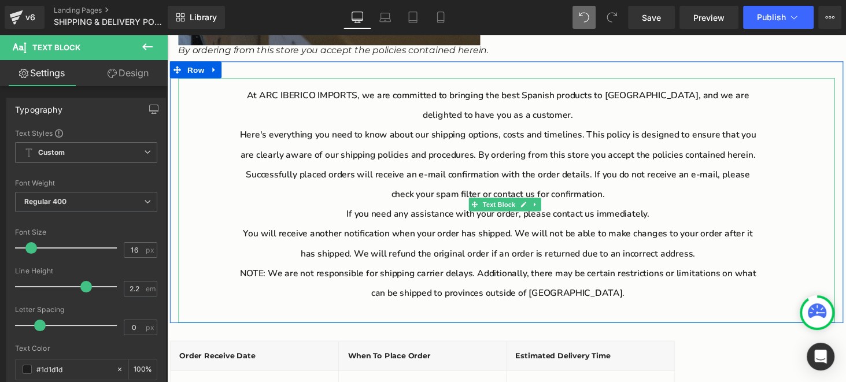
scroll to position [749, 0]
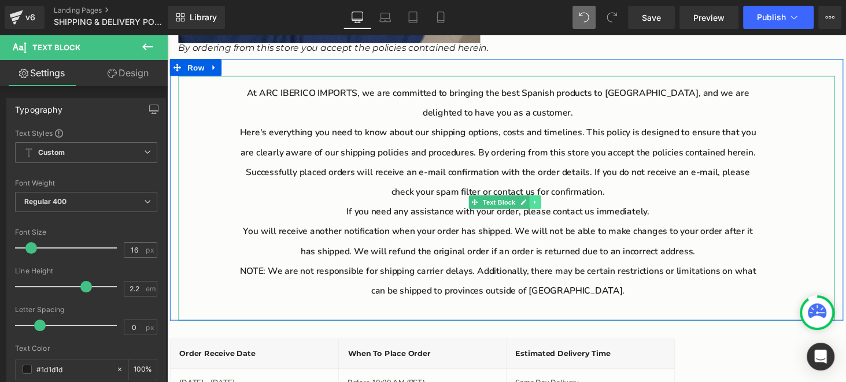
click at [547, 206] on link "Main content" at bounding box center [547, 208] width 12 height 14
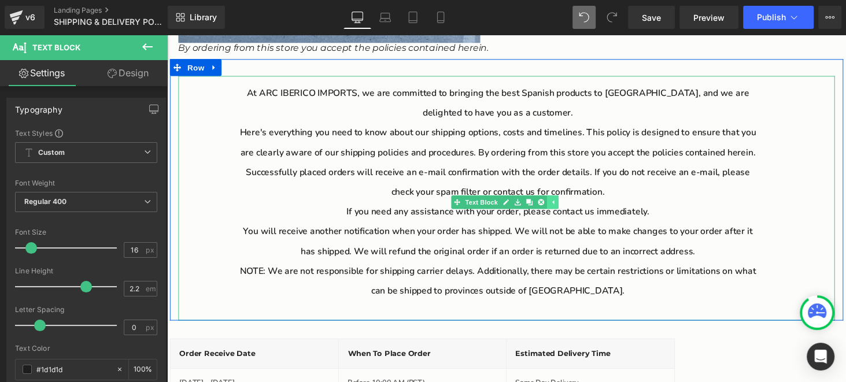
click at [550, 206] on icon "Main content" at bounding box center [553, 207] width 6 height 6
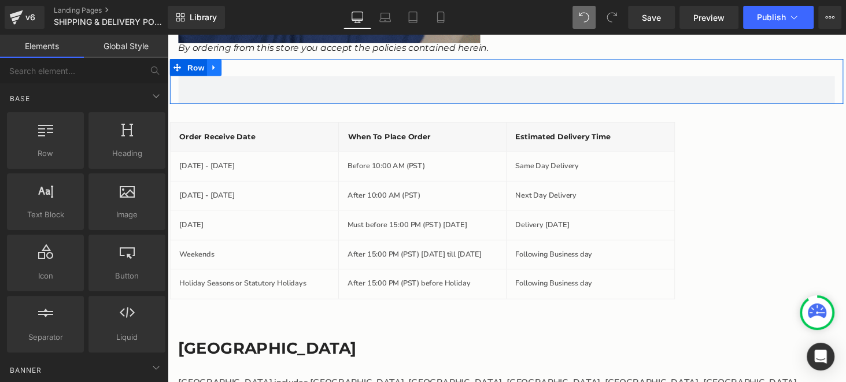
click at [212, 71] on link "Main content" at bounding box center [215, 68] width 15 height 17
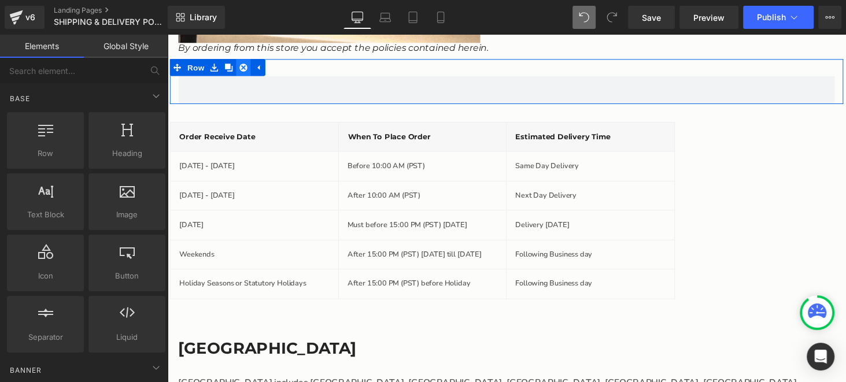
click at [244, 68] on icon "Main content" at bounding box center [246, 69] width 8 height 8
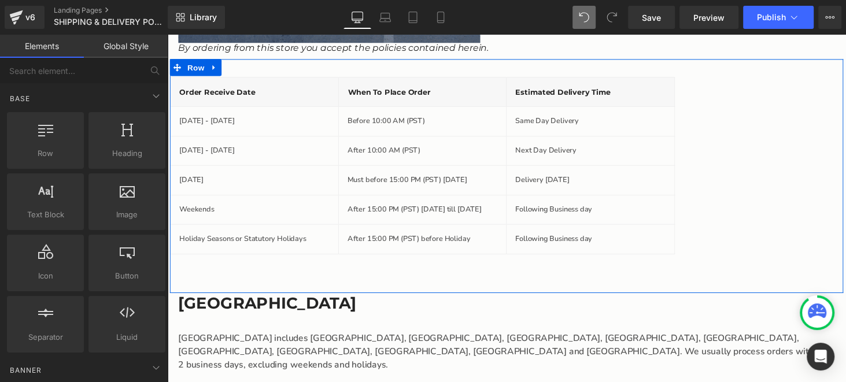
click at [770, 177] on div "Order receive Date Heading When to Place order Heading Estimated Delivery Time …" at bounding box center [517, 180] width 694 height 241
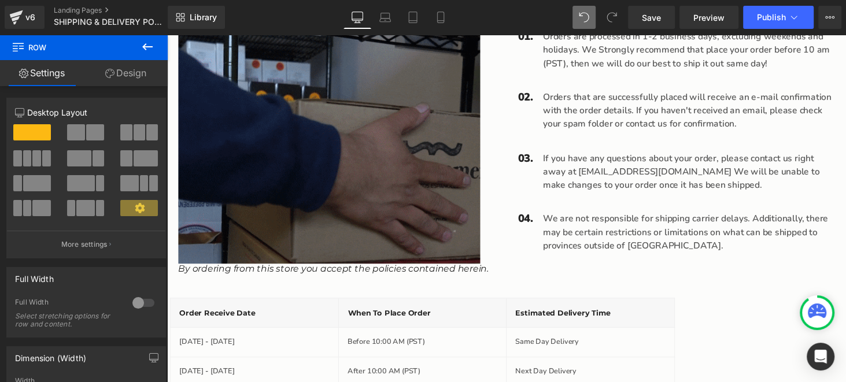
scroll to position [518, 0]
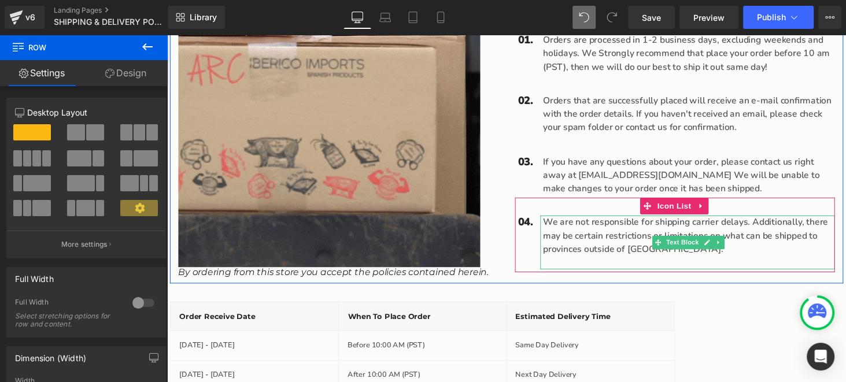
click at [558, 229] on p "We are not responsible for shipping carrier delays. Additionally, there may be …" at bounding box center [705, 243] width 301 height 42
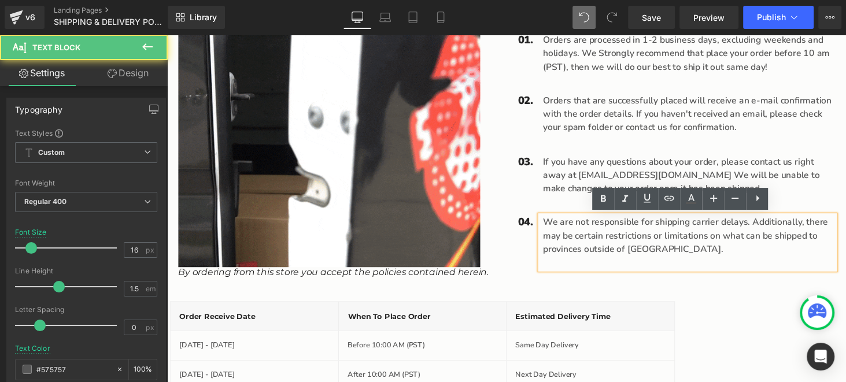
click at [555, 227] on p "We are not responsible for shipping carrier delays. Additionally, there may be …" at bounding box center [705, 243] width 301 height 42
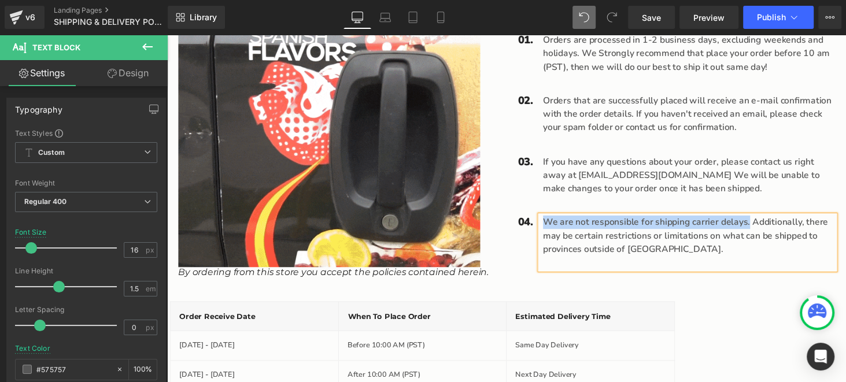
drag, startPoint x: 550, startPoint y: 230, endPoint x: 763, endPoint y: 223, distance: 213.0
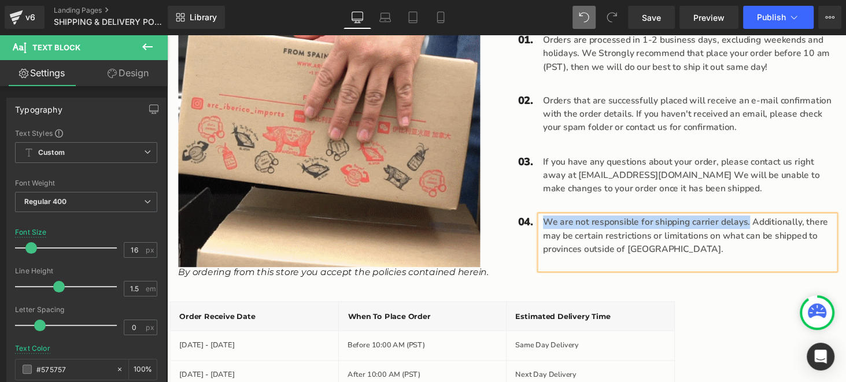
click at [763, 223] on p "We are not responsible for shipping carrier delays. Additionally, there may be …" at bounding box center [705, 243] width 301 height 42
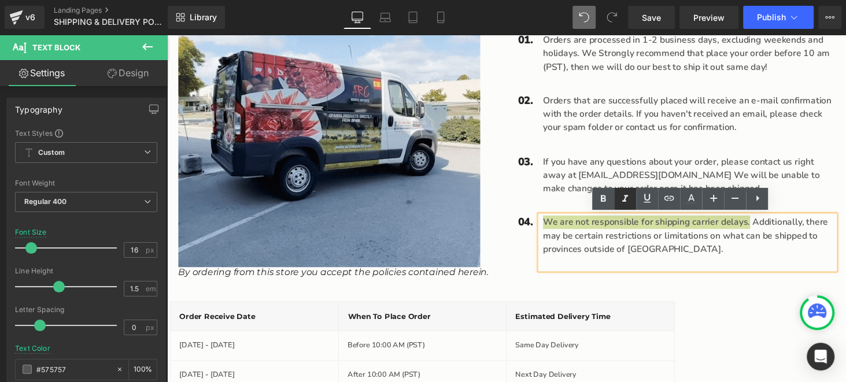
click at [631, 202] on icon at bounding box center [625, 199] width 14 height 14
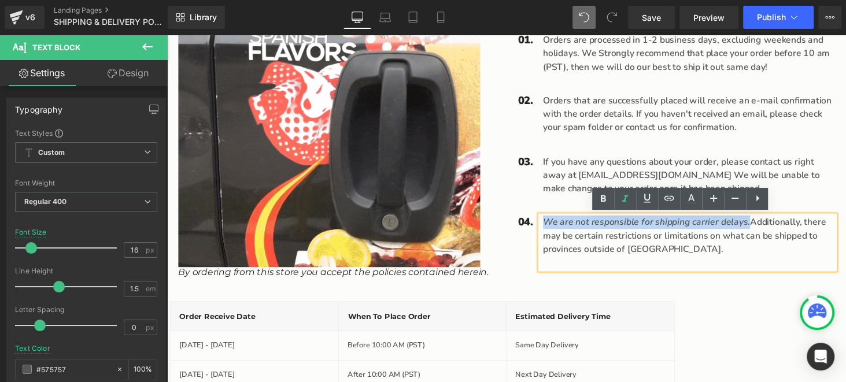
click at [555, 229] on icon "We are not responsible for shipping carrier delays." at bounding box center [661, 228] width 213 height 13
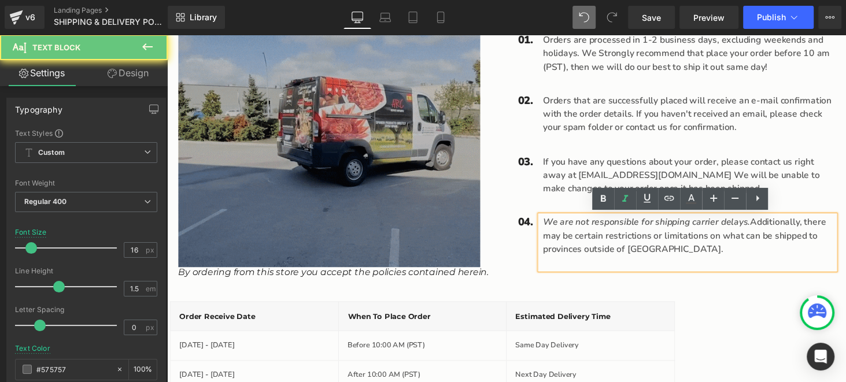
click at [552, 230] on div "We are not responsible for shipping carrier delays. Additionally, there may be …" at bounding box center [704, 250] width 304 height 56
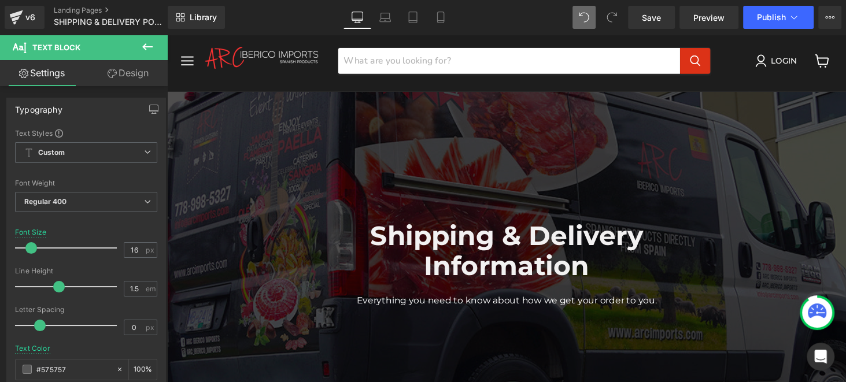
scroll to position [0, 0]
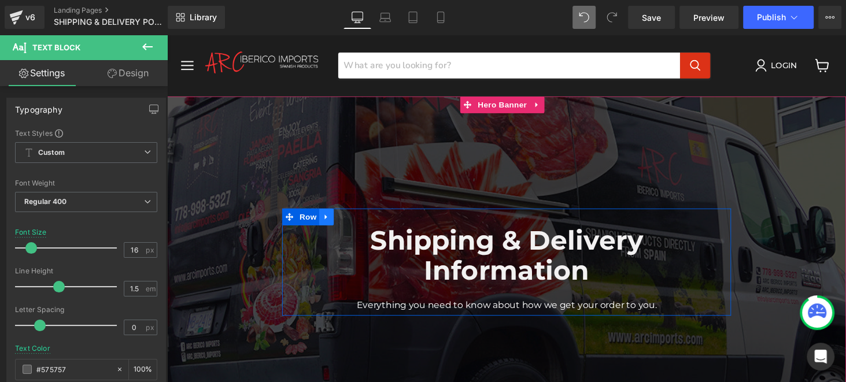
click at [329, 229] on link "Main content" at bounding box center [331, 222] width 15 height 17
click at [343, 225] on icon "Main content" at bounding box center [347, 222] width 8 height 9
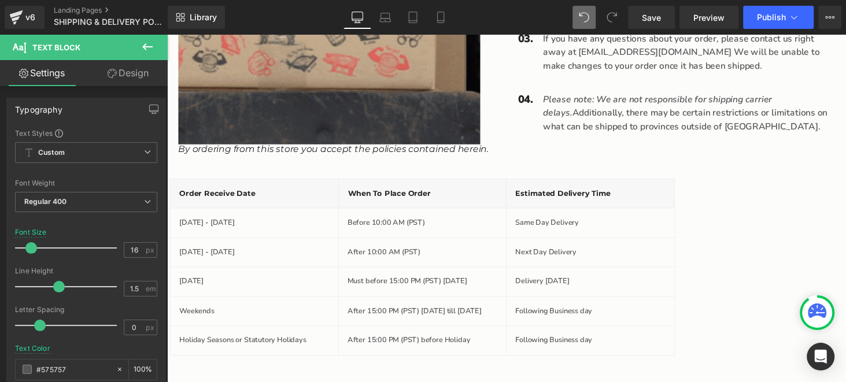
scroll to position [706, 0]
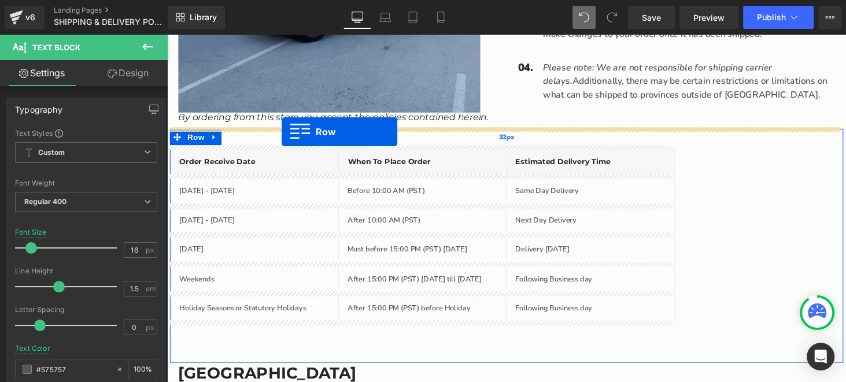
drag, startPoint x: 289, startPoint y: 90, endPoint x: 285, endPoint y: 135, distance: 45.8
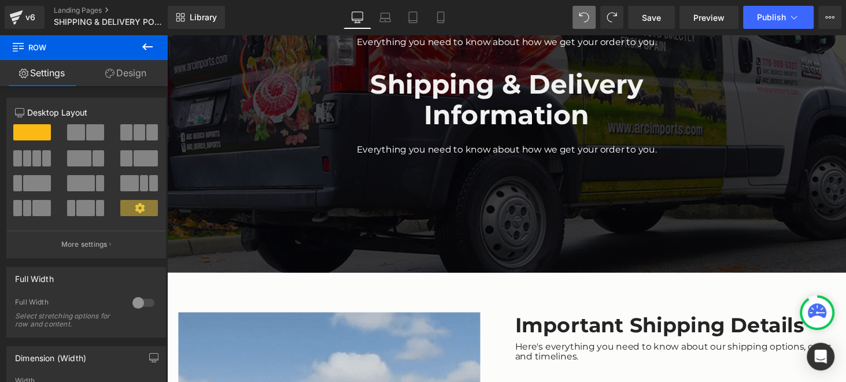
scroll to position [172, 0]
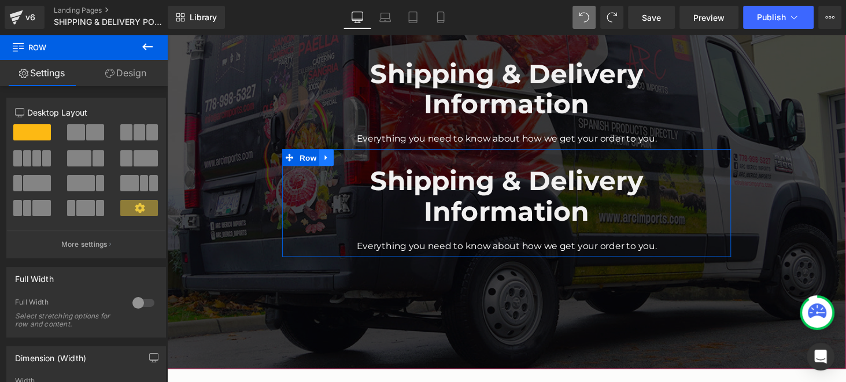
click at [332, 165] on link "Main content" at bounding box center [331, 161] width 15 height 17
click at [358, 162] on icon "Main content" at bounding box center [362, 161] width 8 height 9
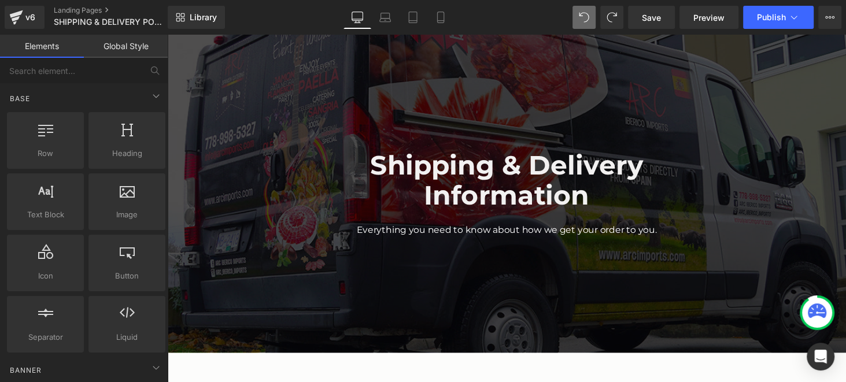
scroll to position [56, 0]
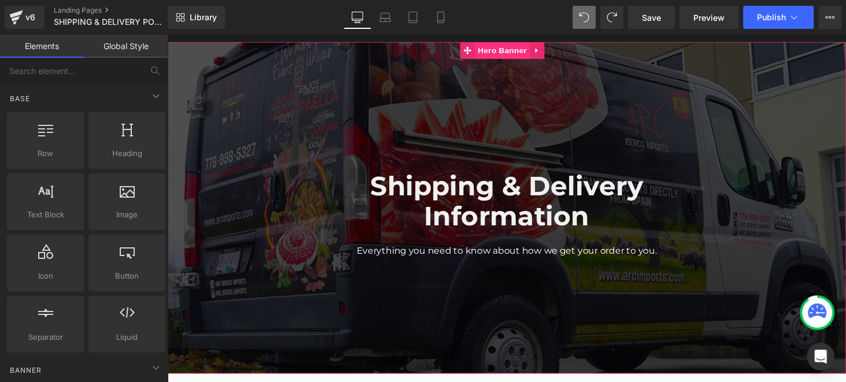
click at [504, 50] on span "Hero Banner" at bounding box center [513, 50] width 56 height 17
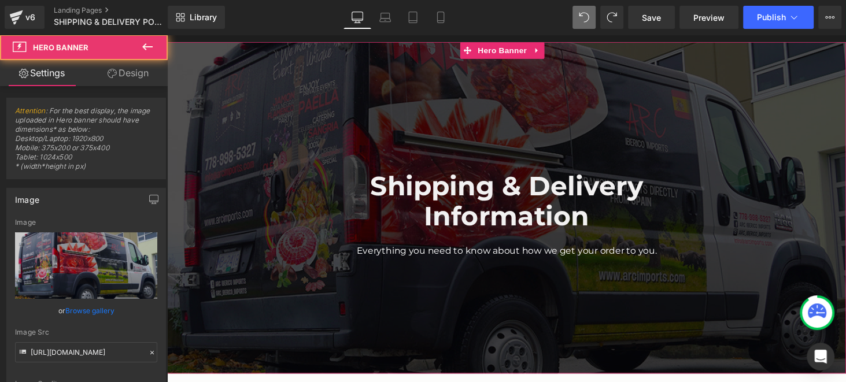
click at [126, 73] on link "Design" at bounding box center [128, 73] width 84 height 26
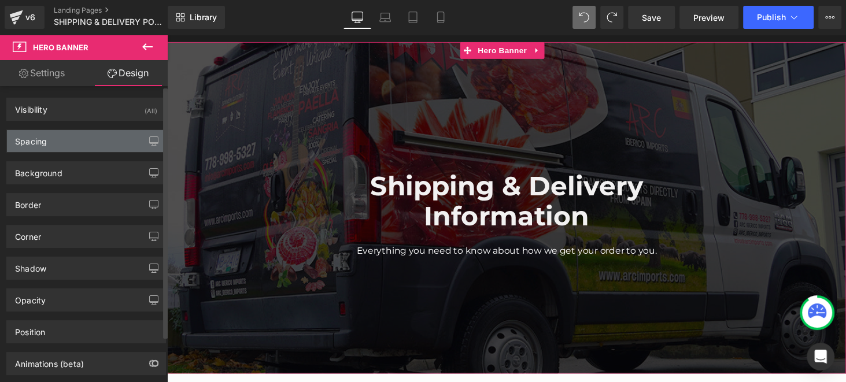
click at [86, 140] on div "Spacing" at bounding box center [86, 141] width 159 height 22
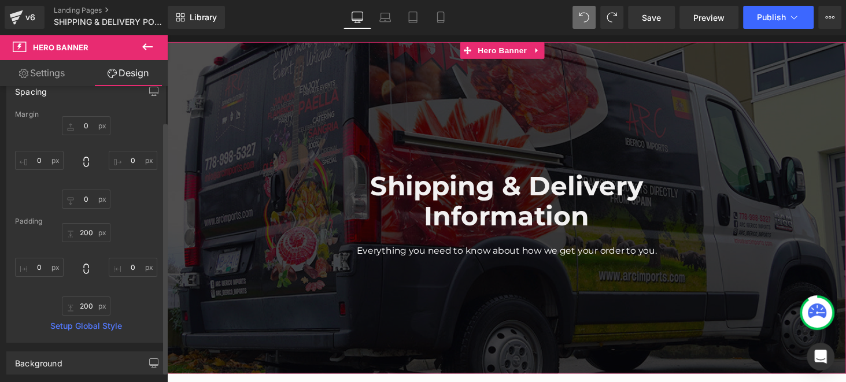
scroll to position [57, 0]
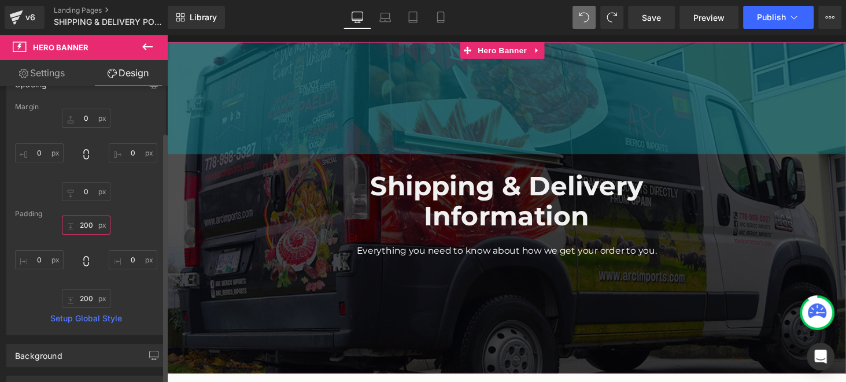
click at [84, 224] on input "200" at bounding box center [86, 225] width 49 height 19
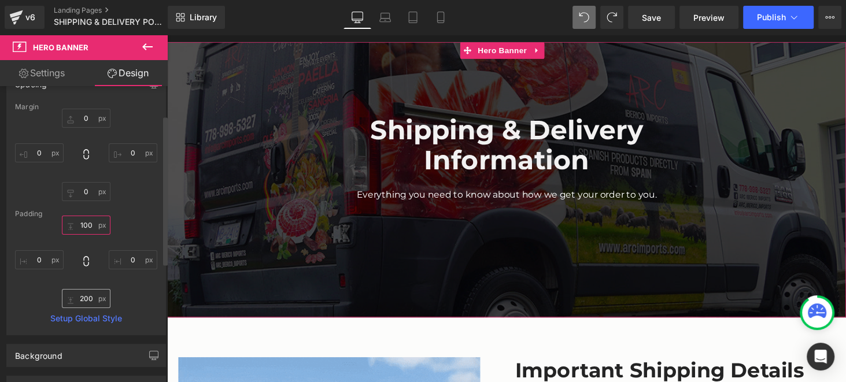
type input "100"
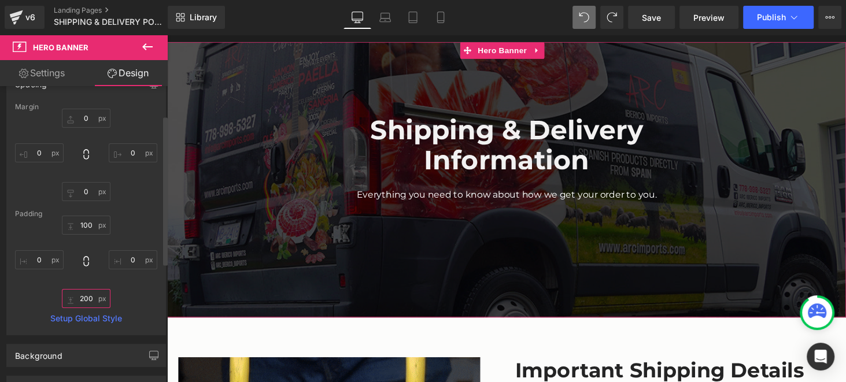
click at [86, 296] on input "200" at bounding box center [86, 298] width 49 height 19
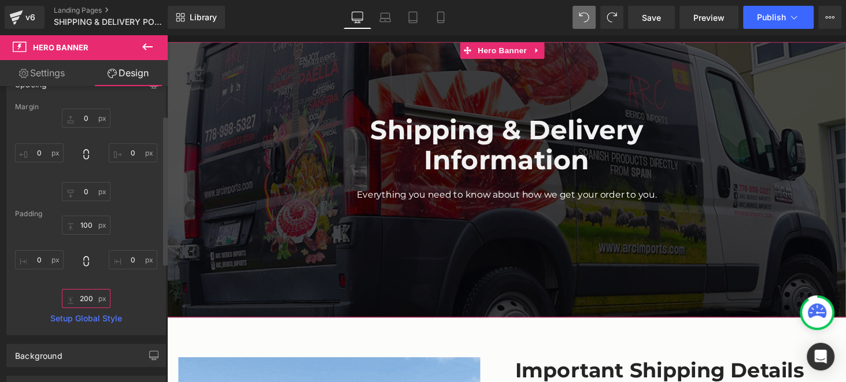
click at [86, 296] on input "200" at bounding box center [86, 298] width 49 height 19
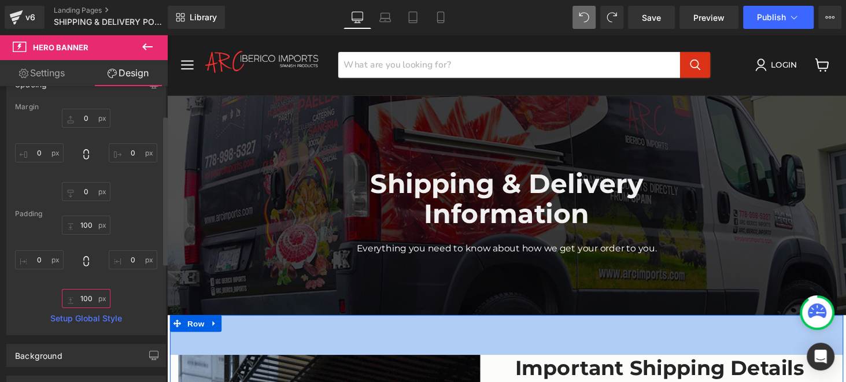
scroll to position [0, 0]
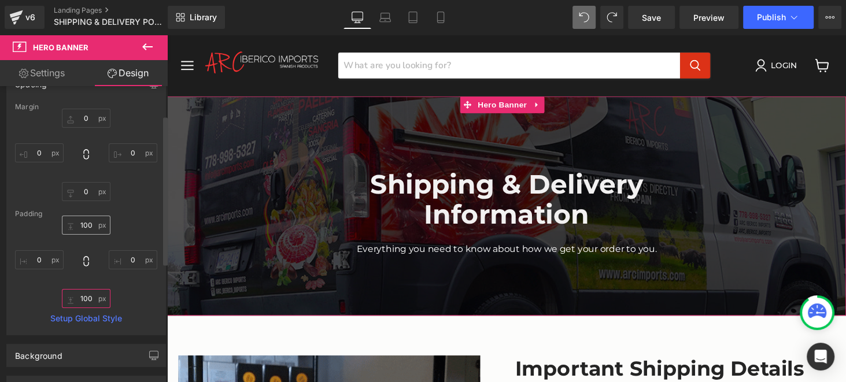
type input "100"
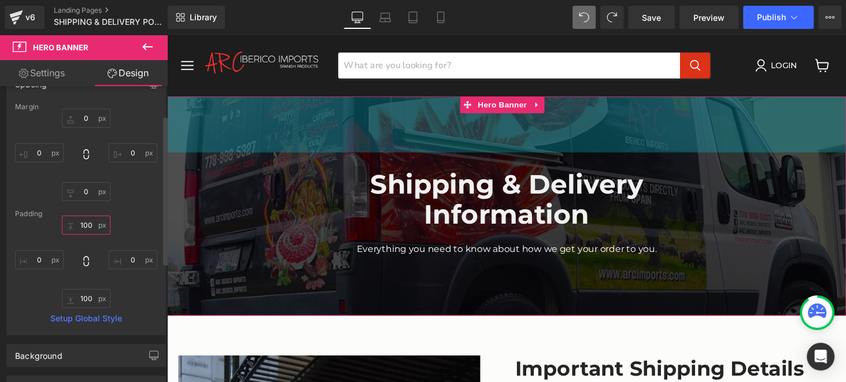
click at [89, 225] on input "100" at bounding box center [86, 225] width 49 height 19
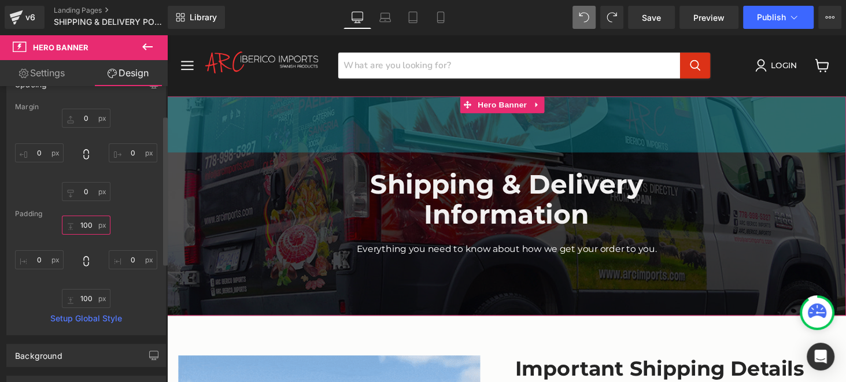
click at [89, 225] on input "100" at bounding box center [86, 225] width 49 height 19
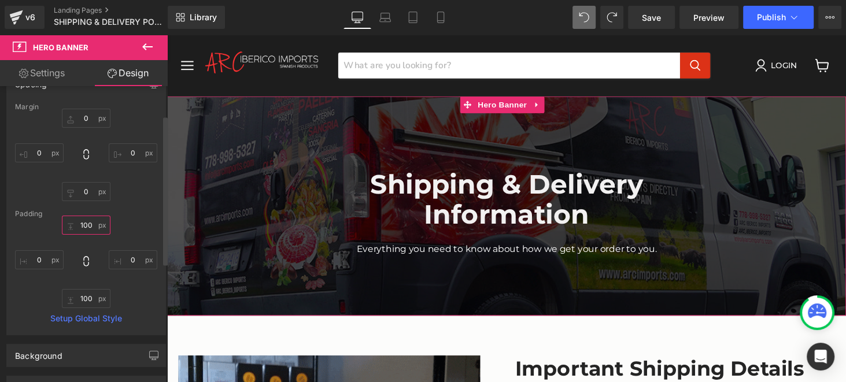
click at [89, 225] on input "100" at bounding box center [86, 225] width 49 height 19
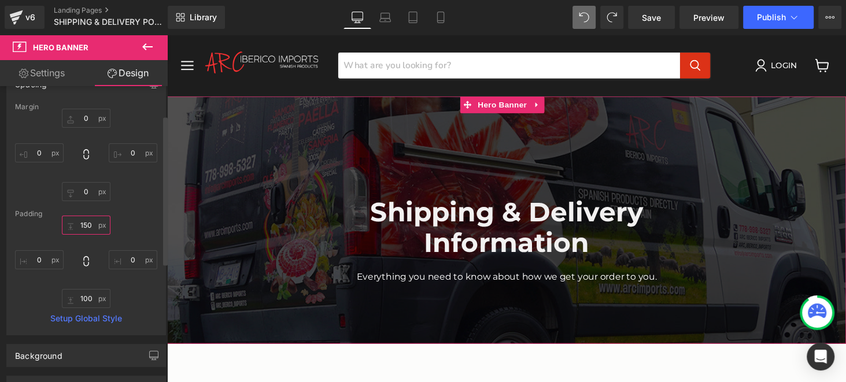
type input "150"
click at [79, 297] on input "100" at bounding box center [86, 298] width 49 height 19
type input "150"
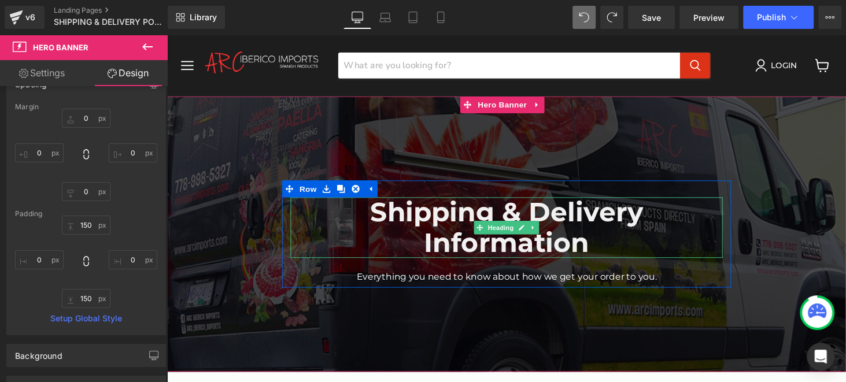
click at [426, 248] on h1 "Shipping & Delivery Information" at bounding box center [516, 233] width 445 height 62
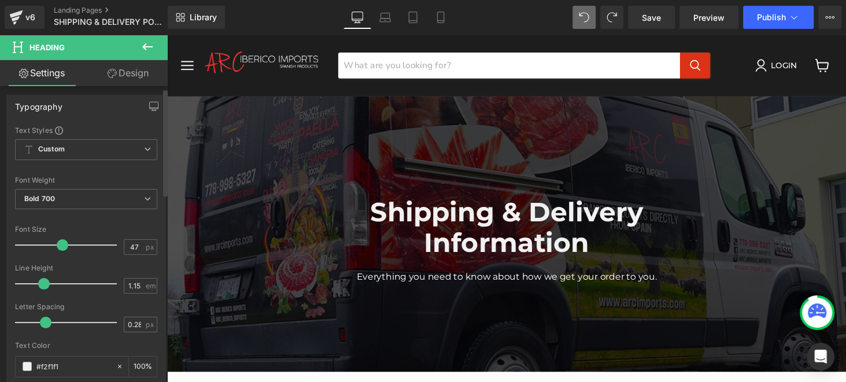
scroll to position [116, 0]
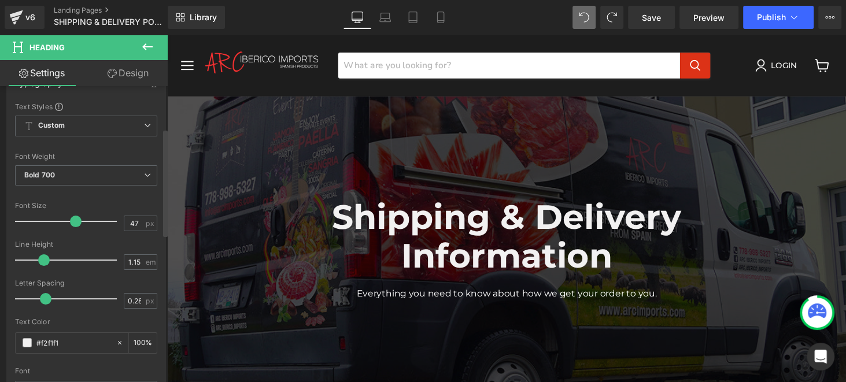
drag, startPoint x: 62, startPoint y: 220, endPoint x: 75, endPoint y: 221, distance: 12.7
click at [75, 221] on span at bounding box center [76, 222] width 12 height 12
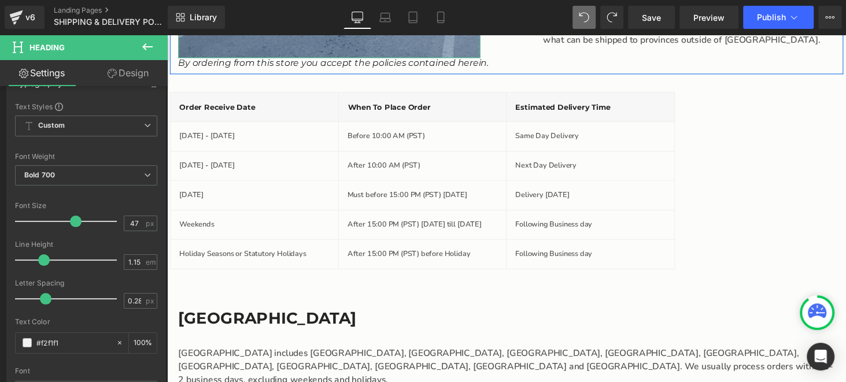
scroll to position [694, 0]
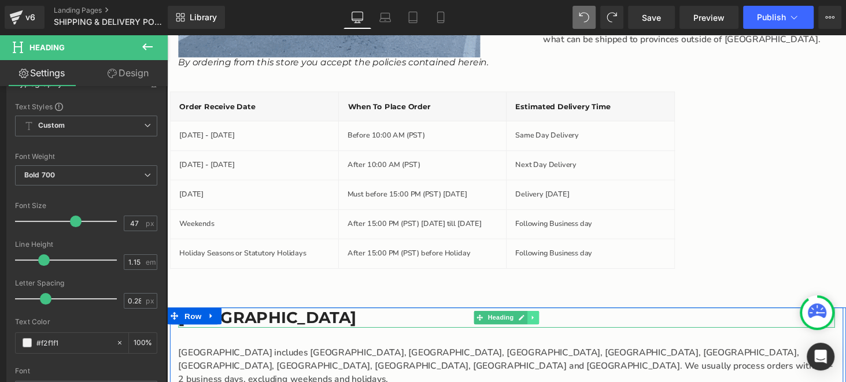
click at [542, 325] on icon "Main content" at bounding box center [545, 326] width 6 height 7
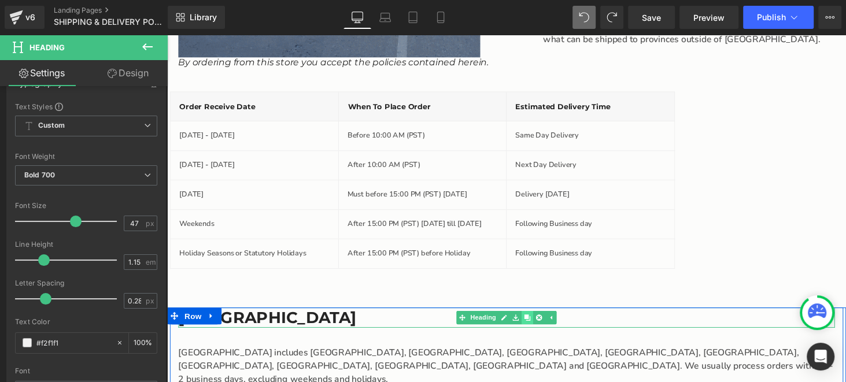
click at [536, 326] on icon "Main content" at bounding box center [539, 326] width 6 height 6
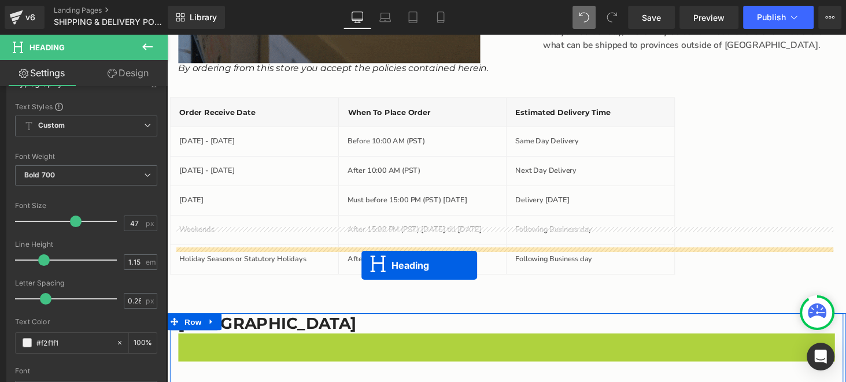
scroll to position [600, 0]
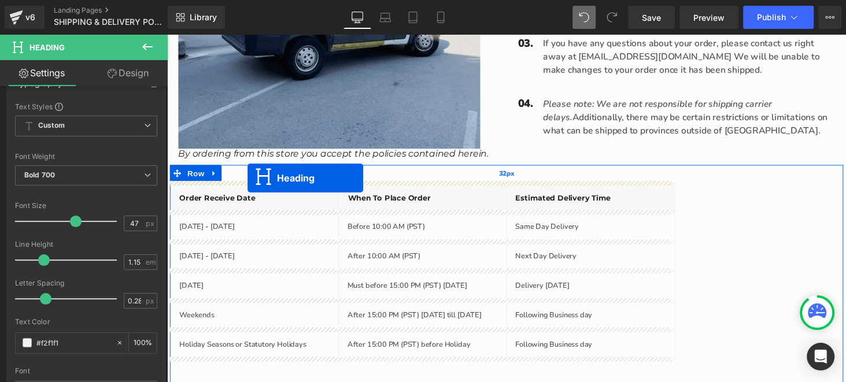
drag, startPoint x: 482, startPoint y: 265, endPoint x: 250, endPoint y: 183, distance: 246.1
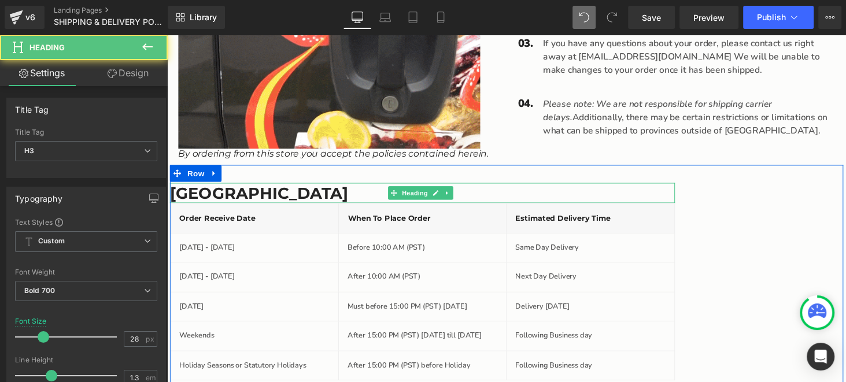
click at [282, 190] on h3 "[GEOGRAPHIC_DATA]" at bounding box center [430, 197] width 521 height 21
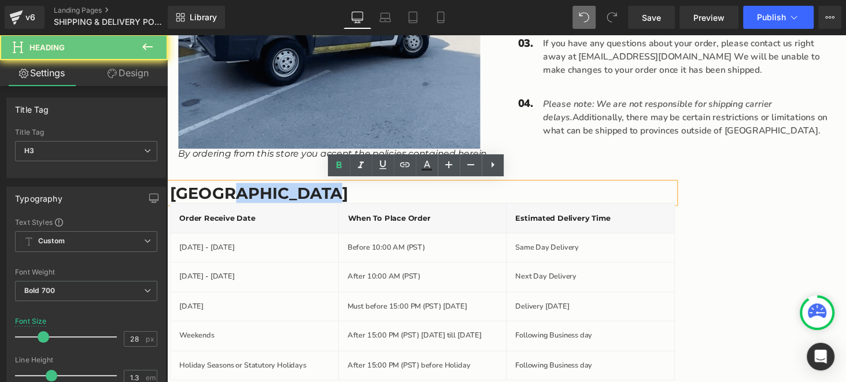
click at [282, 190] on h3 "[GEOGRAPHIC_DATA]" at bounding box center [430, 197] width 521 height 21
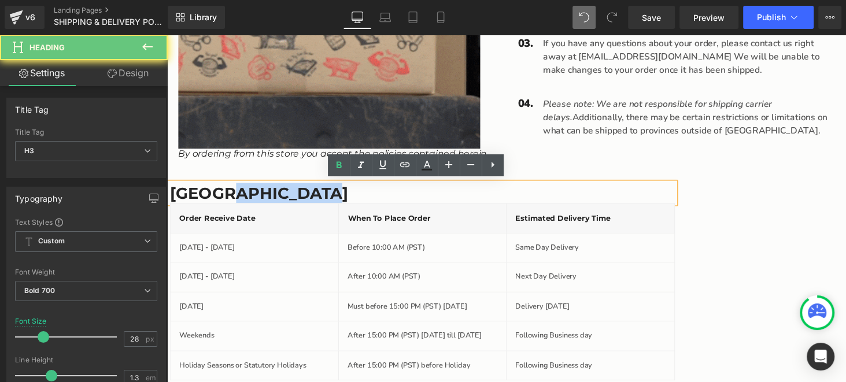
click at [290, 171] on div "Metro Vancouver Area Heading Order receive Date Heading When to Place order Hea…" at bounding box center [517, 300] width 694 height 262
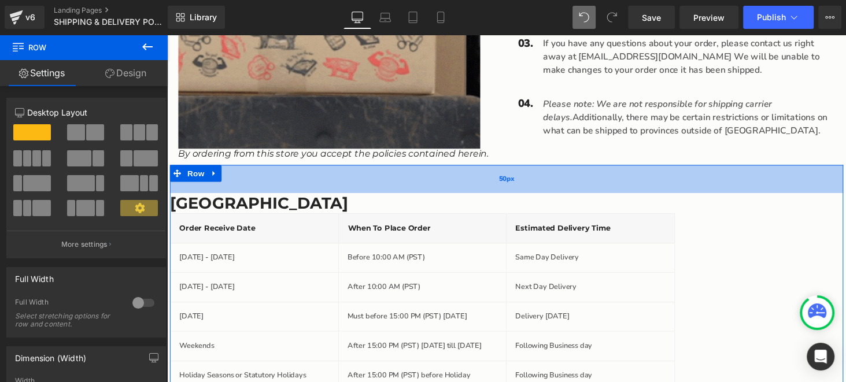
drag, startPoint x: 353, startPoint y: 176, endPoint x: 353, endPoint y: 186, distance: 10.4
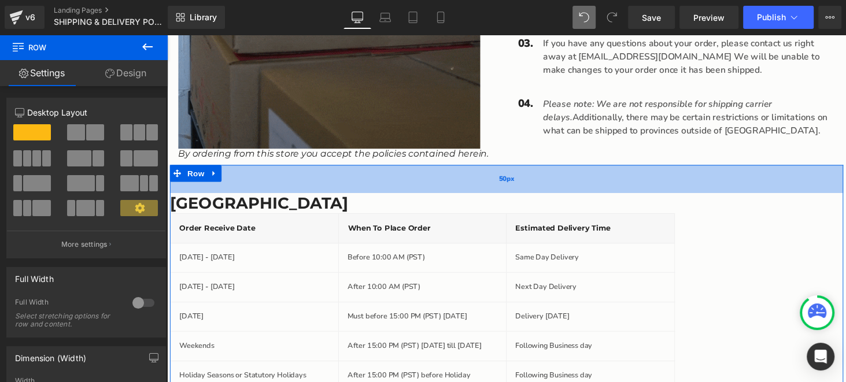
click at [353, 186] on div "50px" at bounding box center [517, 183] width 694 height 29
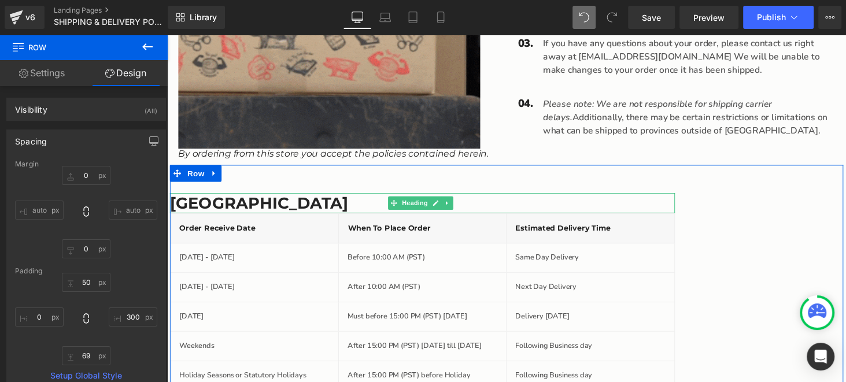
click at [294, 209] on h3 "[GEOGRAPHIC_DATA]" at bounding box center [430, 208] width 521 height 21
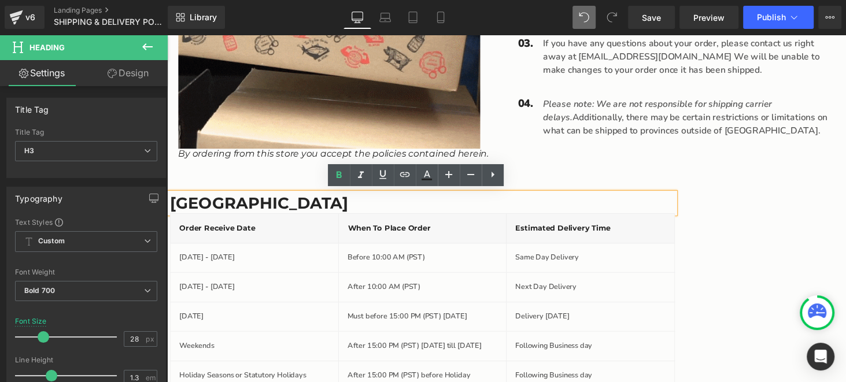
click at [310, 212] on h3 "[GEOGRAPHIC_DATA]" at bounding box center [430, 208] width 521 height 21
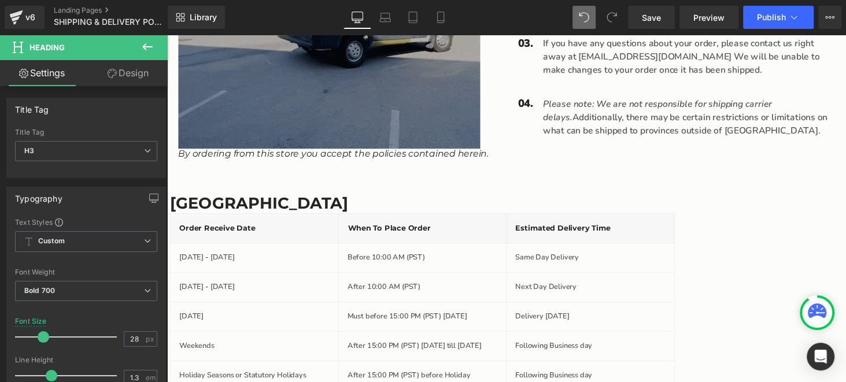
click at [128, 70] on link "Design" at bounding box center [128, 73] width 84 height 26
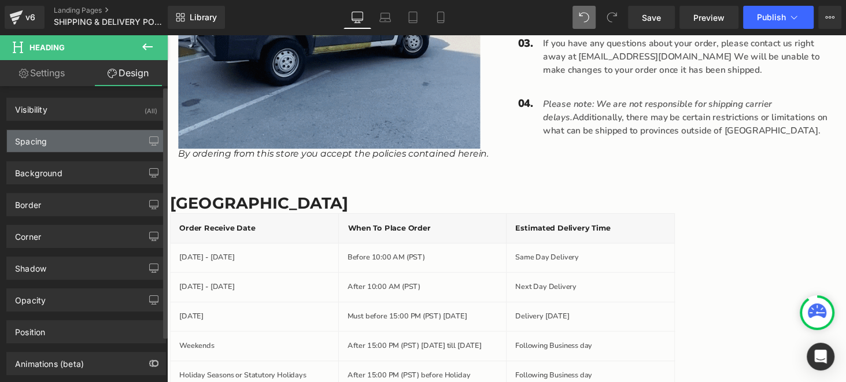
click at [93, 143] on div "Spacing" at bounding box center [86, 141] width 159 height 22
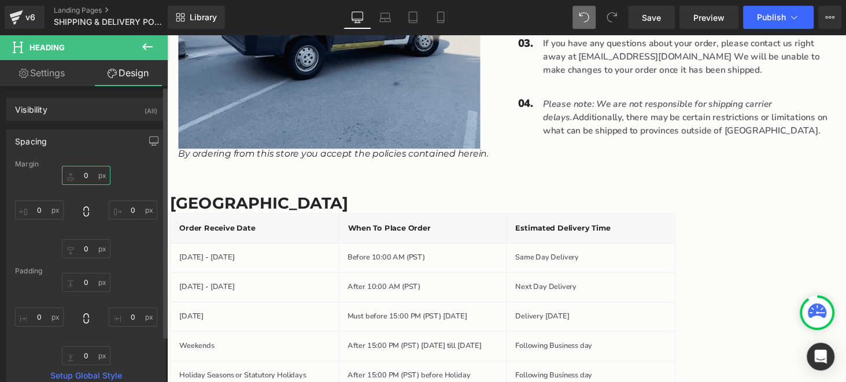
click at [84, 174] on input "0" at bounding box center [86, 175] width 49 height 19
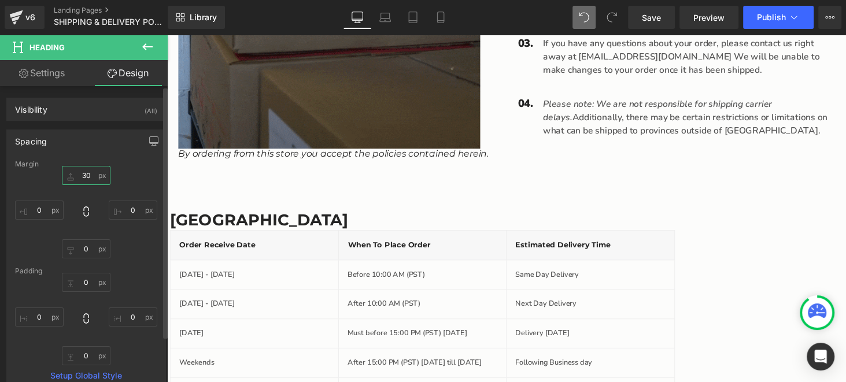
type input "3"
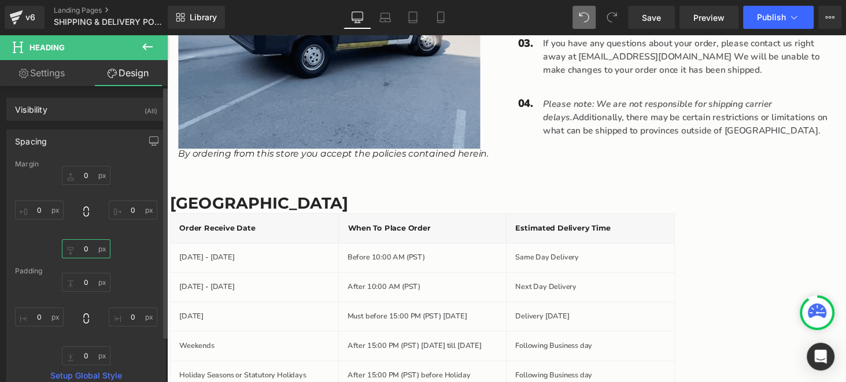
click at [87, 248] on input "0" at bounding box center [86, 249] width 49 height 19
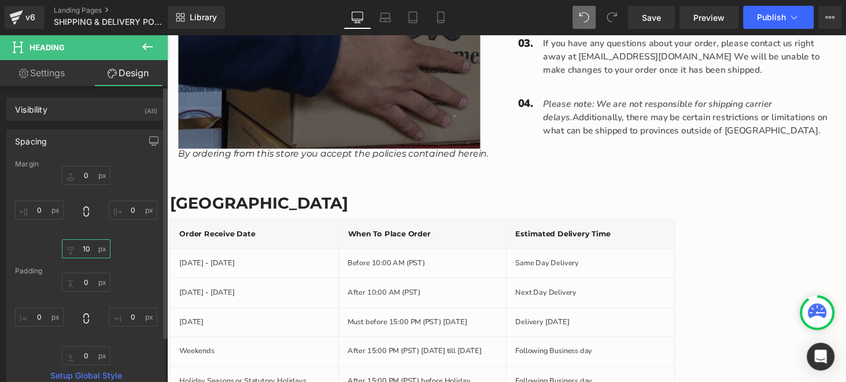
type input "1"
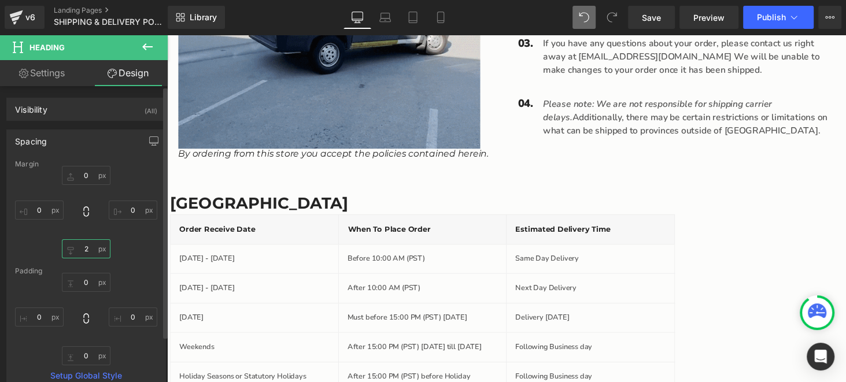
type input "20"
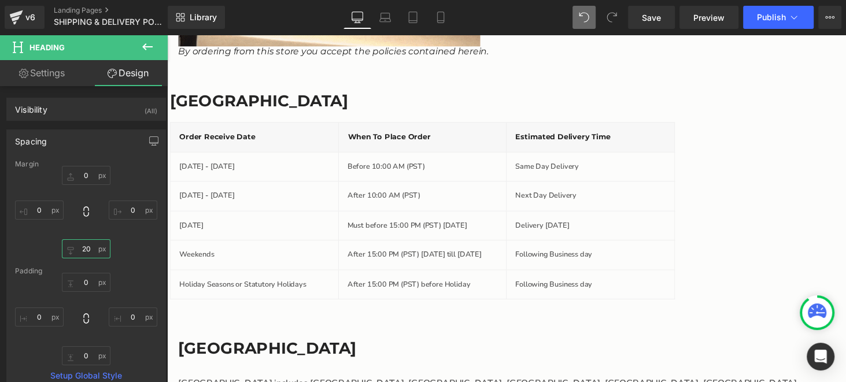
scroll to position [658, 0]
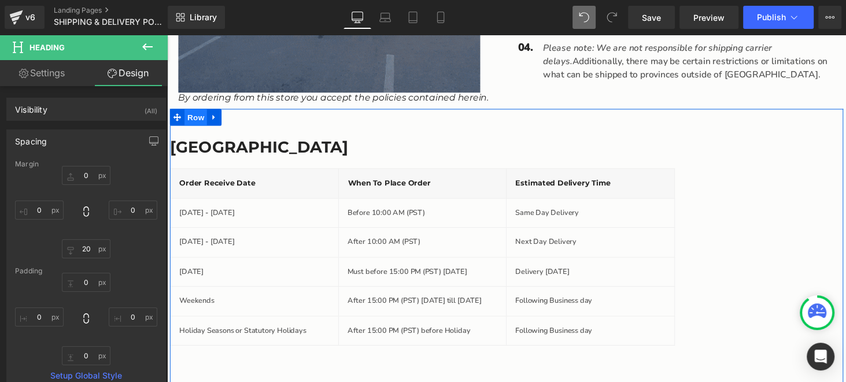
click at [196, 117] on span "Row" at bounding box center [196, 119] width 23 height 17
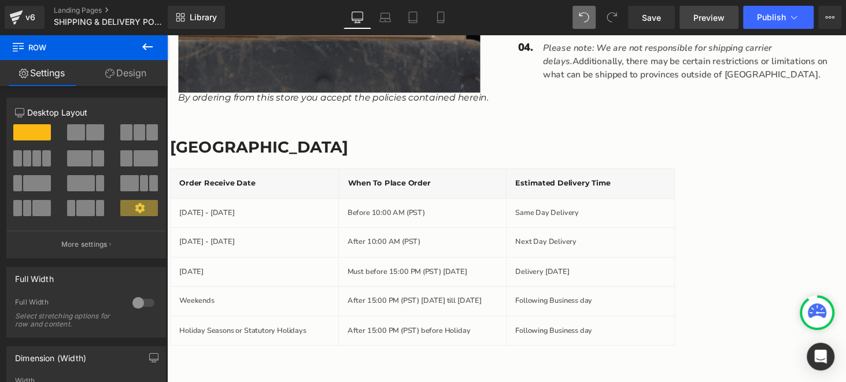
click at [715, 18] on span "Preview" at bounding box center [709, 18] width 31 height 12
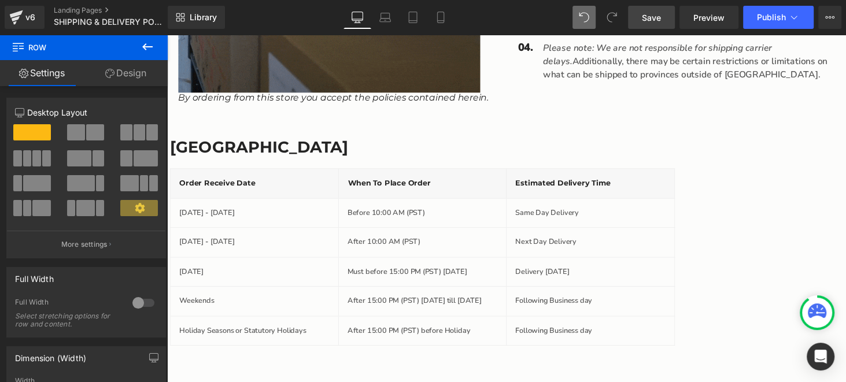
click at [658, 20] on span "Save" at bounding box center [651, 18] width 19 height 12
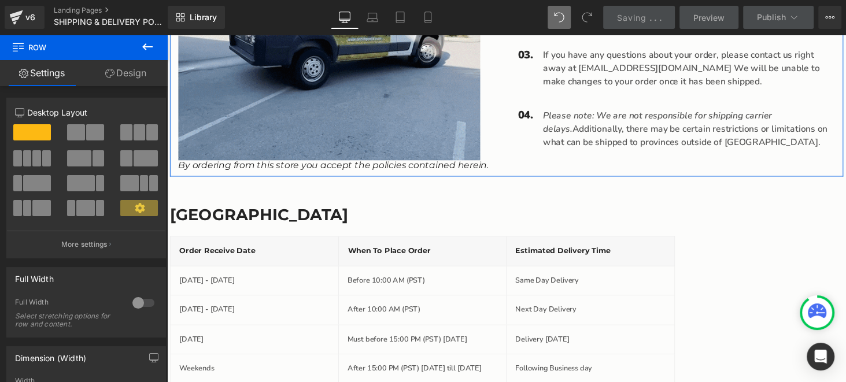
scroll to position [592, 0]
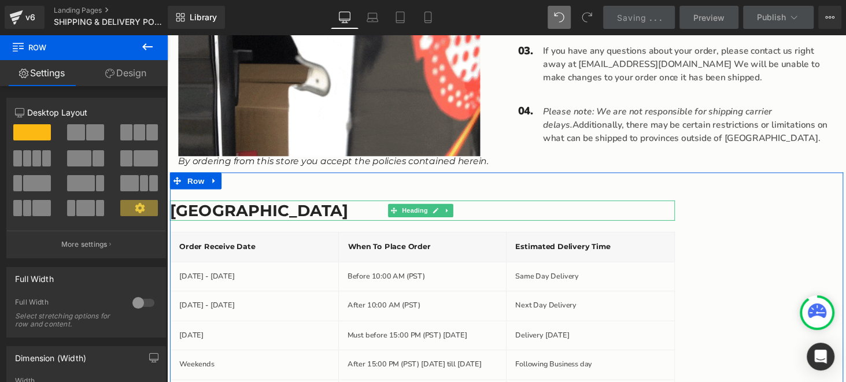
click at [330, 220] on h3 "[GEOGRAPHIC_DATA]" at bounding box center [430, 216] width 521 height 21
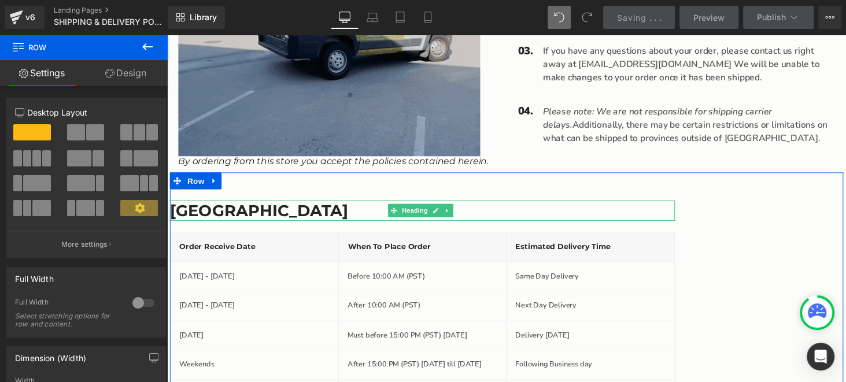
click at [330, 220] on h3 "[GEOGRAPHIC_DATA]" at bounding box center [430, 216] width 521 height 21
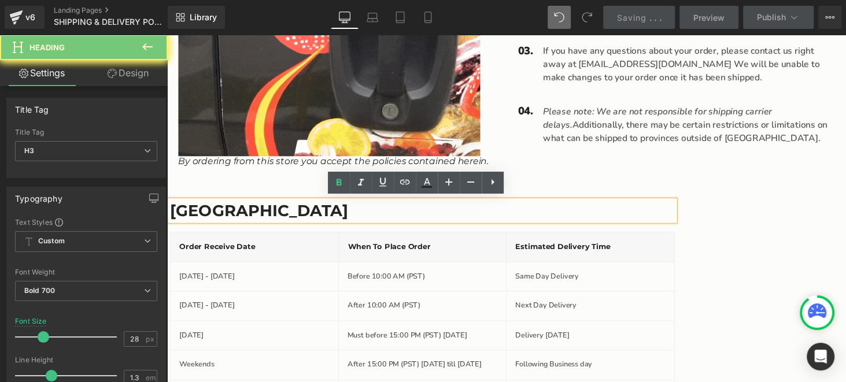
click at [330, 220] on h3 "[GEOGRAPHIC_DATA]" at bounding box center [430, 216] width 521 height 21
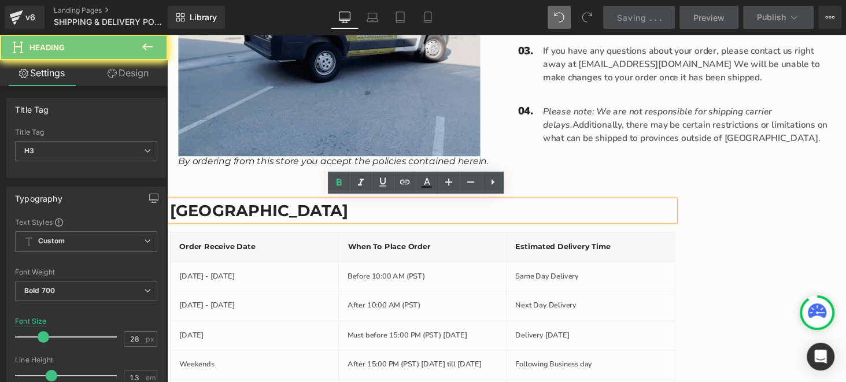
click at [330, 220] on h3 "[GEOGRAPHIC_DATA]" at bounding box center [430, 216] width 521 height 21
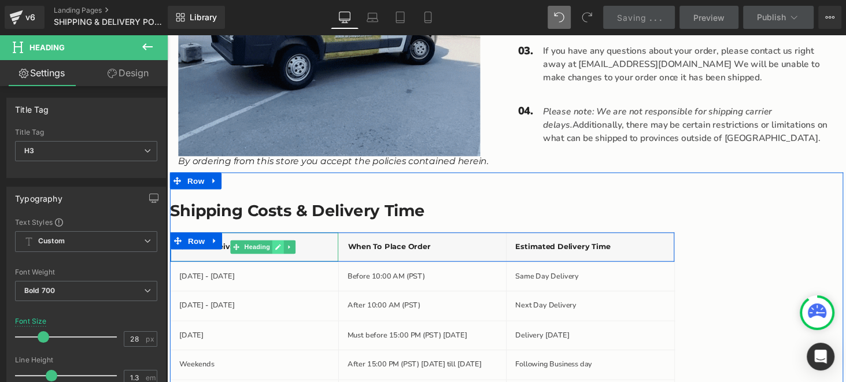
click at [283, 253] on link "Main content" at bounding box center [281, 254] width 12 height 14
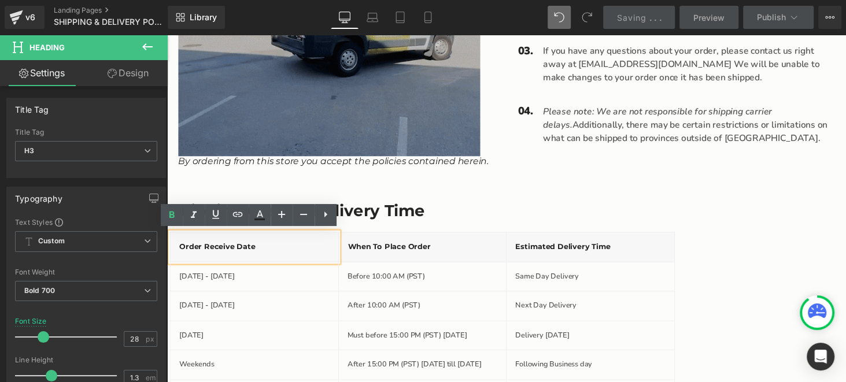
click at [267, 254] on h4 "Order receive Date" at bounding box center [257, 254] width 154 height 12
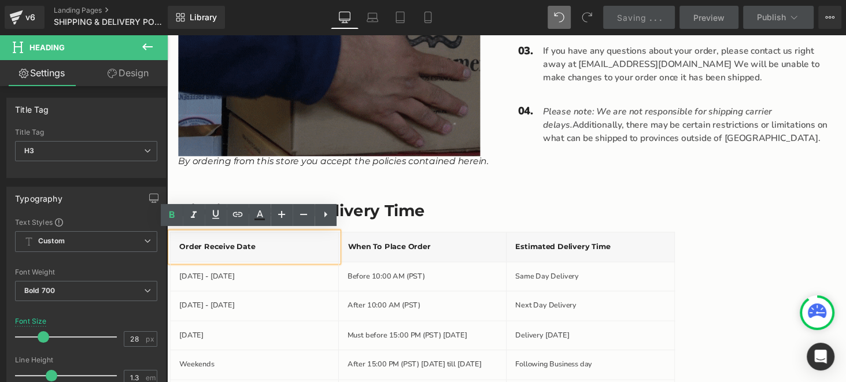
click at [267, 254] on h4 "Order receive Date" at bounding box center [257, 254] width 154 height 12
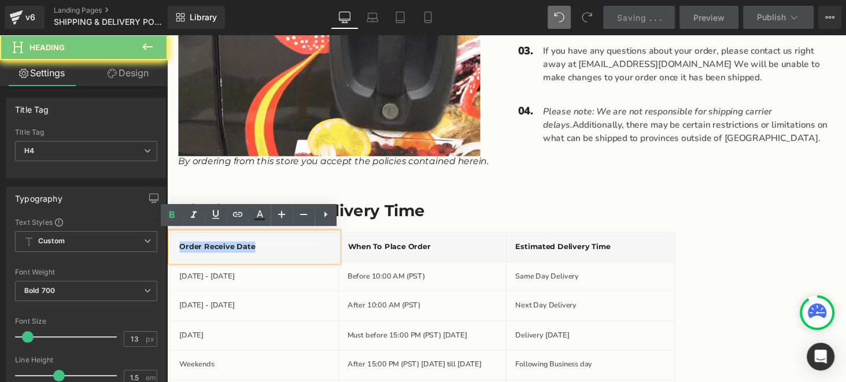
click at [267, 254] on h4 "Order receive Date" at bounding box center [257, 254] width 154 height 12
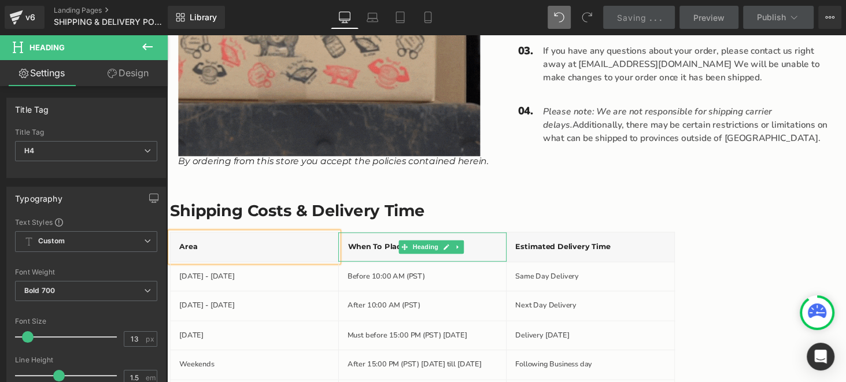
click at [379, 253] on h4 "When to Place order" at bounding box center [429, 254] width 153 height 12
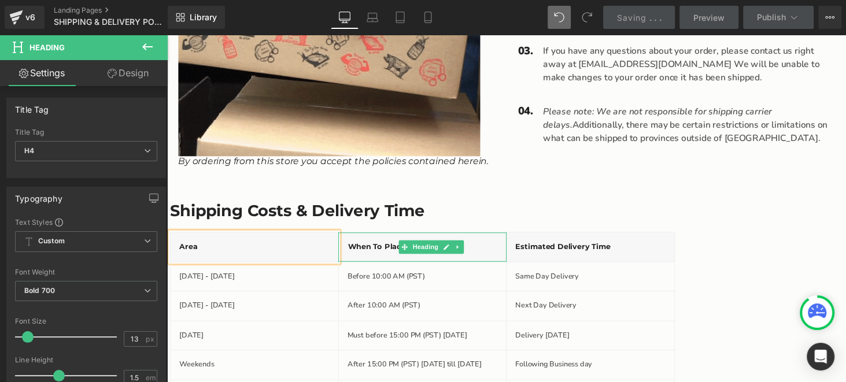
click at [379, 253] on h4 "When to Place order" at bounding box center [429, 254] width 153 height 12
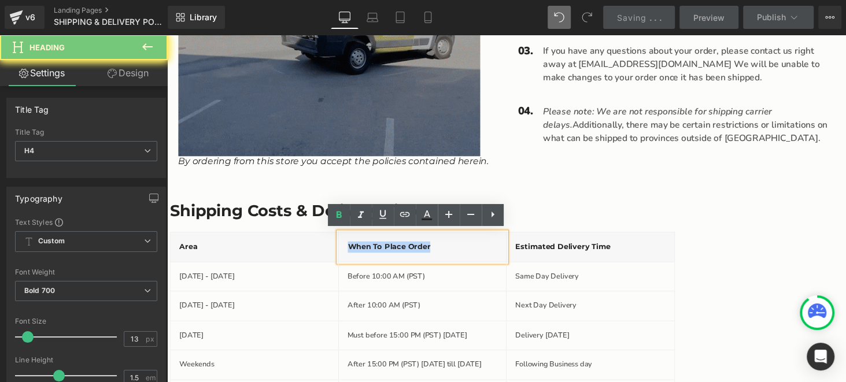
click at [379, 253] on h4 "When to Place order" at bounding box center [429, 254] width 153 height 12
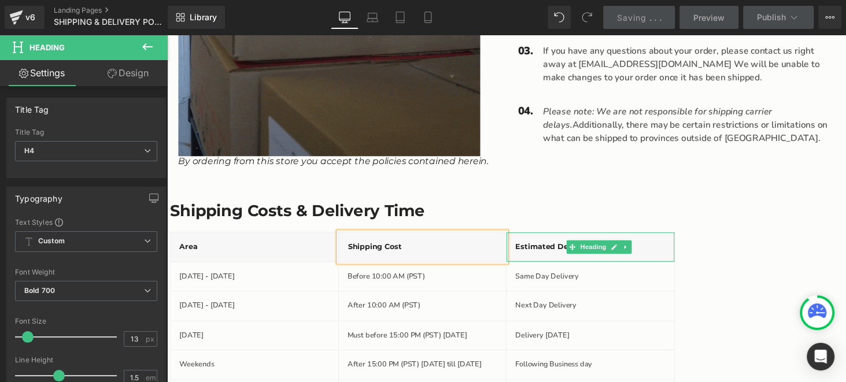
click at [570, 255] on h4 "Estimated Delivery Time" at bounding box center [603, 254] width 154 height 12
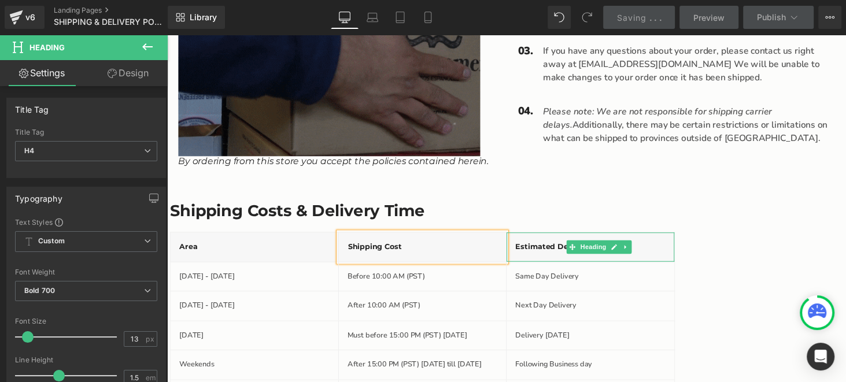
click at [570, 255] on h4 "Estimated Delivery Time" at bounding box center [603, 254] width 154 height 12
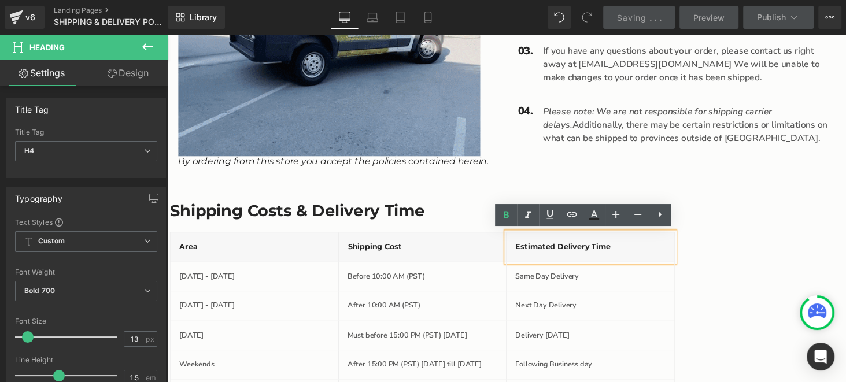
click at [649, 251] on h4 "Estimated Delivery Time" at bounding box center [603, 254] width 154 height 12
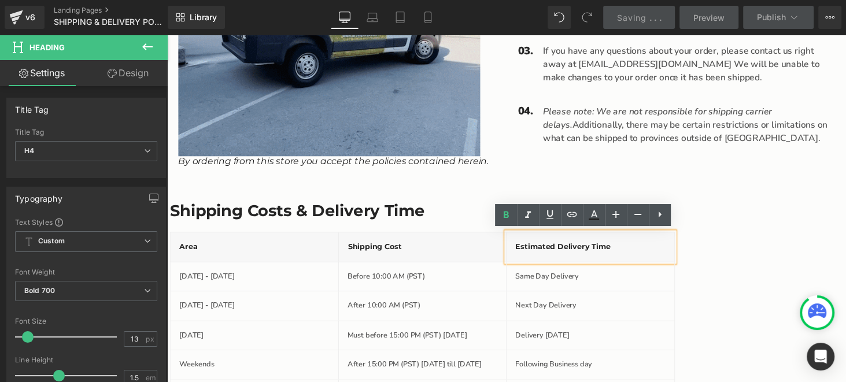
click at [744, 252] on div "Shipping Costs & Delivery Time Heading Area Heading Shipping Cost Heading Estim…" at bounding box center [517, 319] width 694 height 284
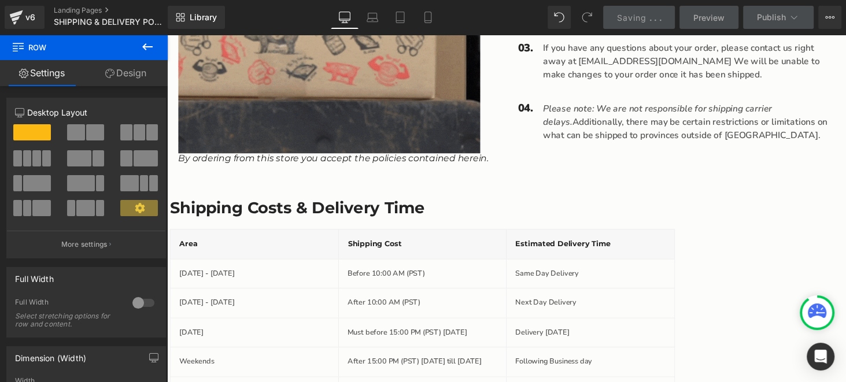
scroll to position [708, 0]
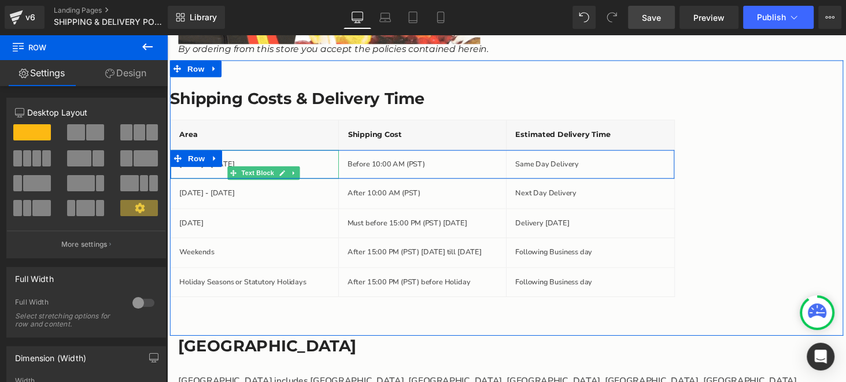
click at [222, 165] on p "[DATE] - [DATE]" at bounding box center [257, 169] width 154 height 12
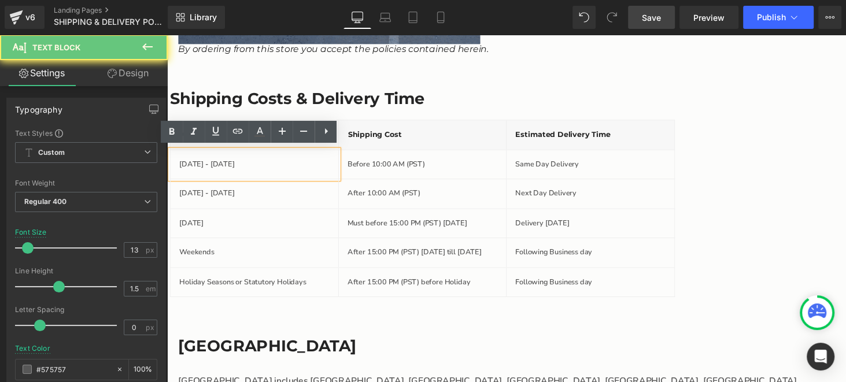
click at [222, 165] on p "[DATE] - [DATE]" at bounding box center [257, 169] width 154 height 12
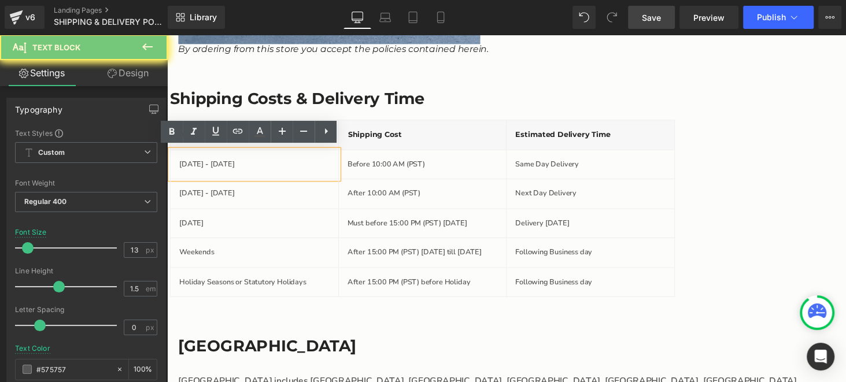
click at [222, 165] on p "[DATE] - [DATE]" at bounding box center [257, 169] width 154 height 12
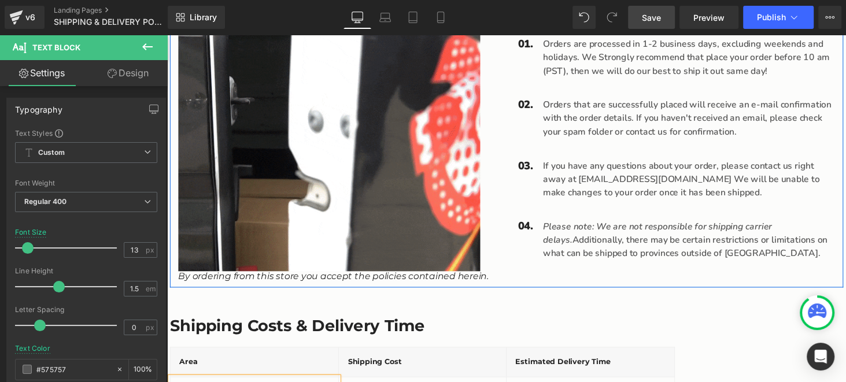
scroll to position [303, 0]
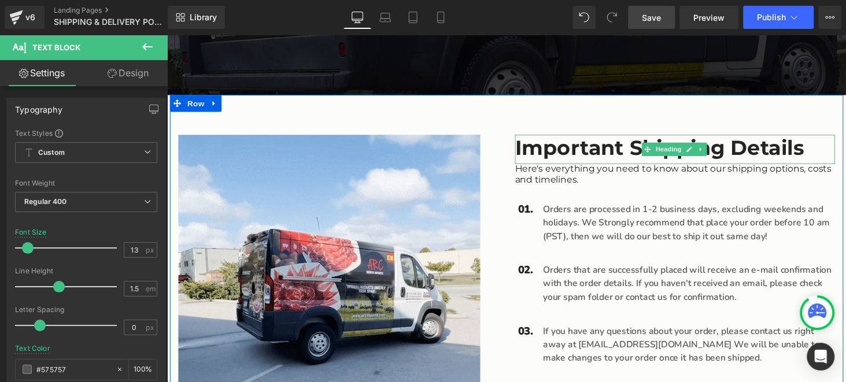
click at [637, 157] on h3 "Important Shipping Details" at bounding box center [691, 151] width 330 height 27
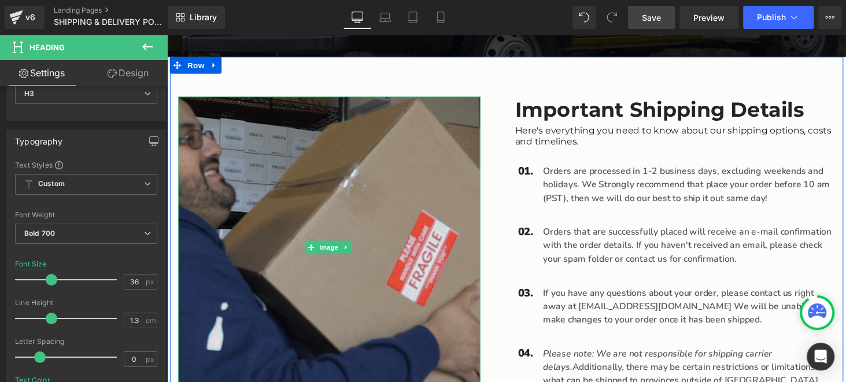
scroll to position [534, 0]
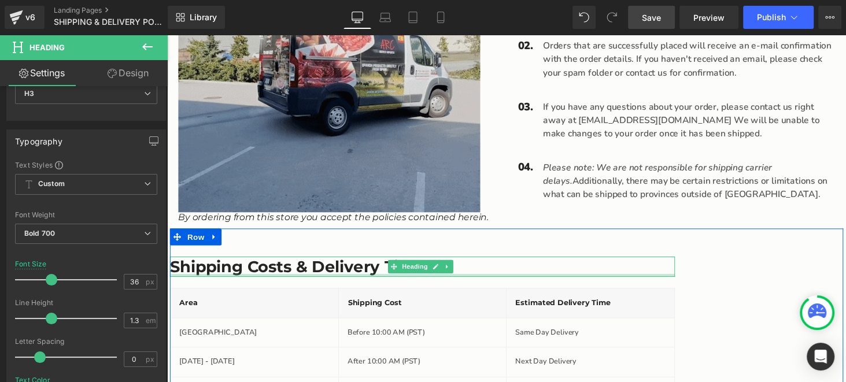
click at [367, 277] on h3 "Shipping Costs & Delivery Time" at bounding box center [430, 274] width 521 height 21
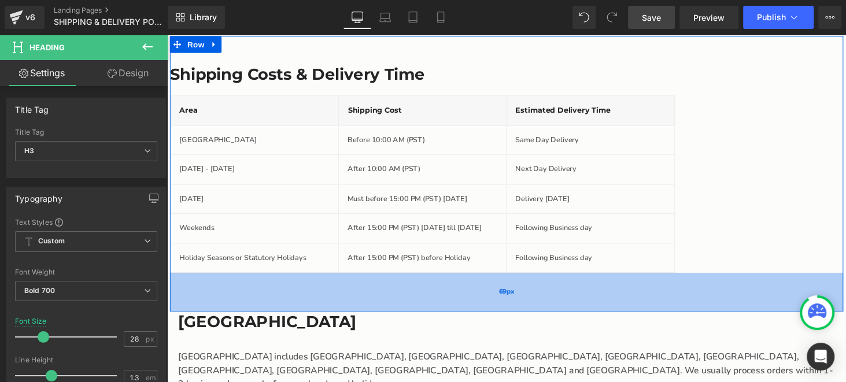
scroll to position [708, 0]
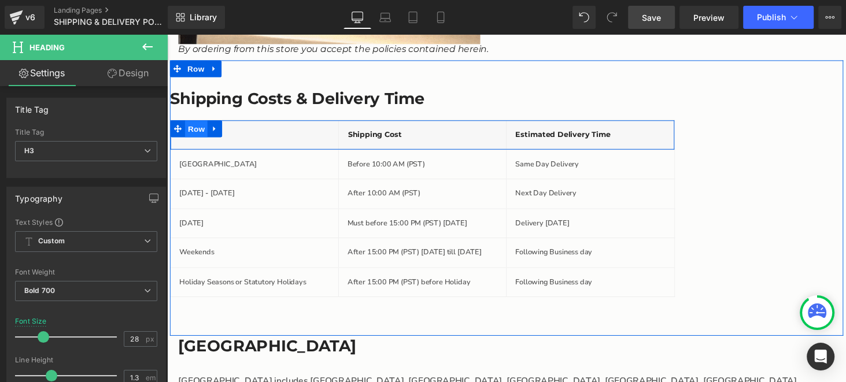
click at [195, 135] on span "Row" at bounding box center [197, 131] width 23 height 17
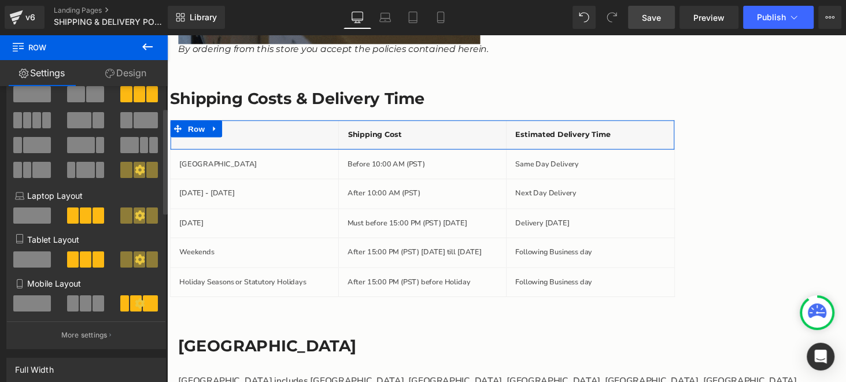
scroll to position [231, 0]
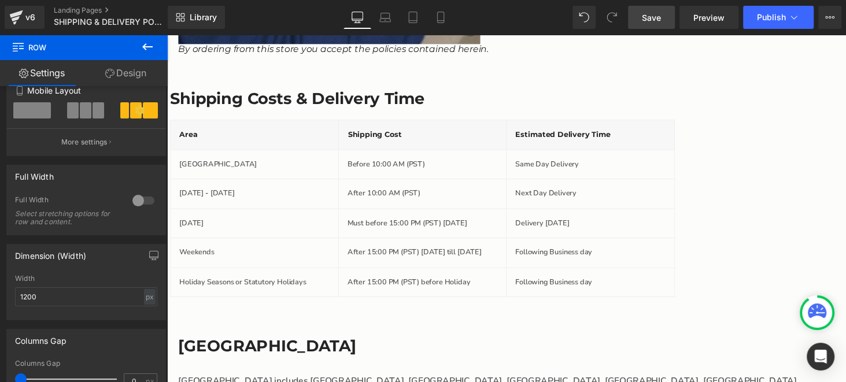
click at [130, 71] on link "Design" at bounding box center [126, 73] width 84 height 26
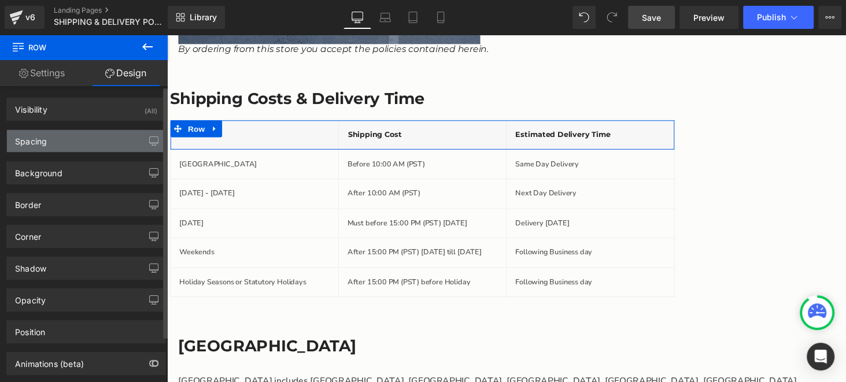
click at [83, 145] on div "Spacing" at bounding box center [86, 141] width 159 height 22
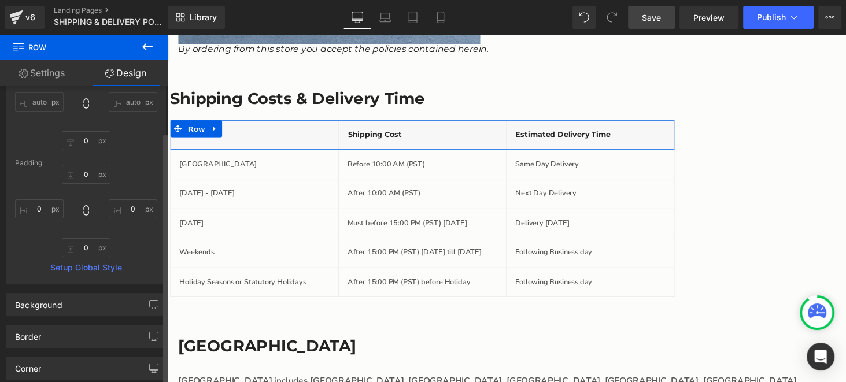
scroll to position [116, 0]
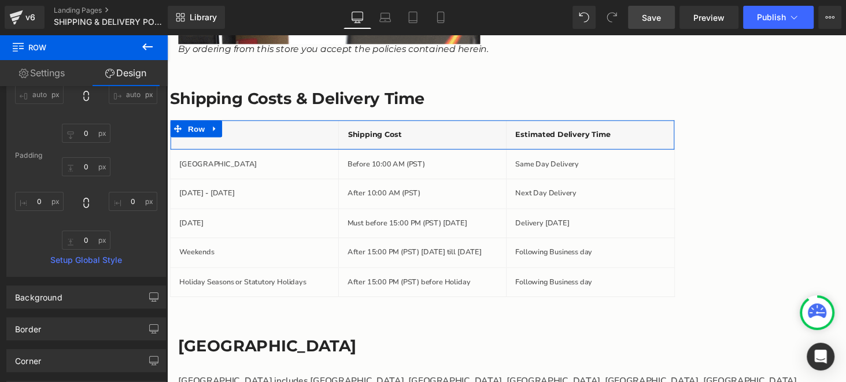
click at [41, 75] on link "Settings" at bounding box center [42, 73] width 84 height 26
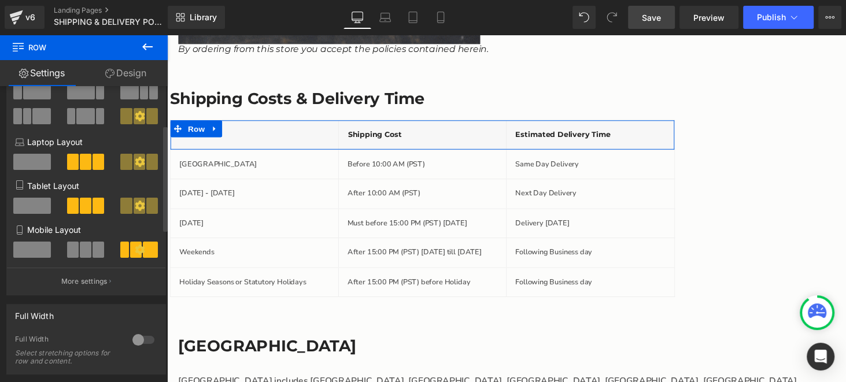
scroll to position [0, 0]
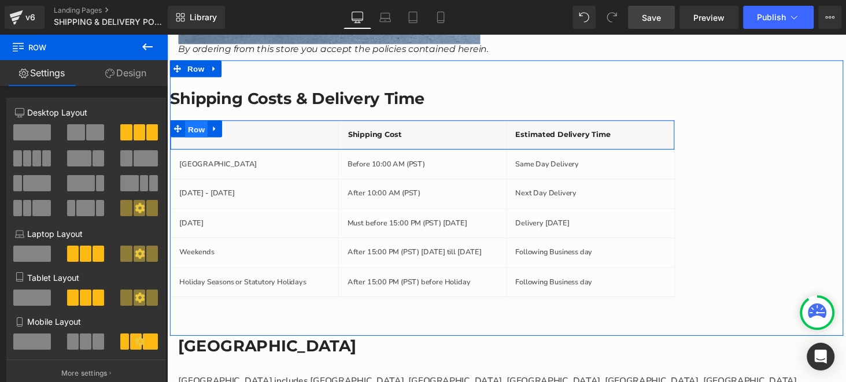
click at [197, 133] on span "Row" at bounding box center [197, 132] width 23 height 17
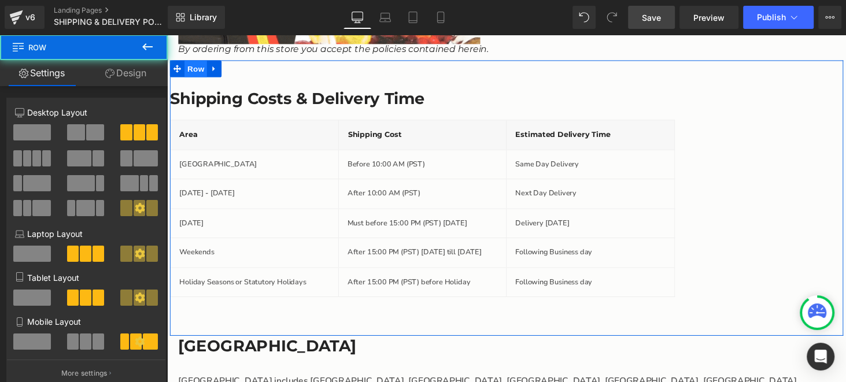
click at [196, 72] on span "Row" at bounding box center [196, 69] width 23 height 17
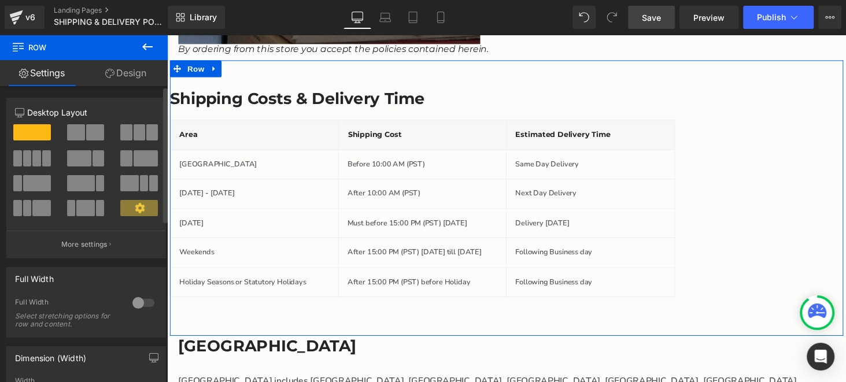
scroll to position [116, 0]
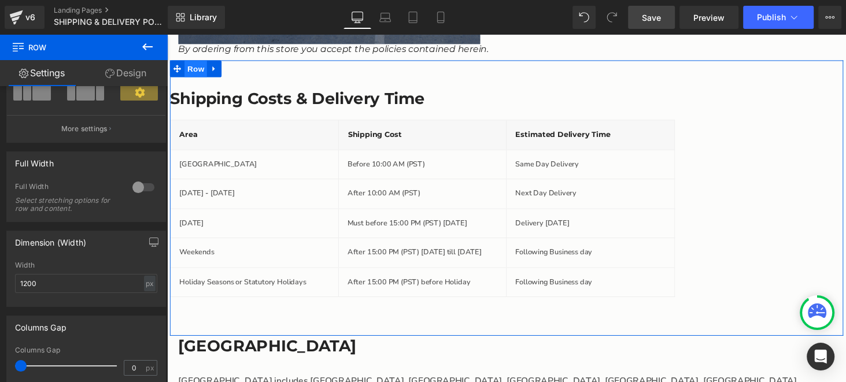
click at [189, 71] on span "Row" at bounding box center [196, 69] width 23 height 17
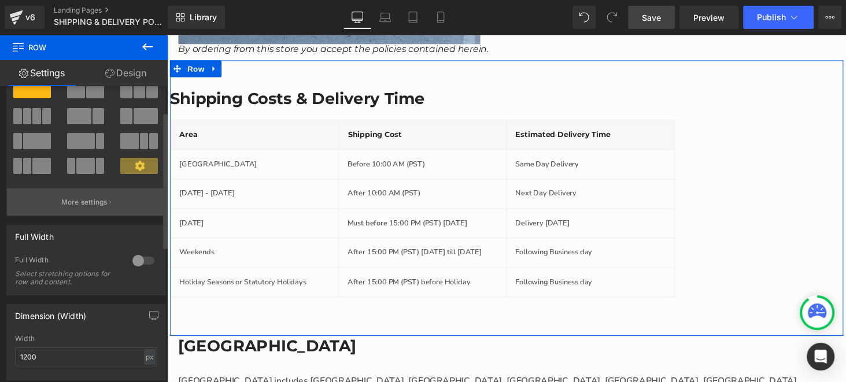
scroll to position [0, 0]
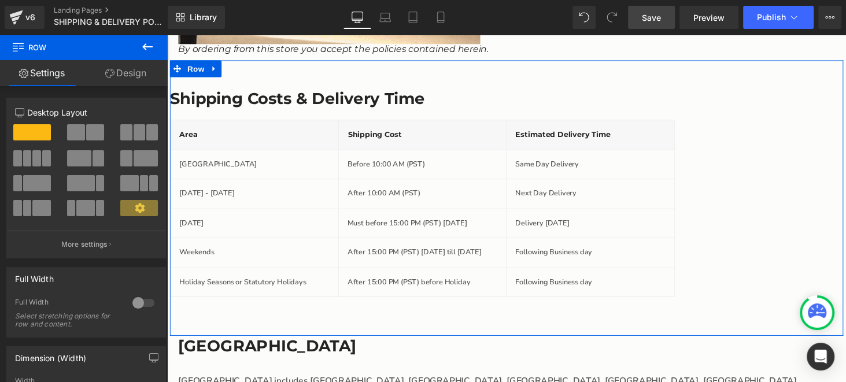
click at [138, 73] on link "Design" at bounding box center [126, 73] width 84 height 26
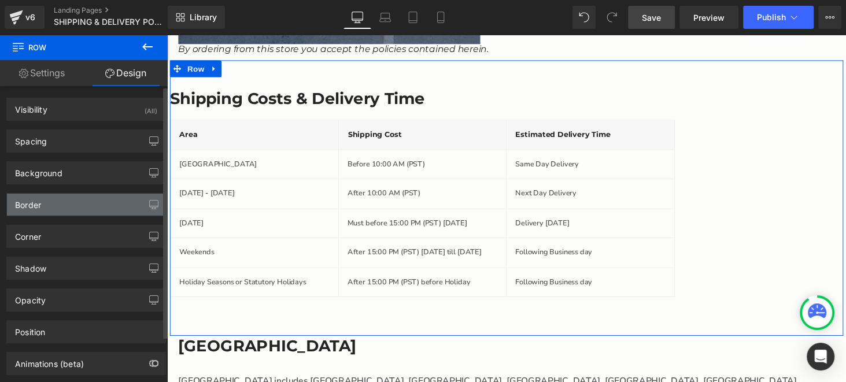
click at [101, 213] on div "Border" at bounding box center [86, 205] width 159 height 22
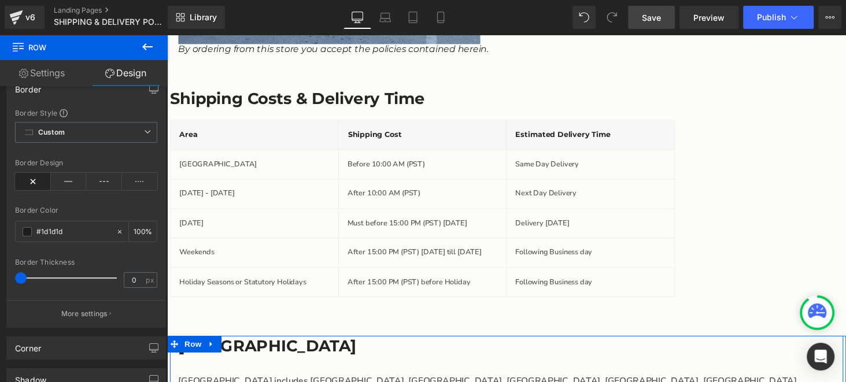
scroll to position [650, 0]
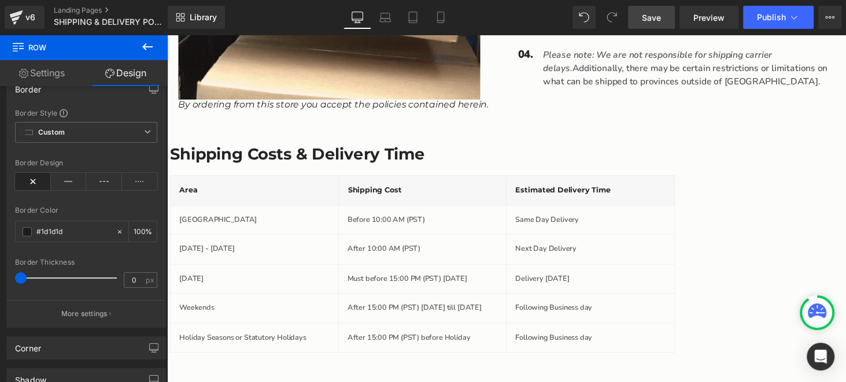
click at [658, 19] on span "Save" at bounding box center [651, 18] width 19 height 12
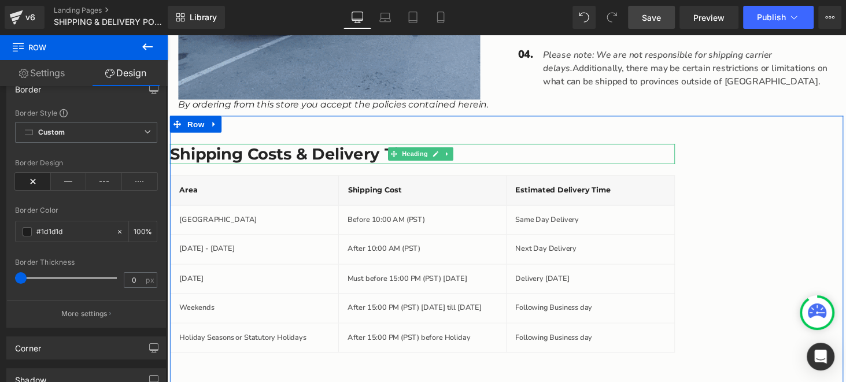
click at [295, 159] on h3 "Shipping Costs & Delivery Time" at bounding box center [430, 158] width 521 height 21
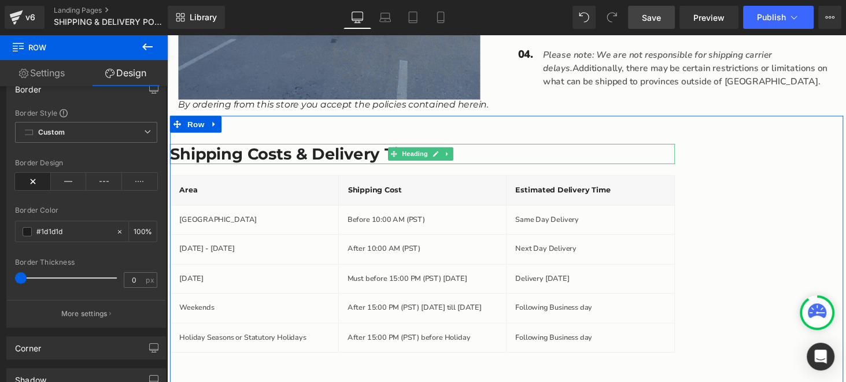
click at [295, 159] on h3 "Shipping Costs & Delivery Time" at bounding box center [430, 158] width 521 height 21
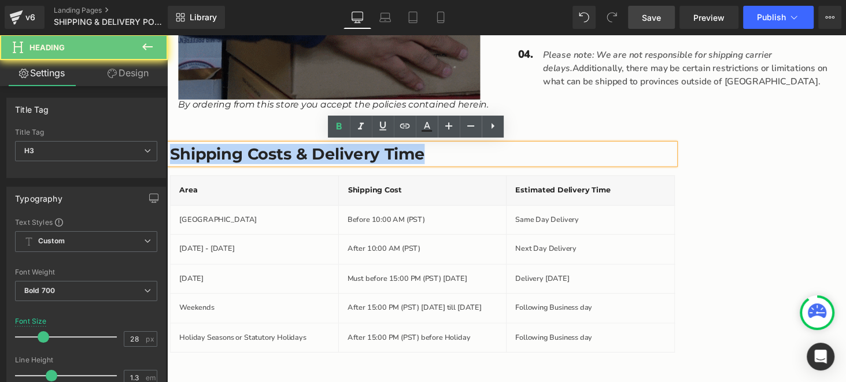
click at [295, 159] on h3 "Shipping Costs & Delivery Time" at bounding box center [430, 158] width 521 height 21
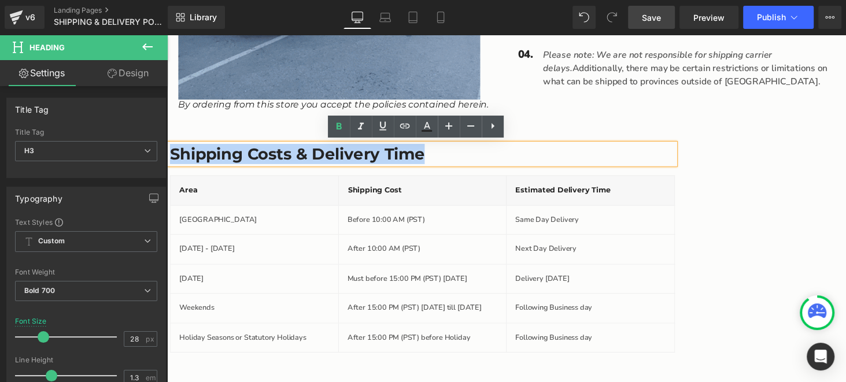
copy h3 "Shipping Costs & Delivery Time"
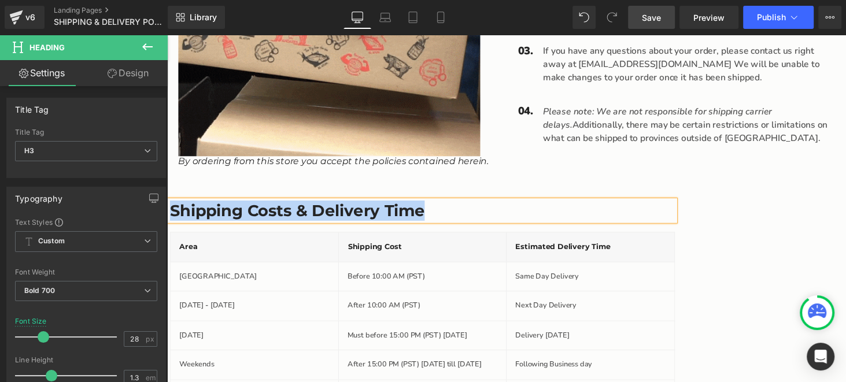
click at [729, 149] on p "Main content" at bounding box center [705, 156] width 301 height 14
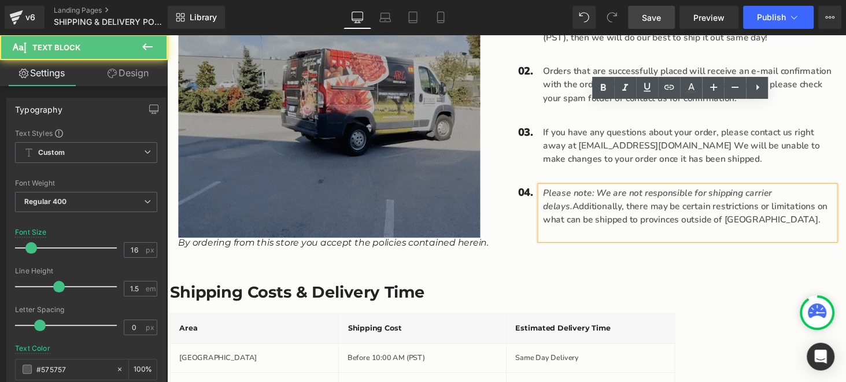
scroll to position [361, 0]
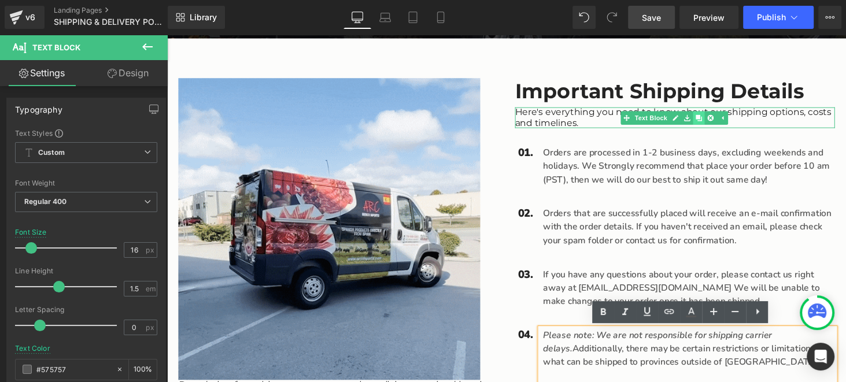
click at [712, 122] on icon "Main content" at bounding box center [715, 120] width 6 height 7
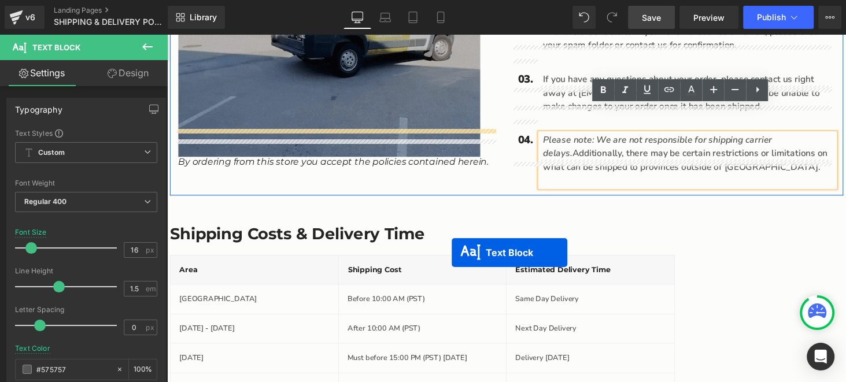
scroll to position [650, 0]
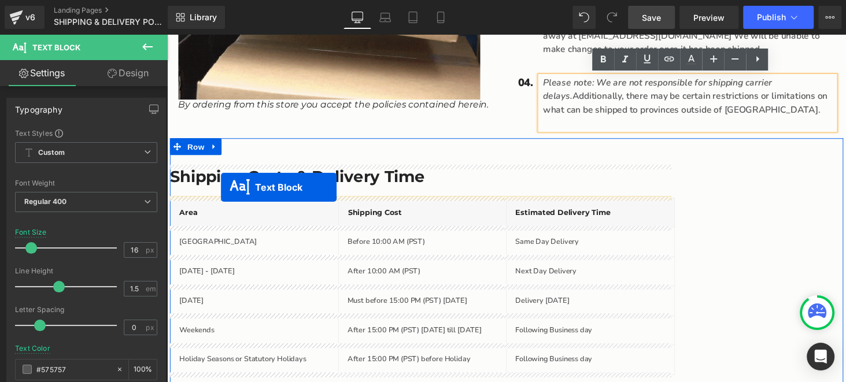
drag, startPoint x: 654, startPoint y: 141, endPoint x: 223, endPoint y: 192, distance: 434.0
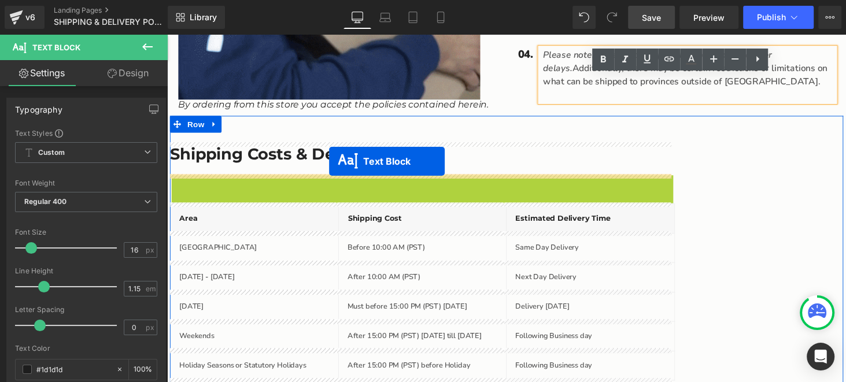
drag, startPoint x: 394, startPoint y: 186, endPoint x: 334, endPoint y: 165, distance: 62.9
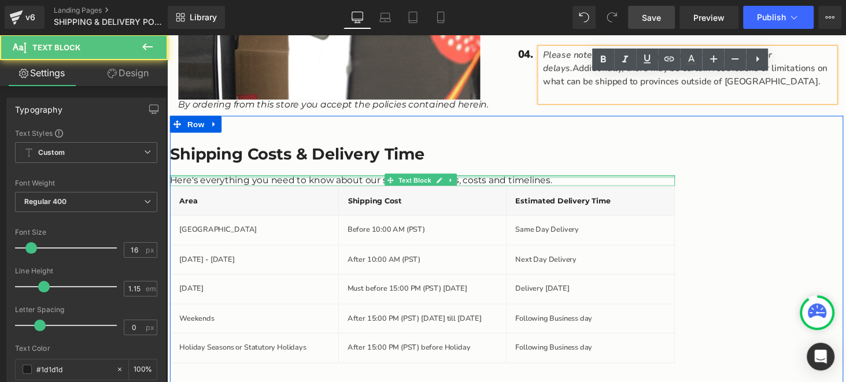
click at [344, 161] on h3 "Shipping Costs & Delivery Time" at bounding box center [430, 158] width 521 height 21
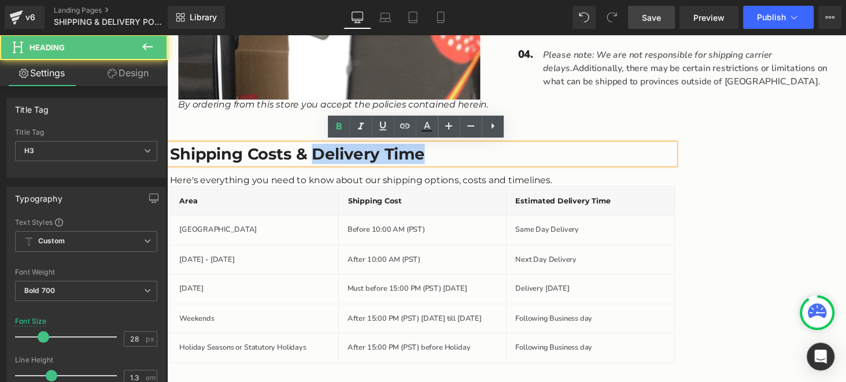
drag, startPoint x: 321, startPoint y: 168, endPoint x: 321, endPoint y: 175, distance: 6.4
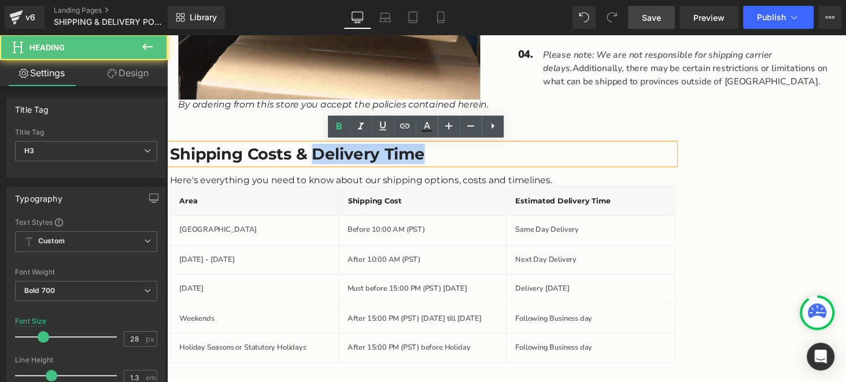
click at [321, 175] on div "Shipping Costs & Delivery Time Heading Here's everything you need to know about…" at bounding box center [430, 261] width 521 height 226
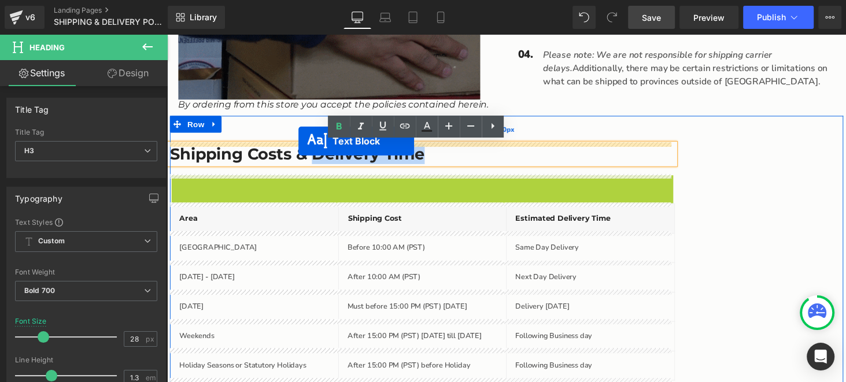
drag, startPoint x: 392, startPoint y: 183, endPoint x: 303, endPoint y: 145, distance: 97.7
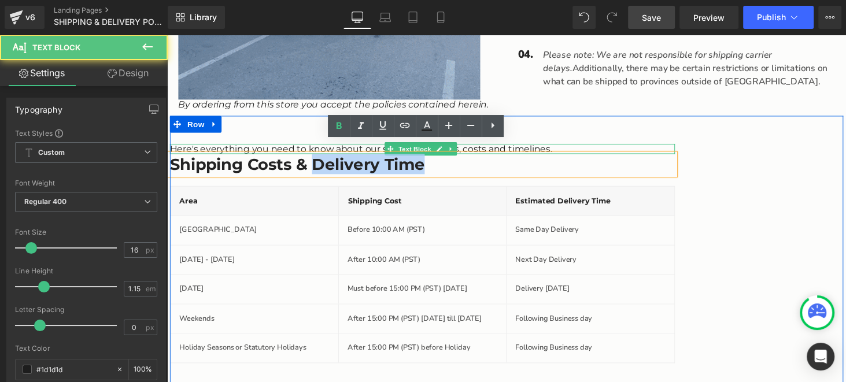
scroll to position [661, 0]
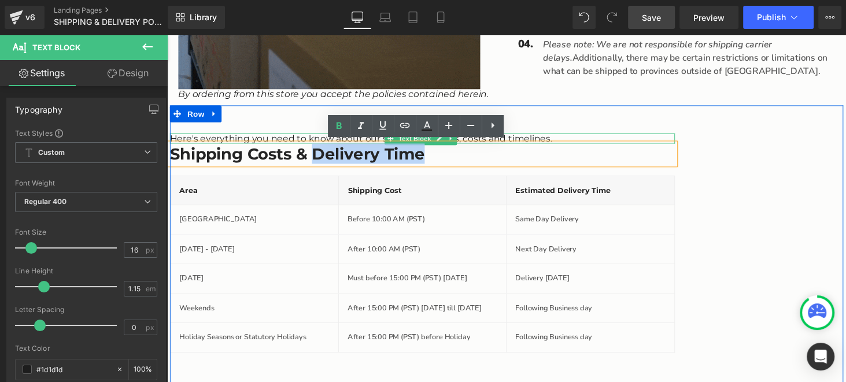
click at [481, 182] on div "Shipping Cost" at bounding box center [430, 196] width 173 height 30
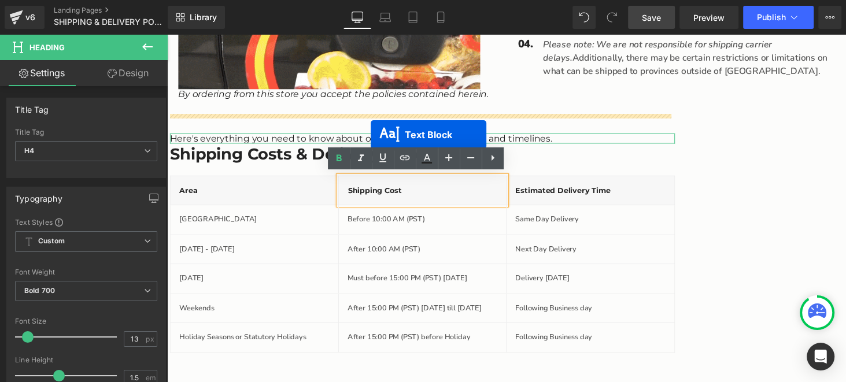
scroll to position [679, 0]
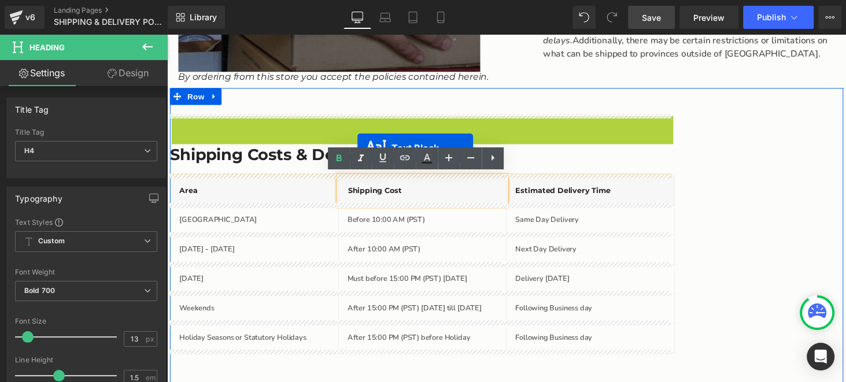
drag, startPoint x: 391, startPoint y: 140, endPoint x: 363, endPoint y: 152, distance: 30.3
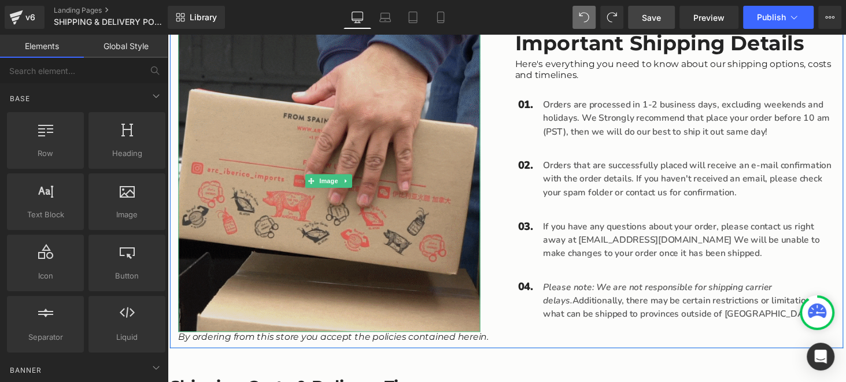
scroll to position [629, 0]
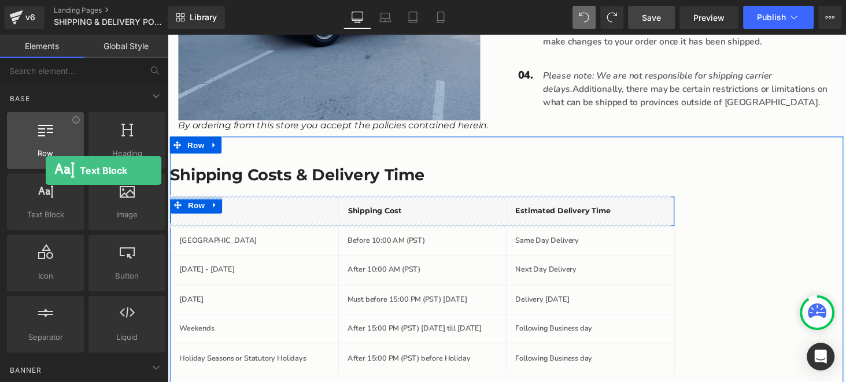
drag, startPoint x: 40, startPoint y: 202, endPoint x: 46, endPoint y: 152, distance: 50.1
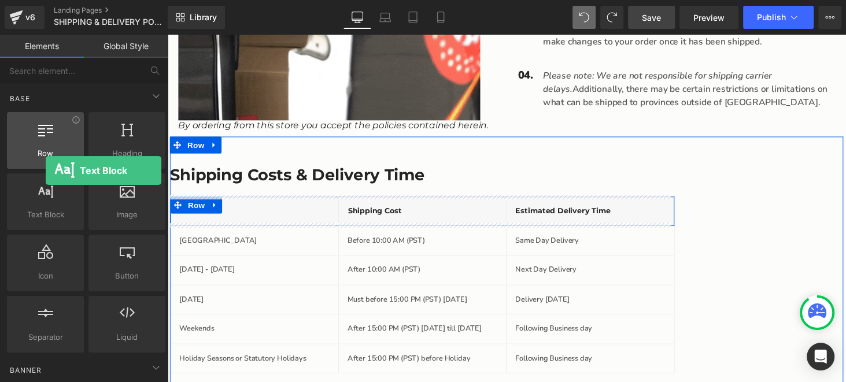
click at [46, 152] on div "Row rows, columns, layouts, div Heading headings, titles, h1,h2,h3,h4,h5,h6 Tex…" at bounding box center [86, 232] width 163 height 245
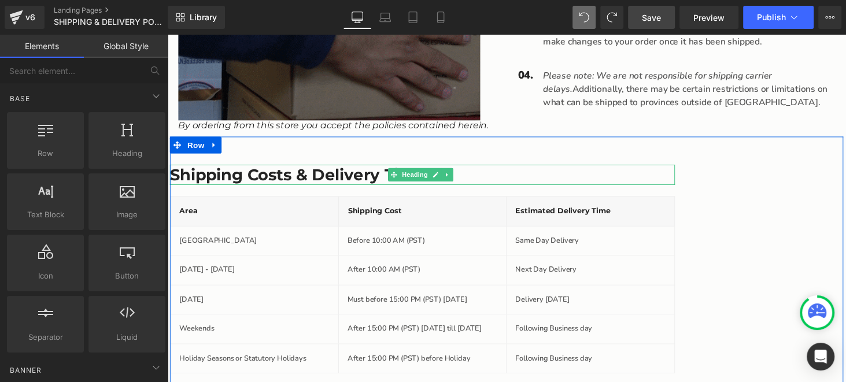
drag, startPoint x: 329, startPoint y: 182, endPoint x: 356, endPoint y: 176, distance: 27.9
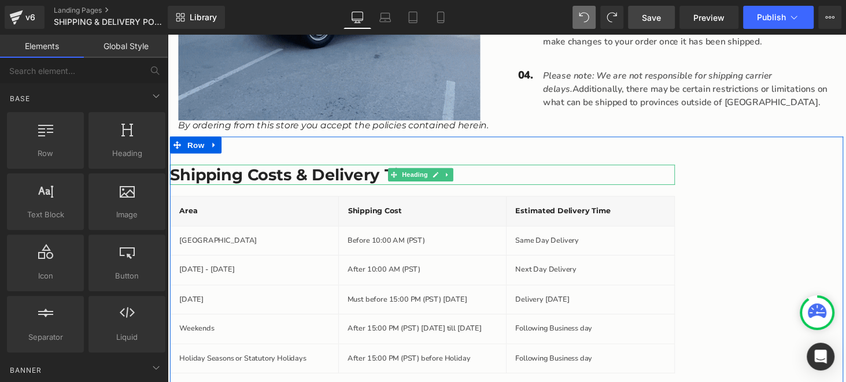
click at [329, 182] on h3 "Shipping Costs & Delivery Time" at bounding box center [430, 179] width 521 height 21
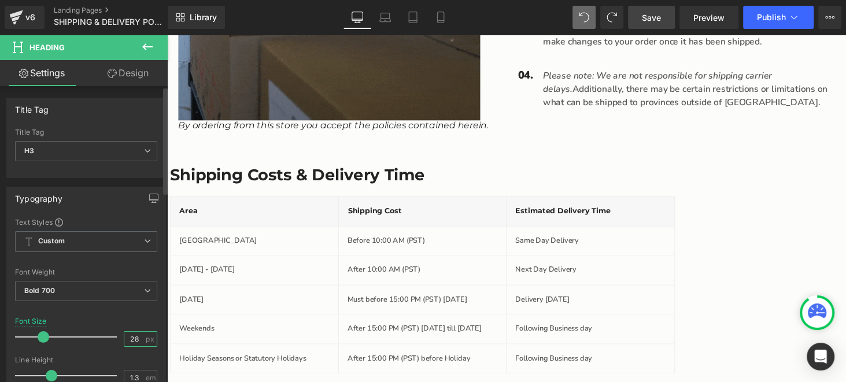
click at [136, 337] on input "28" at bounding box center [134, 339] width 20 height 14
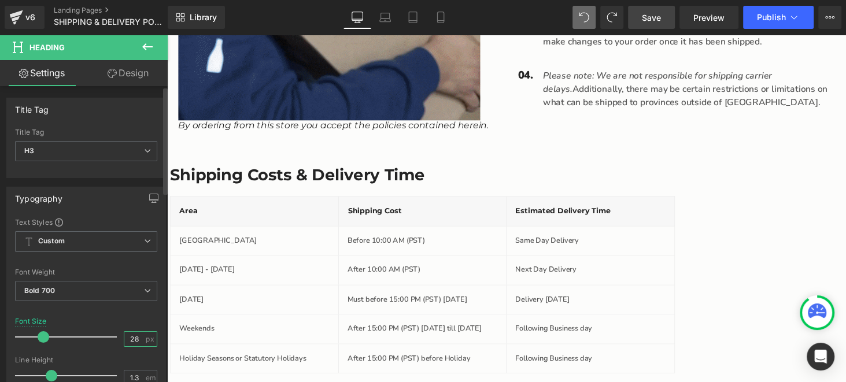
click at [136, 337] on input "28" at bounding box center [134, 339] width 20 height 14
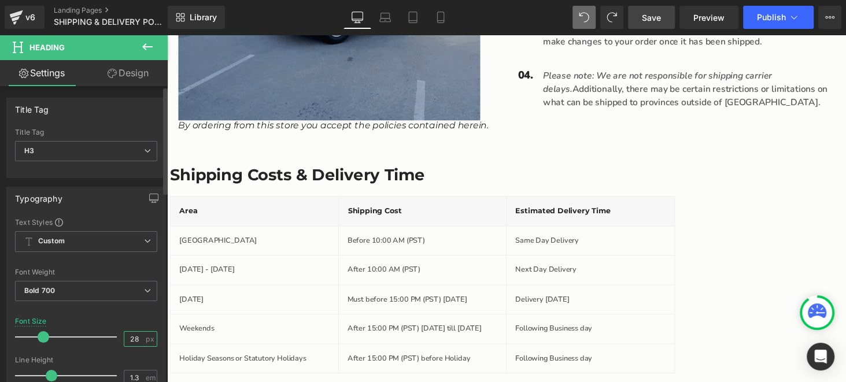
type input "2"
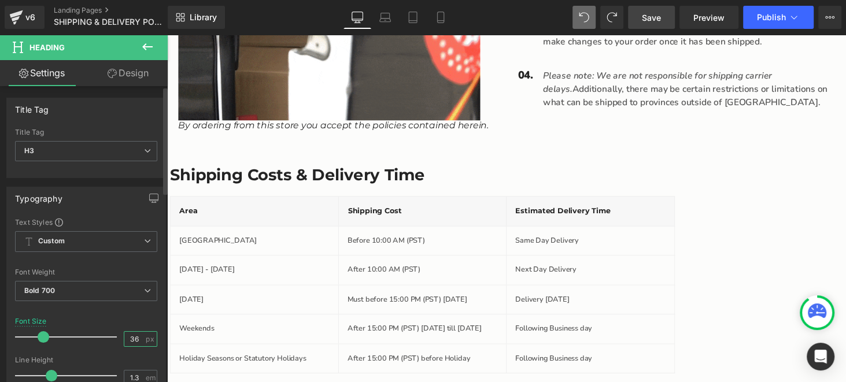
type input "36"
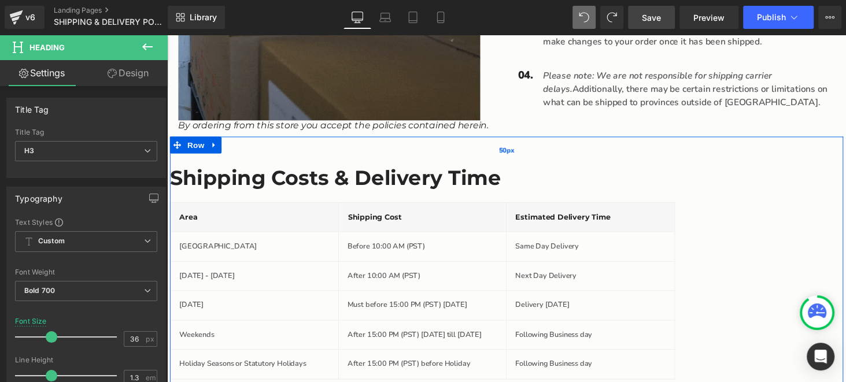
click at [576, 163] on div "50px" at bounding box center [517, 154] width 694 height 29
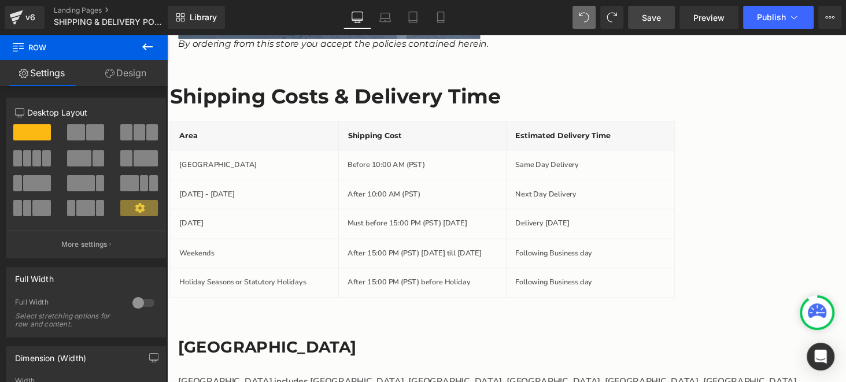
scroll to position [687, 0]
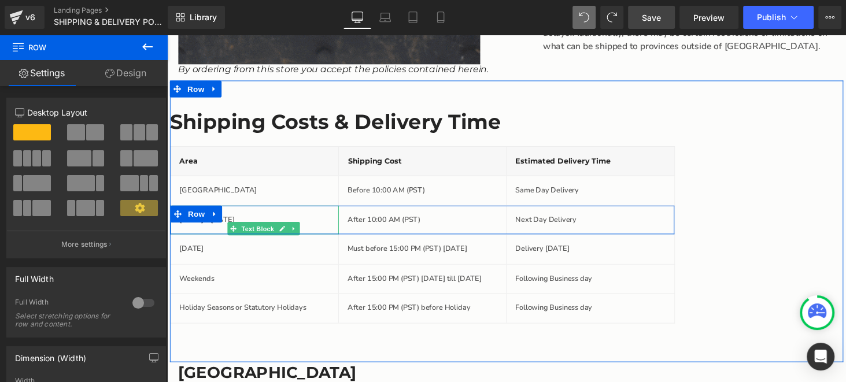
click at [227, 224] on p "[DATE] - [DATE]" at bounding box center [257, 226] width 154 height 12
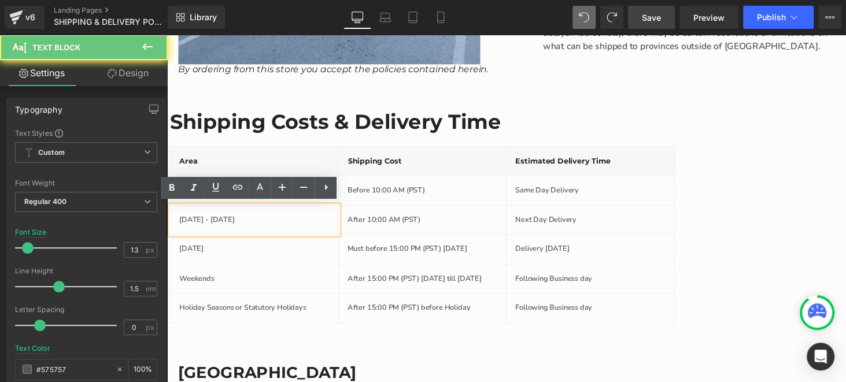
click at [227, 224] on p "[DATE] - [DATE]" at bounding box center [257, 226] width 154 height 12
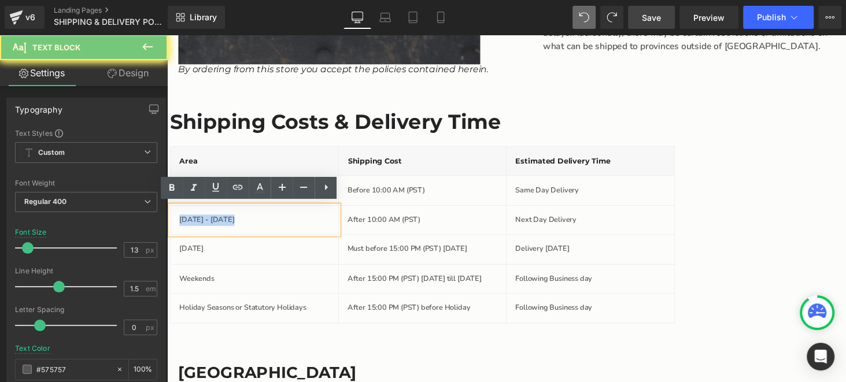
click at [227, 224] on p "[DATE] - [DATE]" at bounding box center [257, 226] width 154 height 12
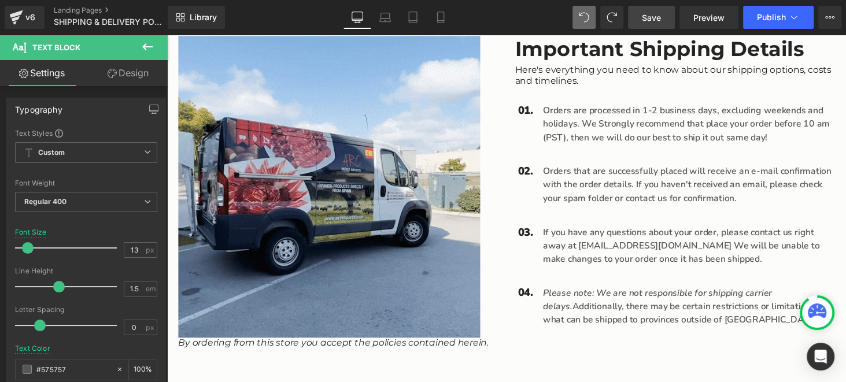
scroll to position [810, 0]
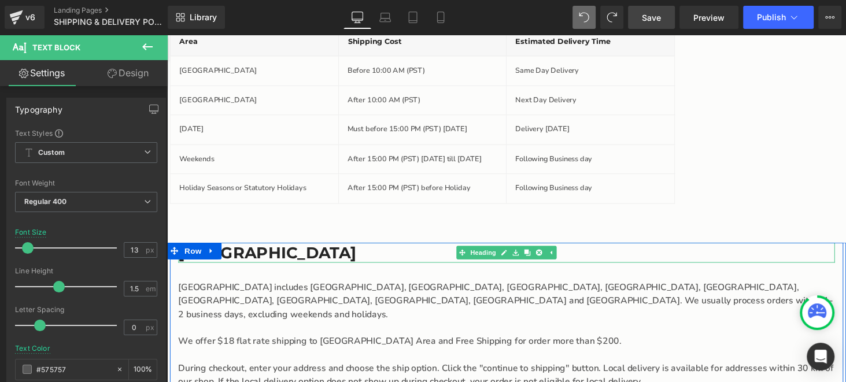
click at [355, 252] on h3 "[GEOGRAPHIC_DATA]" at bounding box center [517, 259] width 677 height 21
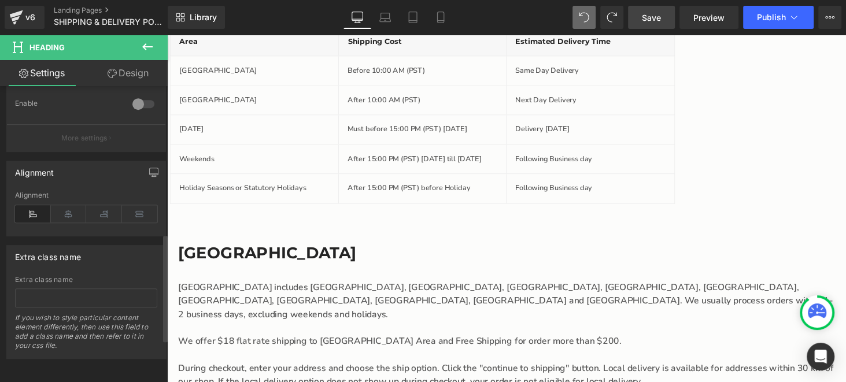
scroll to position [521, 0]
click at [67, 211] on icon at bounding box center [69, 213] width 36 height 17
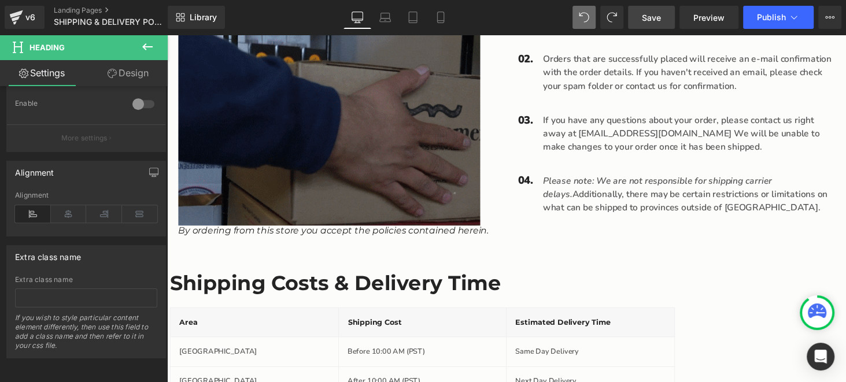
click at [151, 40] on icon at bounding box center [148, 47] width 14 height 14
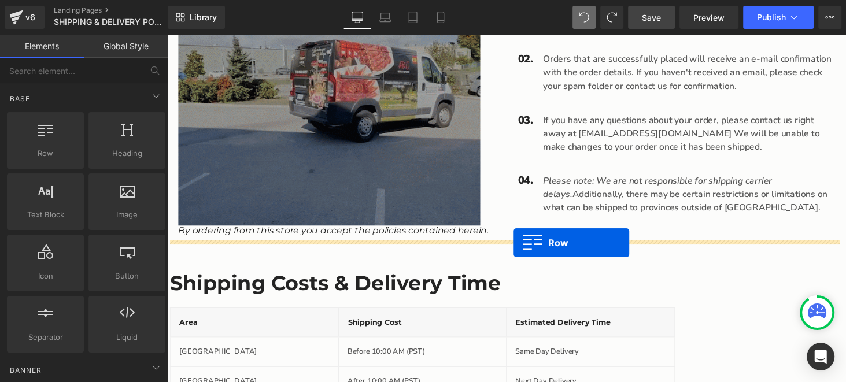
drag, startPoint x: 211, startPoint y: 173, endPoint x: 525, endPoint y: 249, distance: 323.3
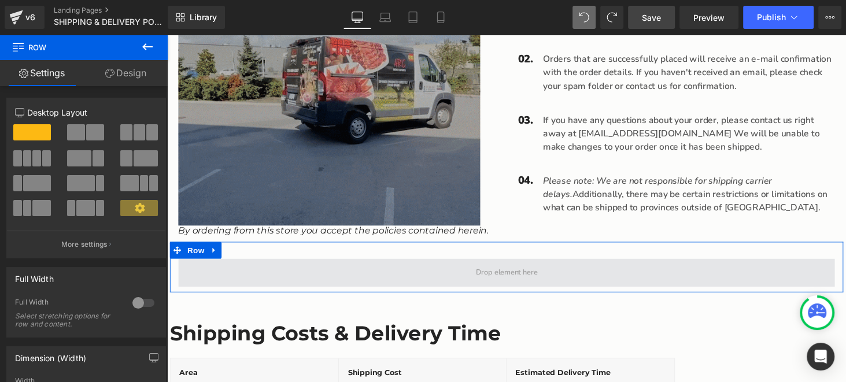
click at [423, 283] on span "Main content" at bounding box center [517, 280] width 677 height 29
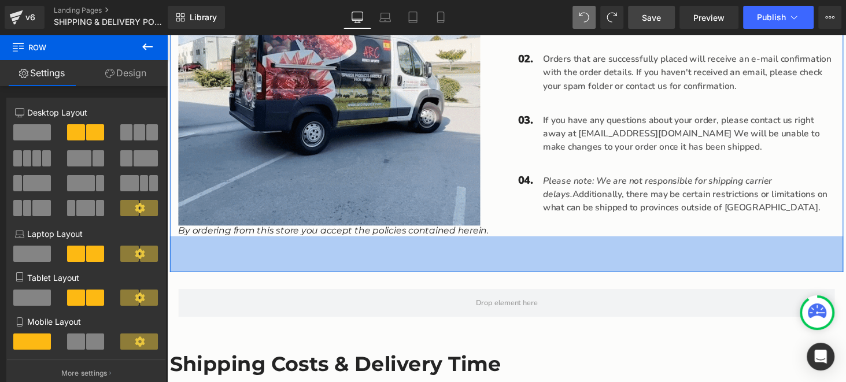
drag, startPoint x: 525, startPoint y: 245, endPoint x: 524, endPoint y: 277, distance: 31.8
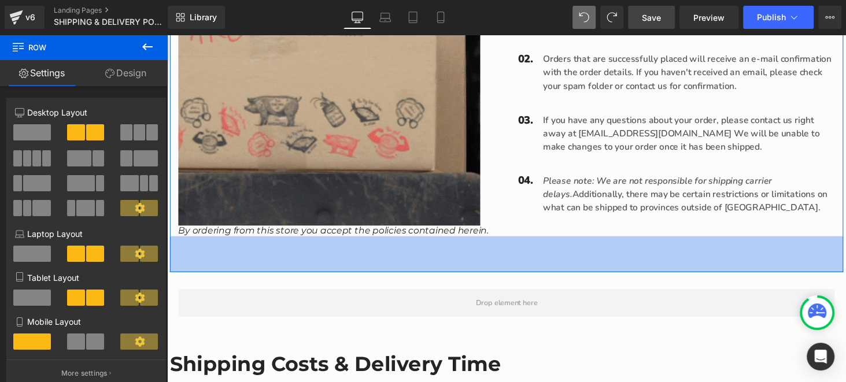
click at [524, 277] on div "64px" at bounding box center [517, 260] width 694 height 37
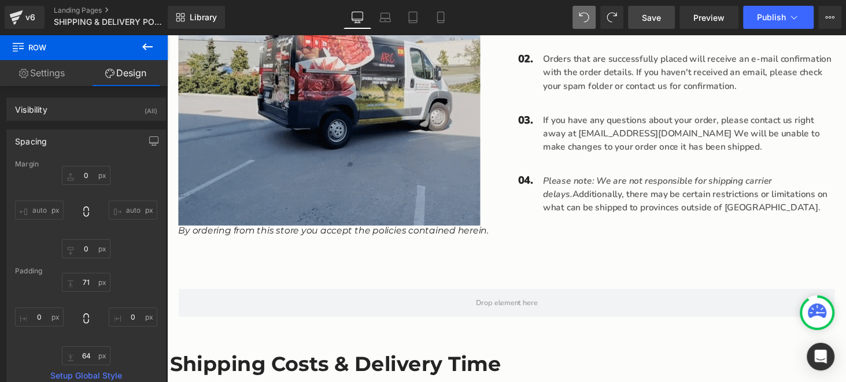
click at [146, 50] on icon at bounding box center [148, 47] width 14 height 14
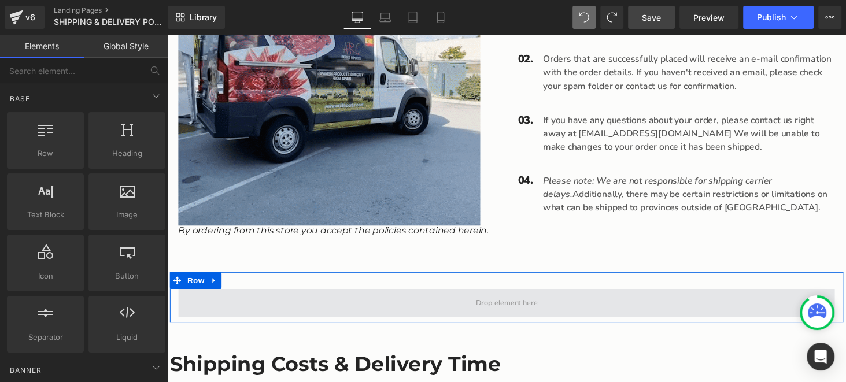
click at [397, 312] on span "Main content" at bounding box center [517, 311] width 677 height 29
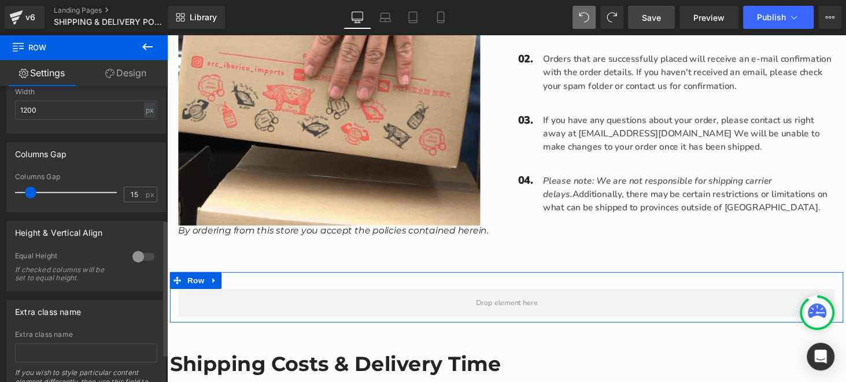
scroll to position [173, 0]
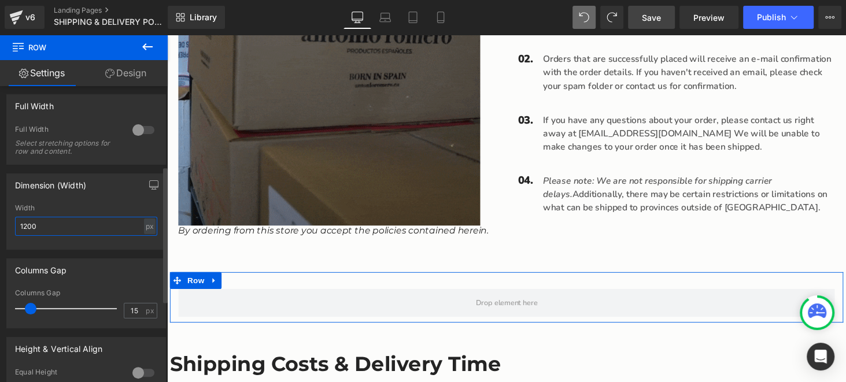
click at [55, 229] on input "1200" at bounding box center [86, 226] width 142 height 19
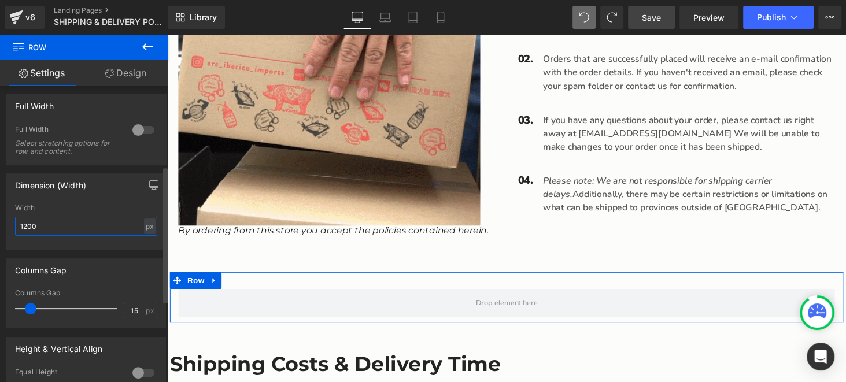
click at [55, 229] on input "1200" at bounding box center [86, 226] width 142 height 19
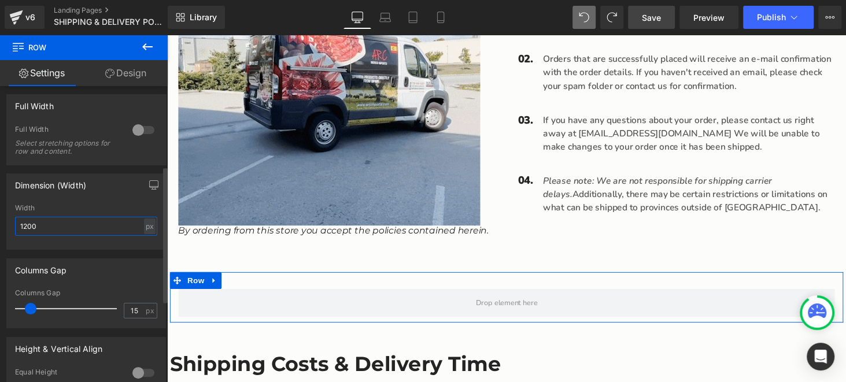
click at [55, 229] on input "1200" at bounding box center [86, 226] width 142 height 19
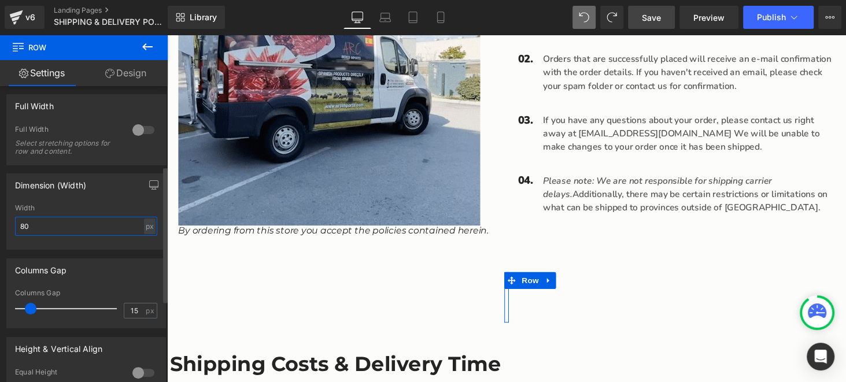
type input "800"
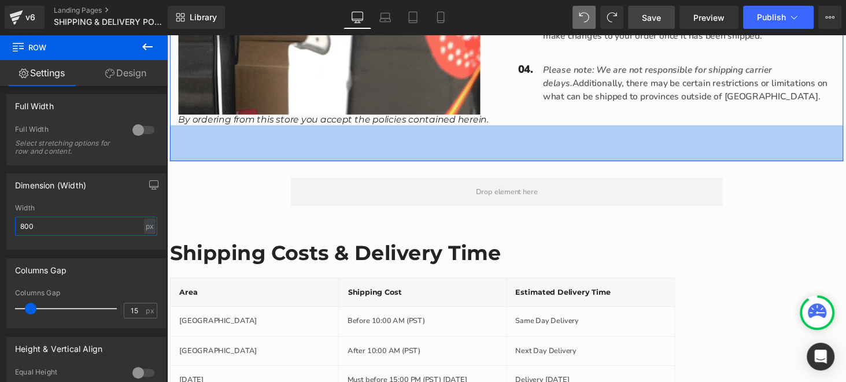
scroll to position [636, 0]
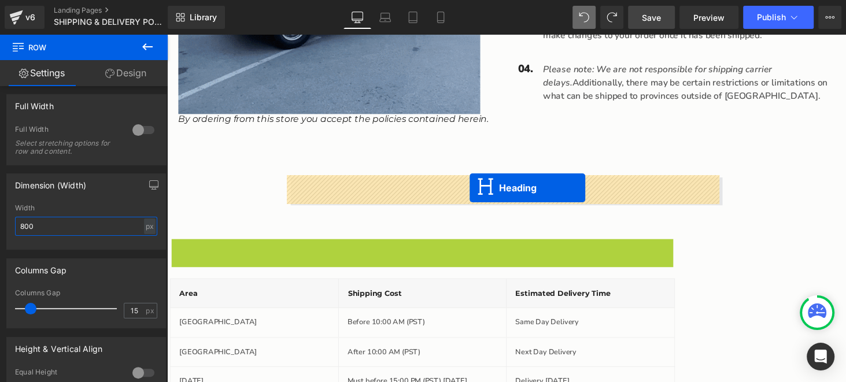
drag, startPoint x: 400, startPoint y: 257, endPoint x: 479, endPoint y: 193, distance: 102.0
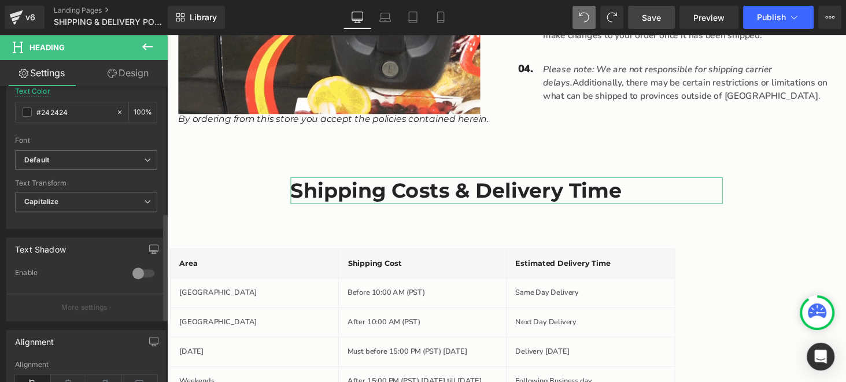
scroll to position [521, 0]
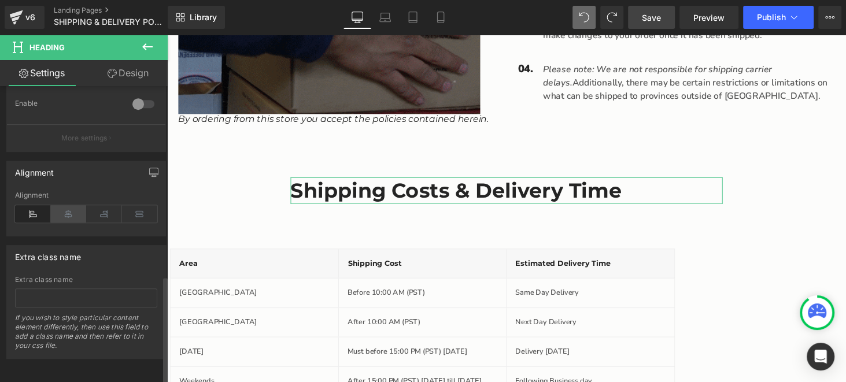
click at [67, 212] on icon at bounding box center [69, 213] width 36 height 17
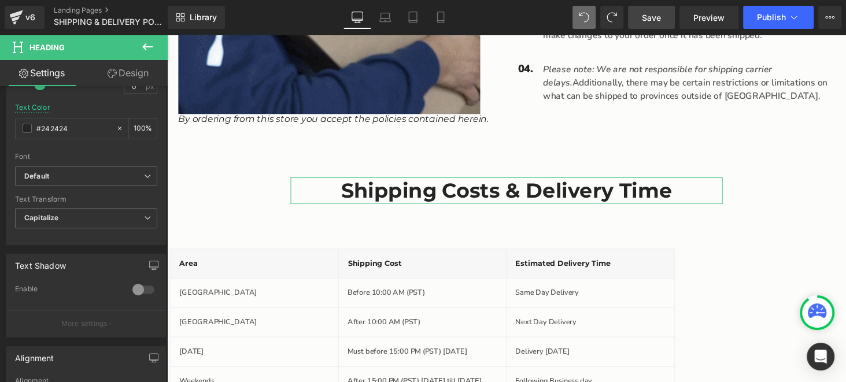
scroll to position [231, 0]
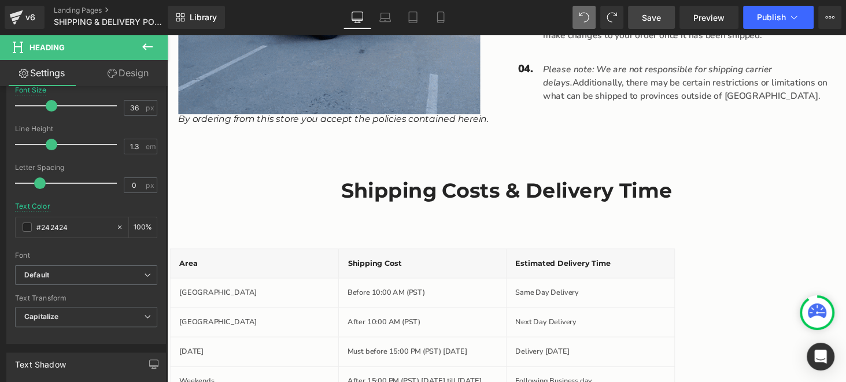
click at [142, 41] on icon at bounding box center [148, 47] width 14 height 14
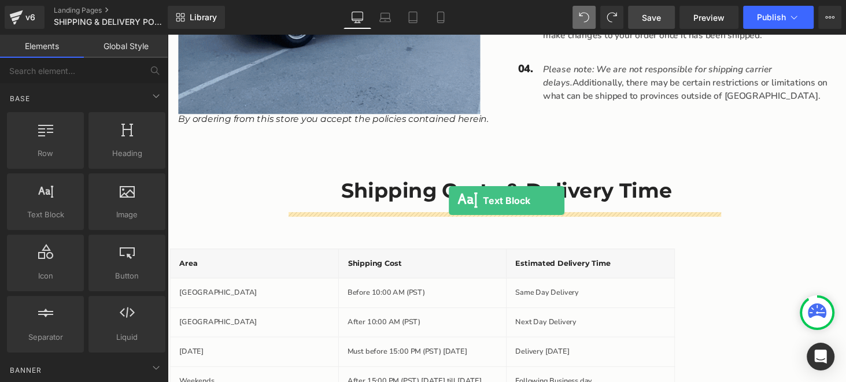
drag, startPoint x: 267, startPoint y: 203, endPoint x: 458, endPoint y: 206, distance: 190.9
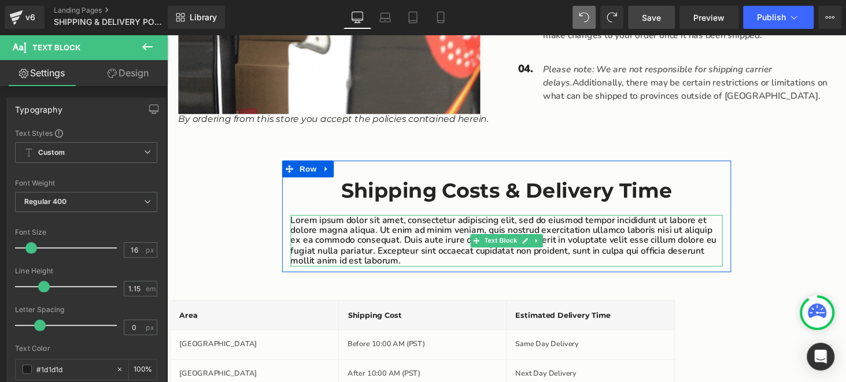
click at [419, 266] on p "Lorem ipsum dolor sit amet, consectetur adipiscing elit, sed do eiusmod tempor …" at bounding box center [516, 246] width 445 height 53
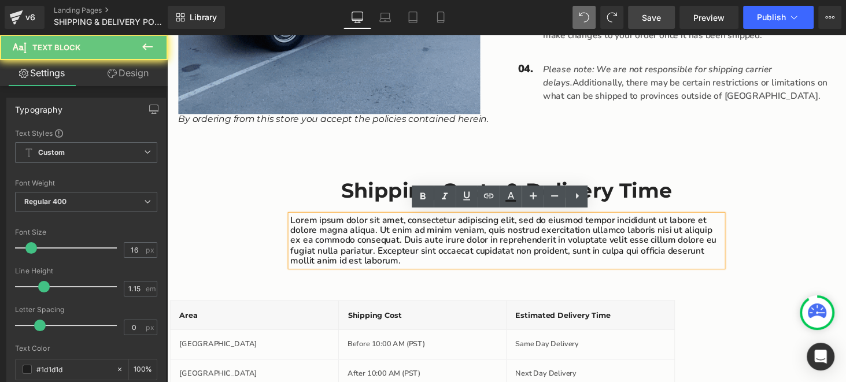
click at [419, 266] on p "Lorem ipsum dolor sit amet, consectetur adipiscing elit, sed do eiusmod tempor …" at bounding box center [516, 246] width 445 height 53
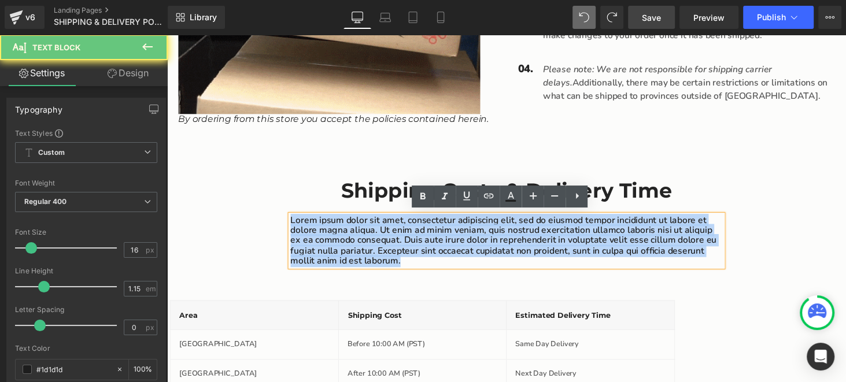
click at [419, 266] on p "Lorem ipsum dolor sit amet, consectetur adipiscing elit, sed do eiusmod tempor …" at bounding box center [516, 246] width 445 height 53
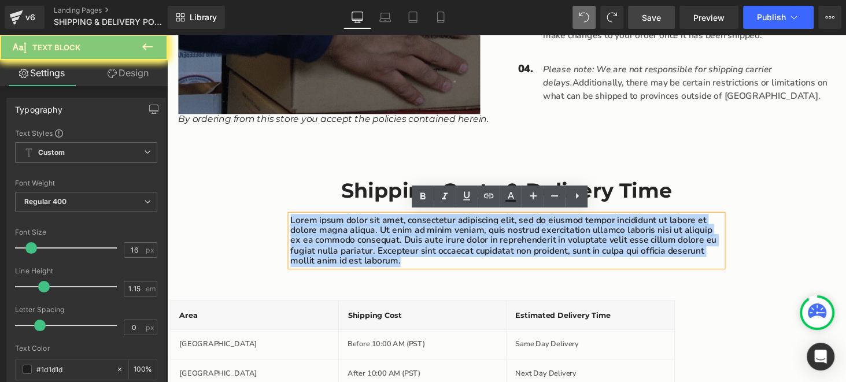
click at [419, 266] on p "Lorem ipsum dolor sit amet, consectetur adipiscing elit, sed do eiusmod tempor …" at bounding box center [516, 246] width 445 height 53
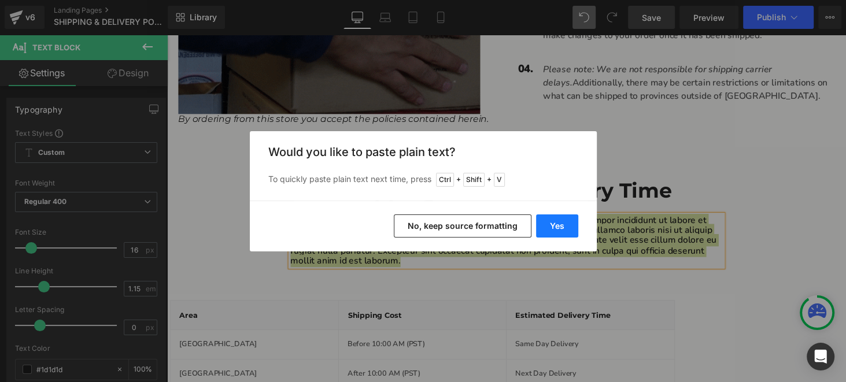
drag, startPoint x: 559, startPoint y: 222, endPoint x: 462, endPoint y: 198, distance: 99.9
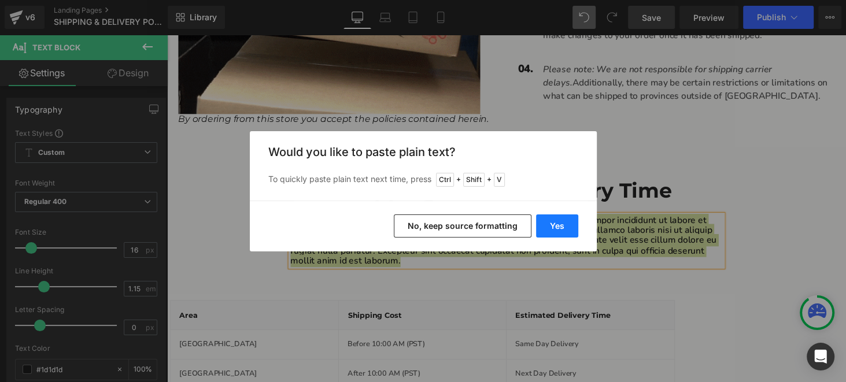
click at [559, 222] on button "Yes" at bounding box center [557, 226] width 42 height 23
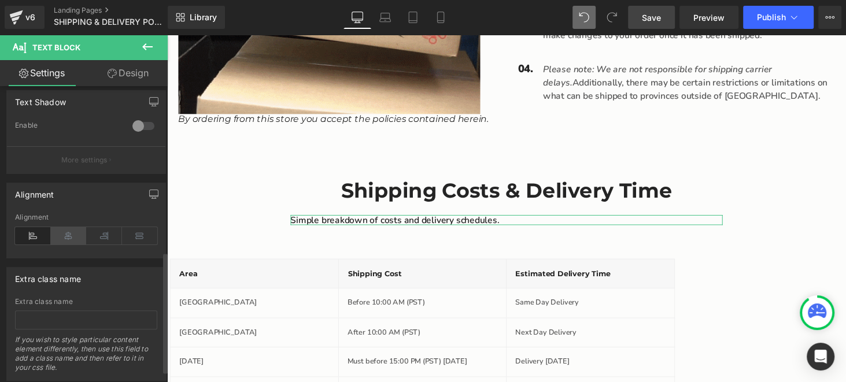
click at [68, 240] on icon at bounding box center [69, 235] width 36 height 17
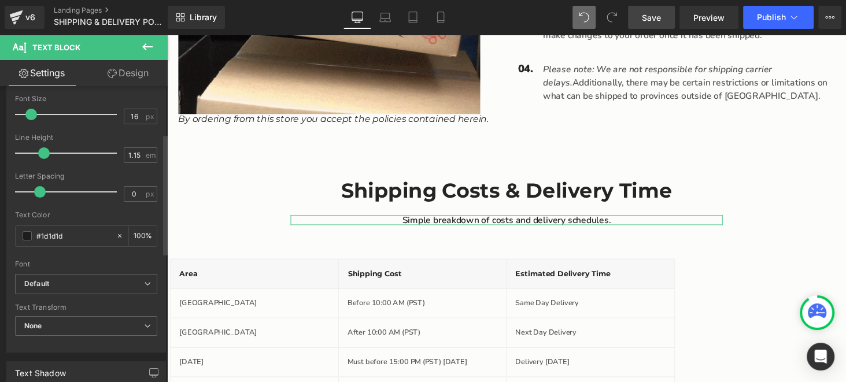
scroll to position [173, 0]
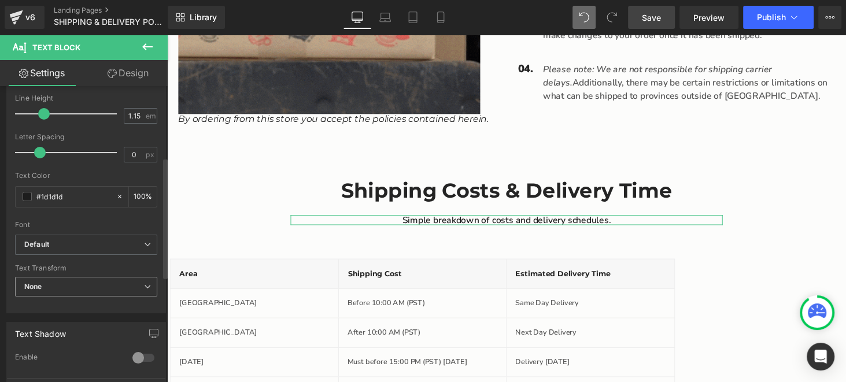
click at [49, 285] on span "None" at bounding box center [86, 287] width 142 height 20
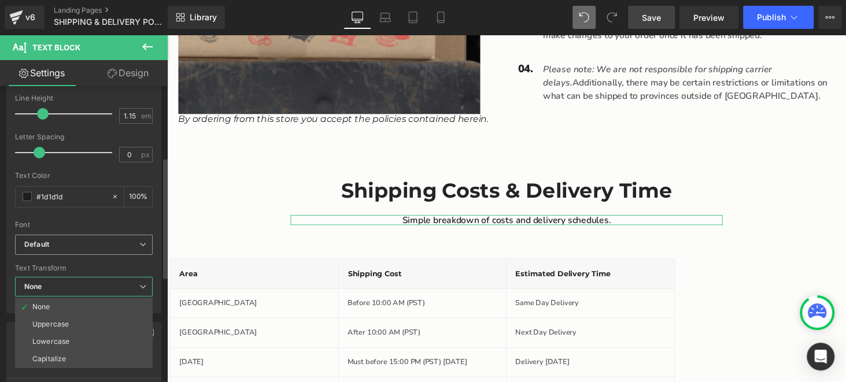
click at [77, 237] on span "Default" at bounding box center [84, 245] width 138 height 20
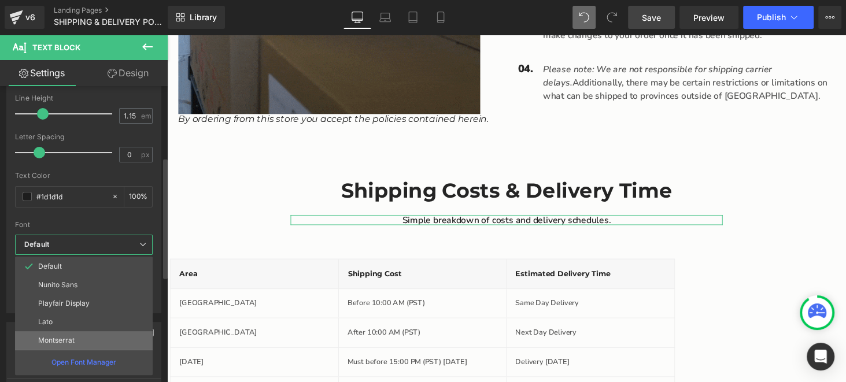
click at [53, 337] on p "Montserrat" at bounding box center [56, 341] width 36 height 8
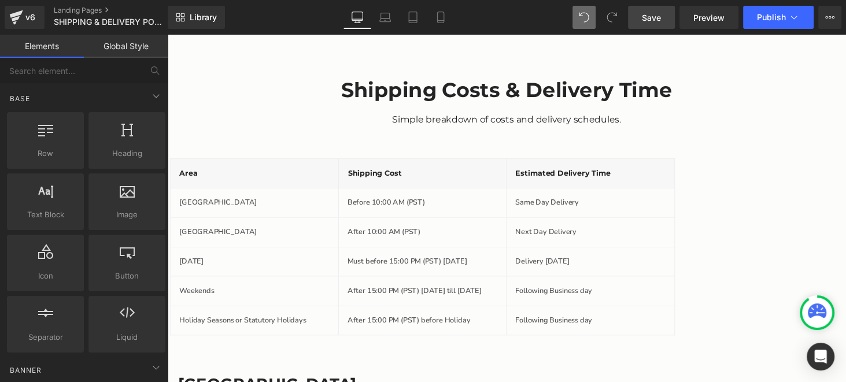
scroll to position [752, 0]
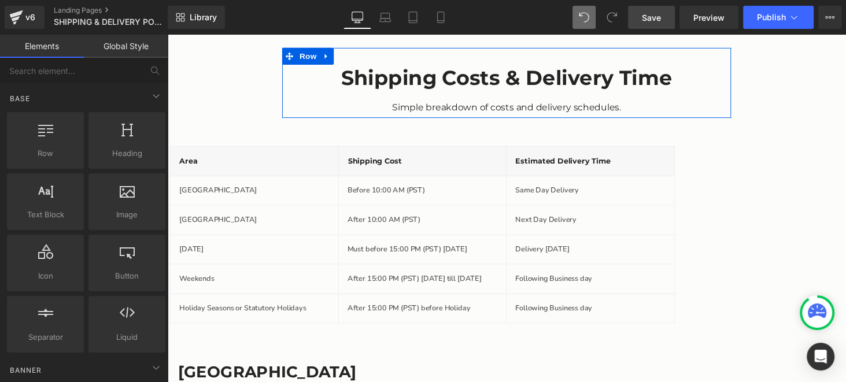
click at [466, 96] on div "Shipping Costs & Delivery Time Heading Simple breakdown of costs and delivery s…" at bounding box center [517, 90] width 463 height 49
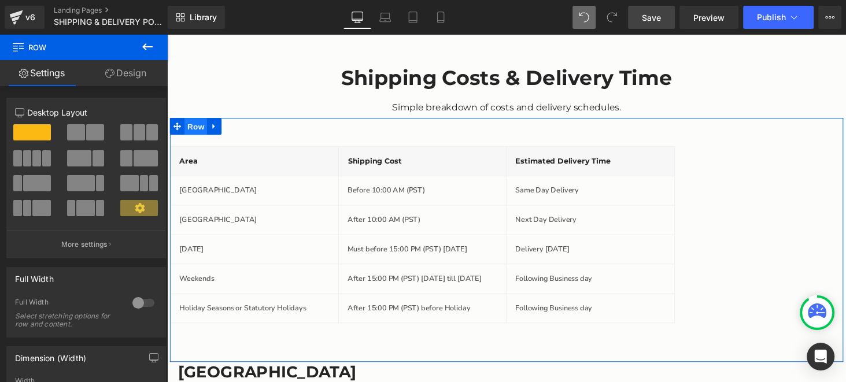
click at [192, 129] on span "Row" at bounding box center [196, 129] width 23 height 17
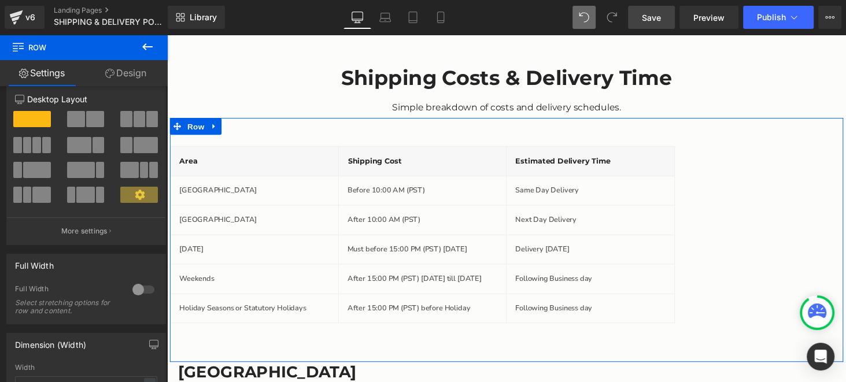
scroll to position [3, 0]
